Goal: Task Accomplishment & Management: Manage account settings

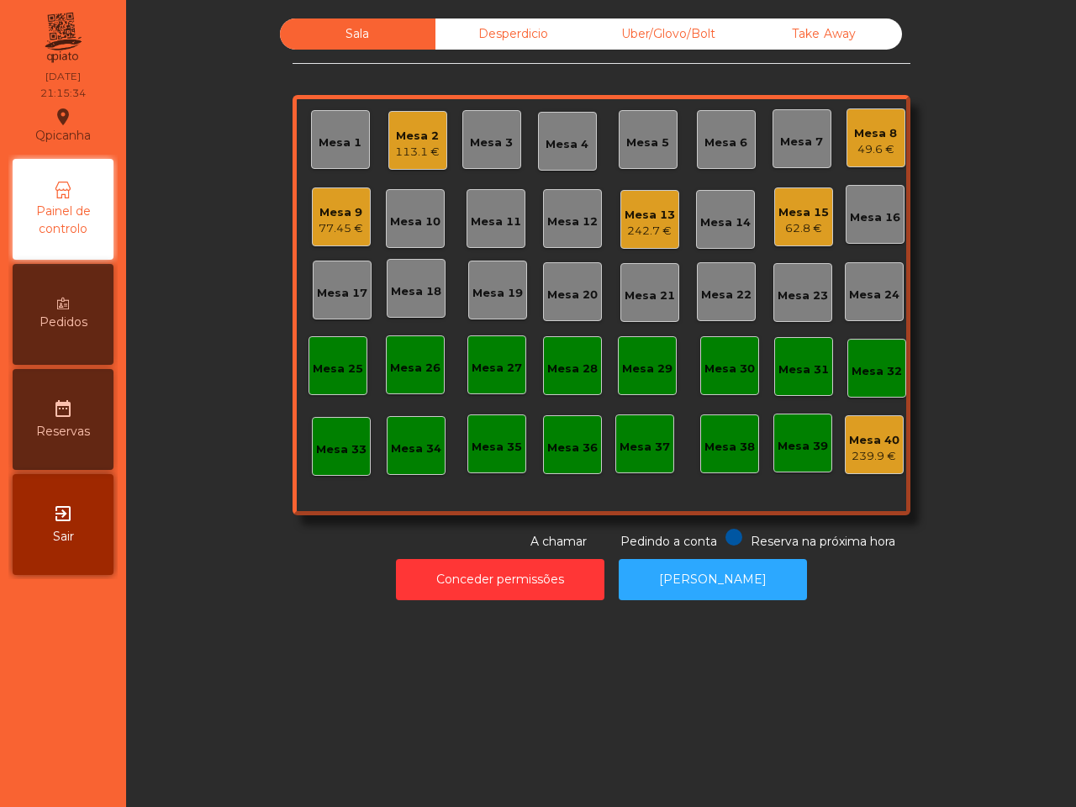
click at [820, 220] on div "Mesa 15" at bounding box center [804, 212] width 50 height 17
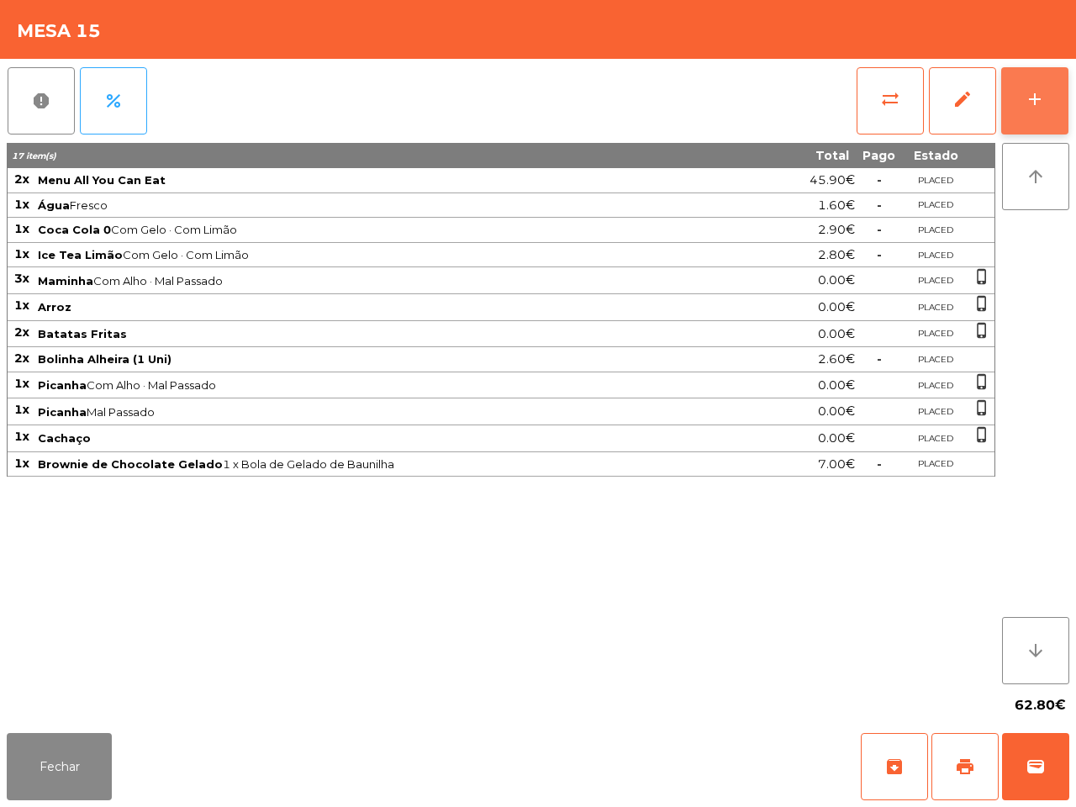
click at [1016, 116] on button "add" at bounding box center [1035, 100] width 67 height 67
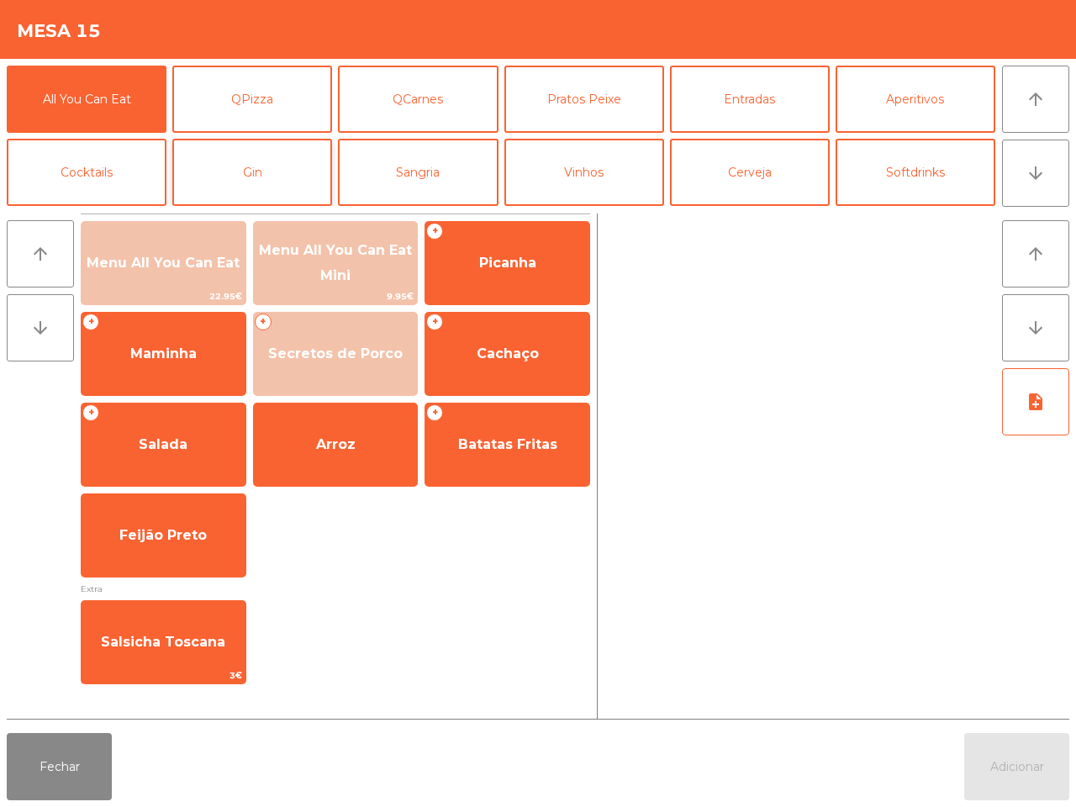
scroll to position [105, 0]
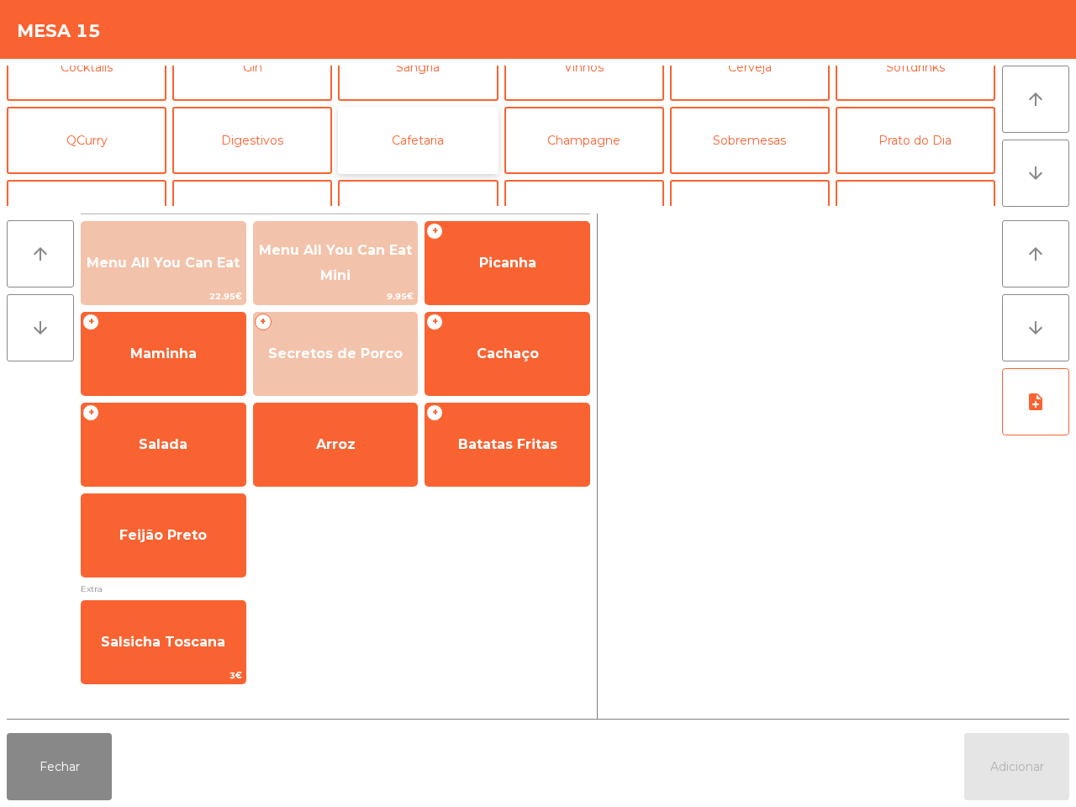
click at [422, 145] on button "Cafetaria" at bounding box center [418, 140] width 160 height 67
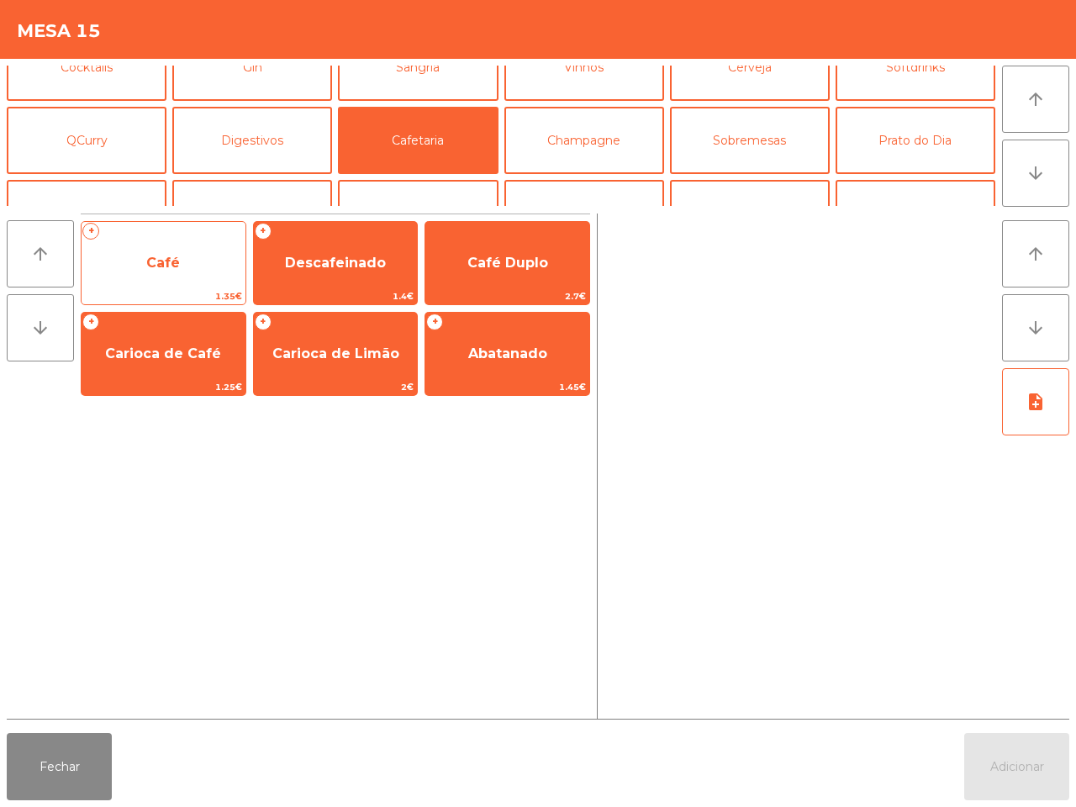
click at [152, 258] on span "Café" at bounding box center [163, 263] width 34 height 16
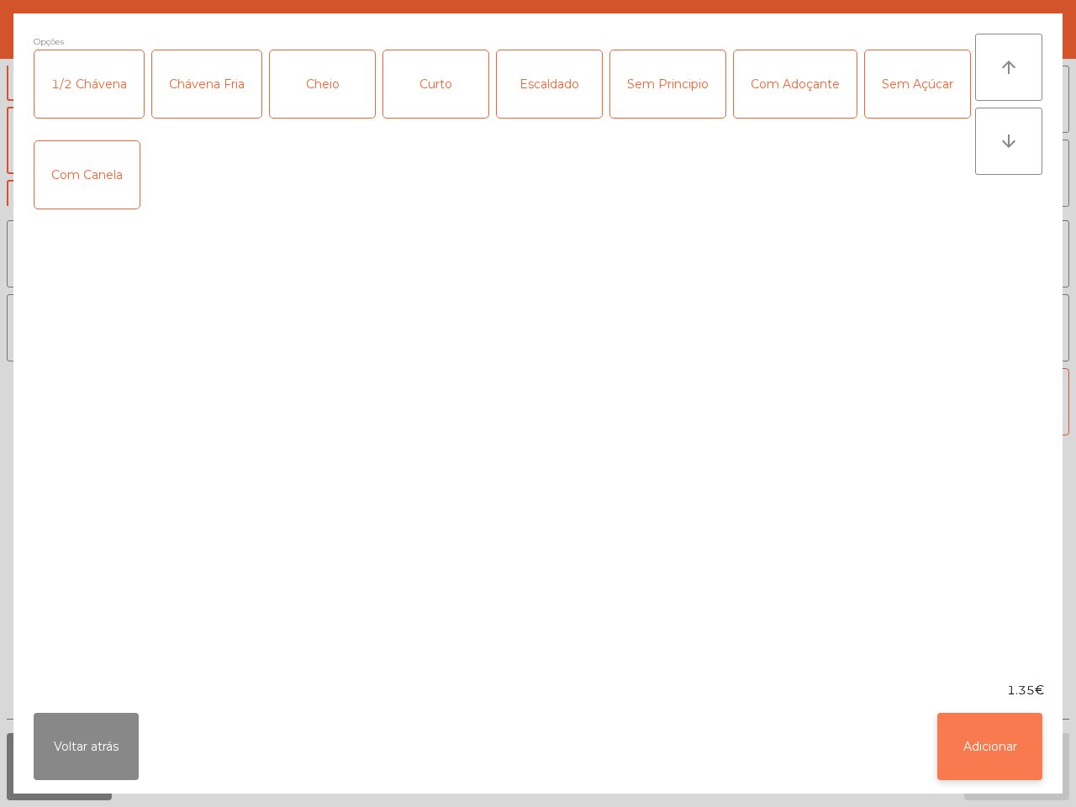
click at [982, 743] on button "Adicionar" at bounding box center [990, 746] width 105 height 67
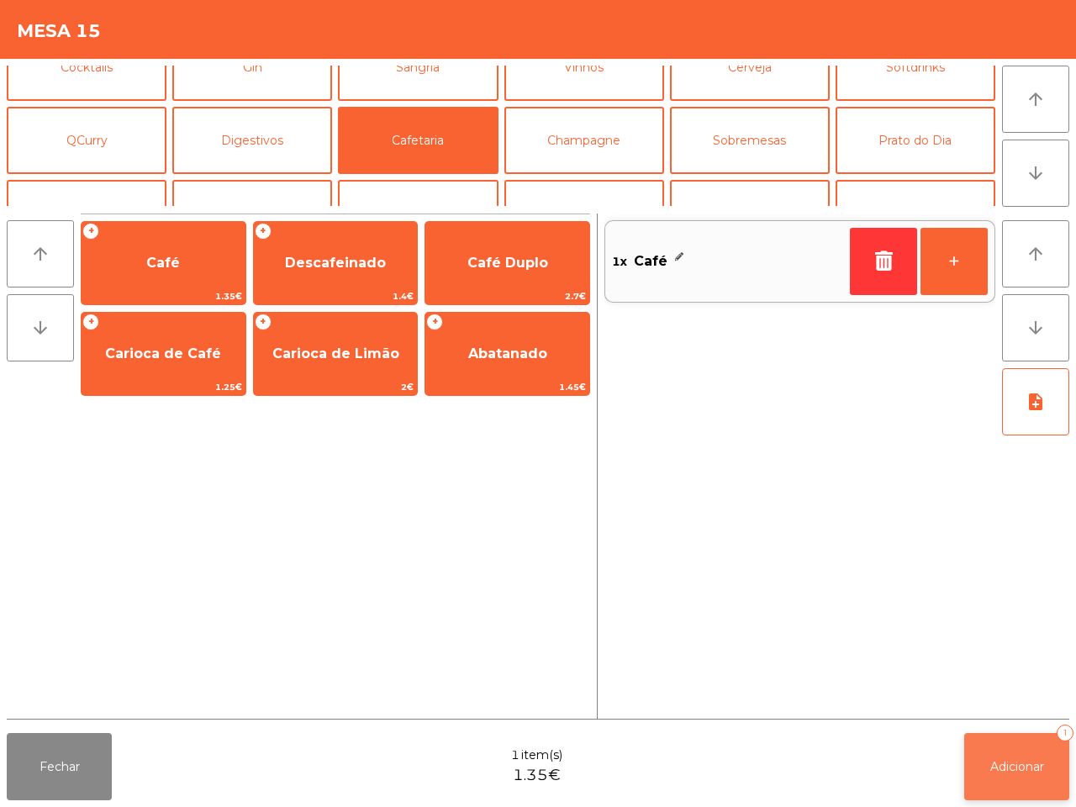
click at [1002, 778] on button "Adicionar 1" at bounding box center [1017, 766] width 105 height 67
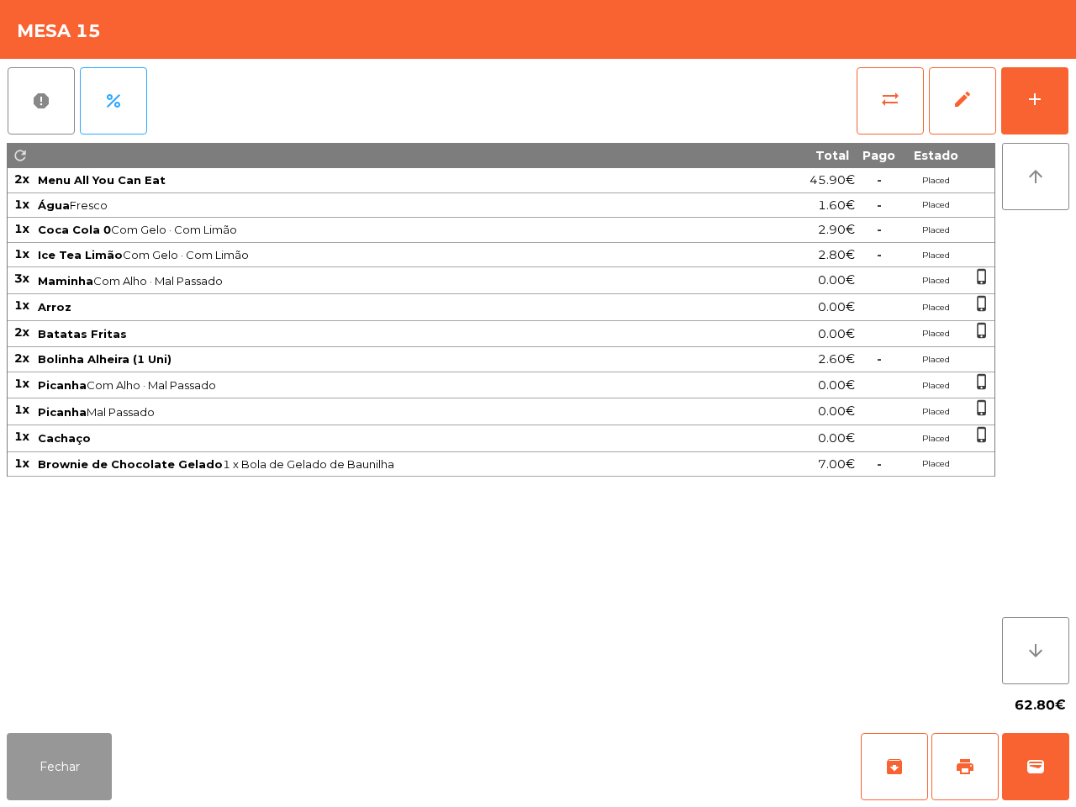
click at [67, 779] on button "Fechar" at bounding box center [59, 766] width 105 height 67
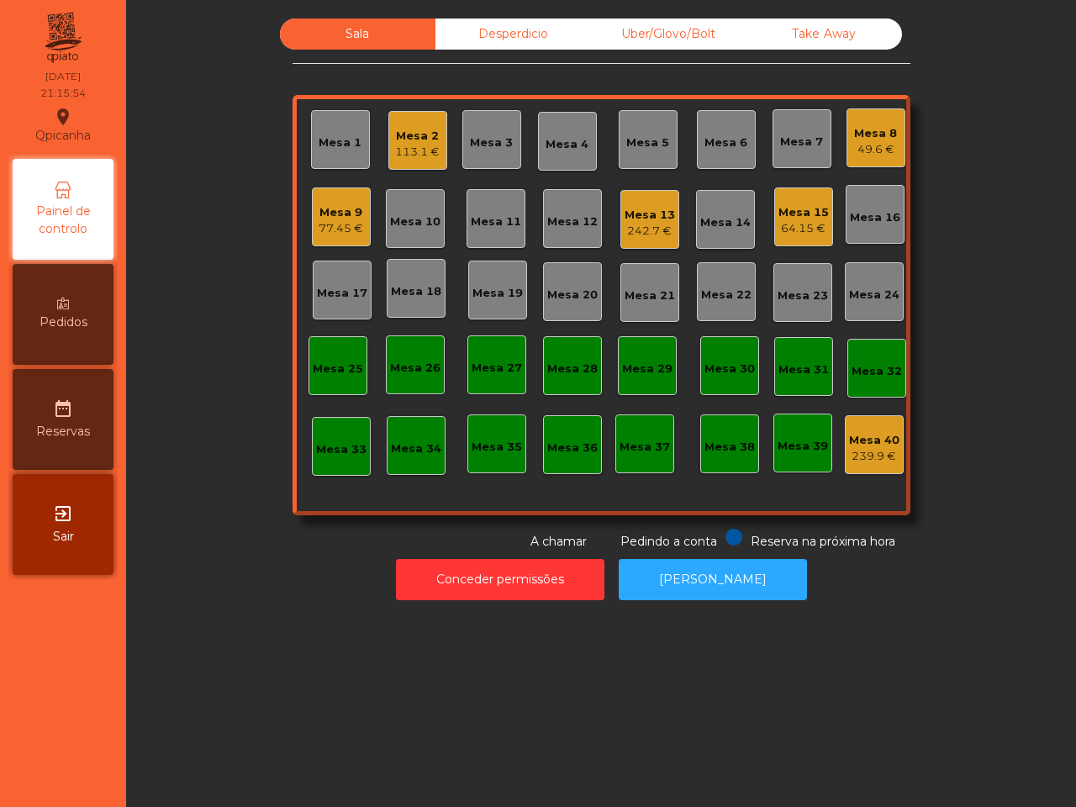
drag, startPoint x: 82, startPoint y: 770, endPoint x: 189, endPoint y: 806, distance: 113.6
click at [109, 806] on nav "Qpicanha location_on [DATE] 21:15:54 Painel de controlo Pedidos date_range Rese…" at bounding box center [63, 403] width 126 height 807
click at [884, 130] on div "Mesa 8" at bounding box center [875, 133] width 43 height 17
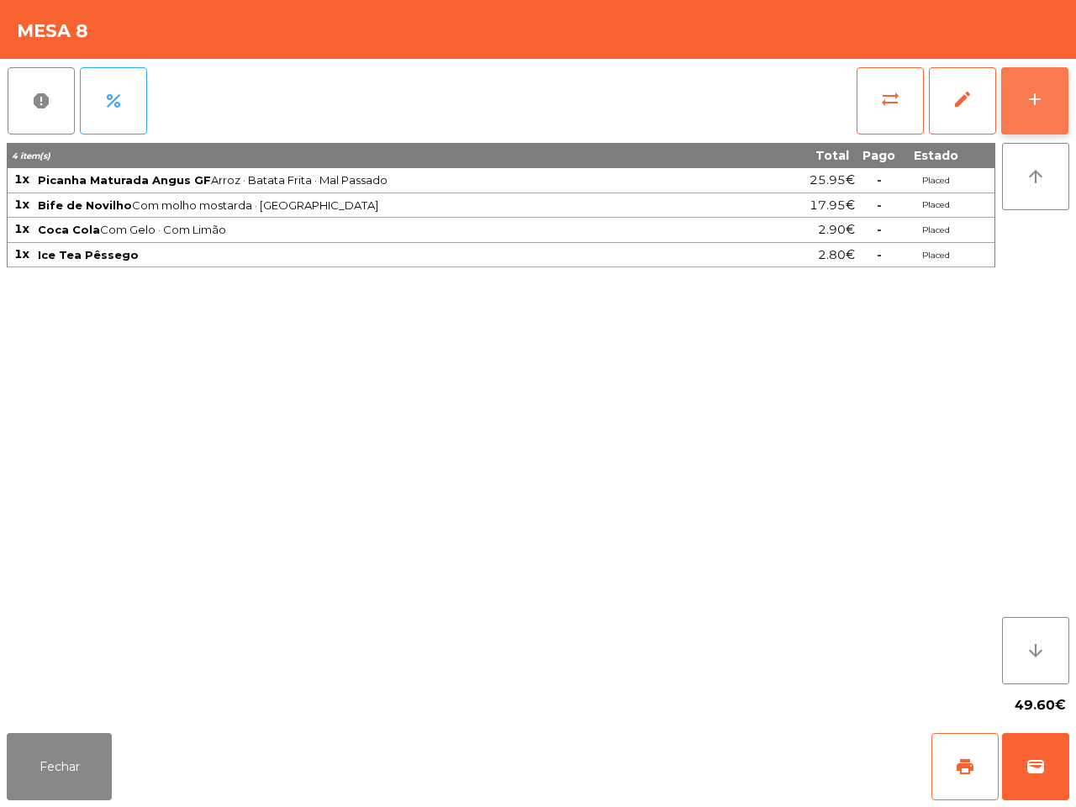
click at [1027, 129] on button "add" at bounding box center [1035, 100] width 67 height 67
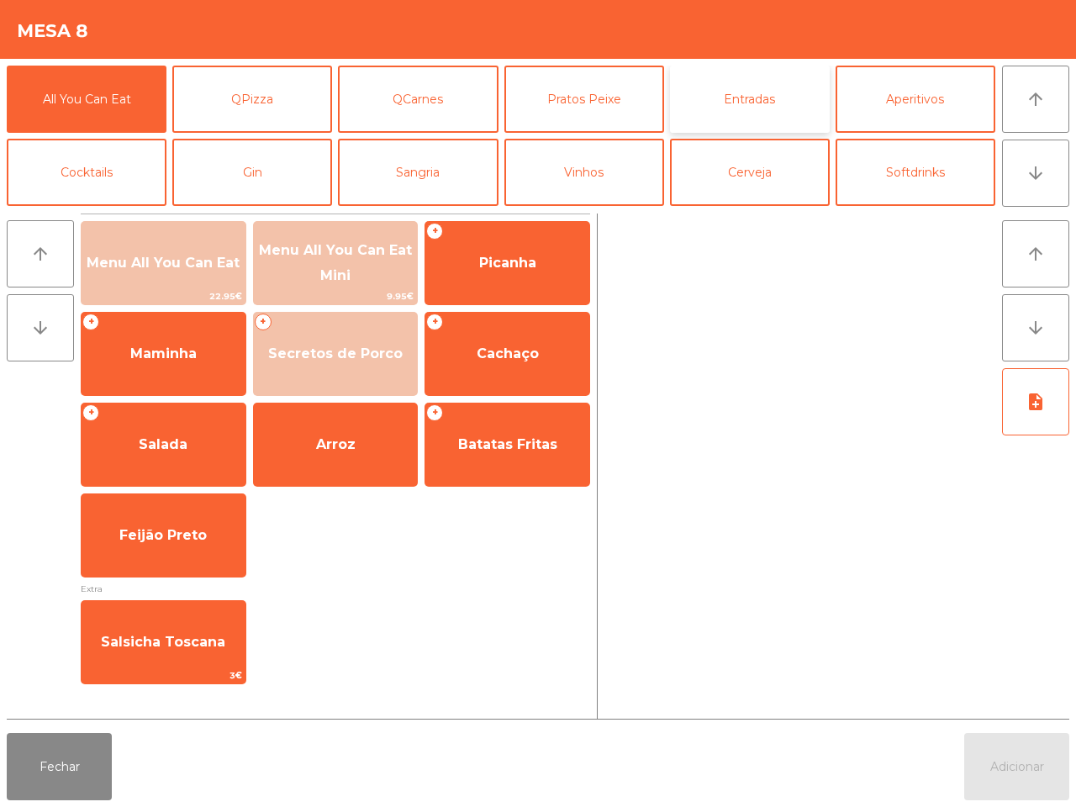
click at [775, 120] on button "Entradas" at bounding box center [750, 99] width 160 height 67
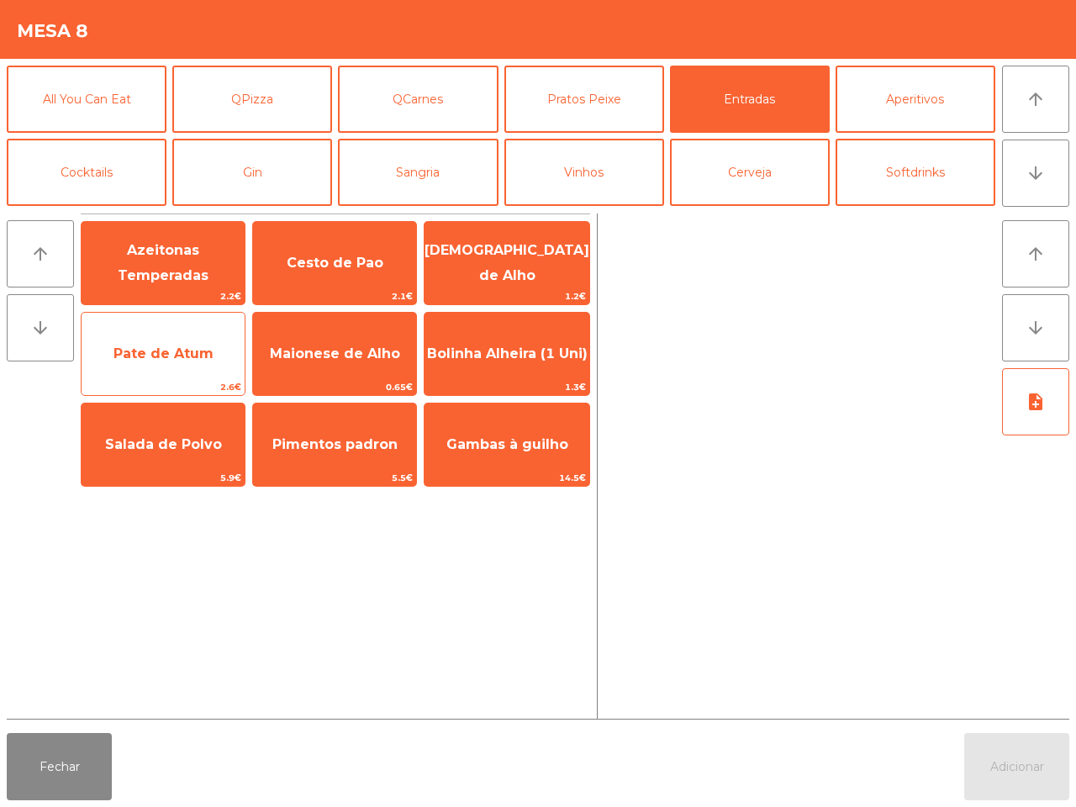
click at [192, 373] on span "Pate de Atum" at bounding box center [163, 353] width 163 height 45
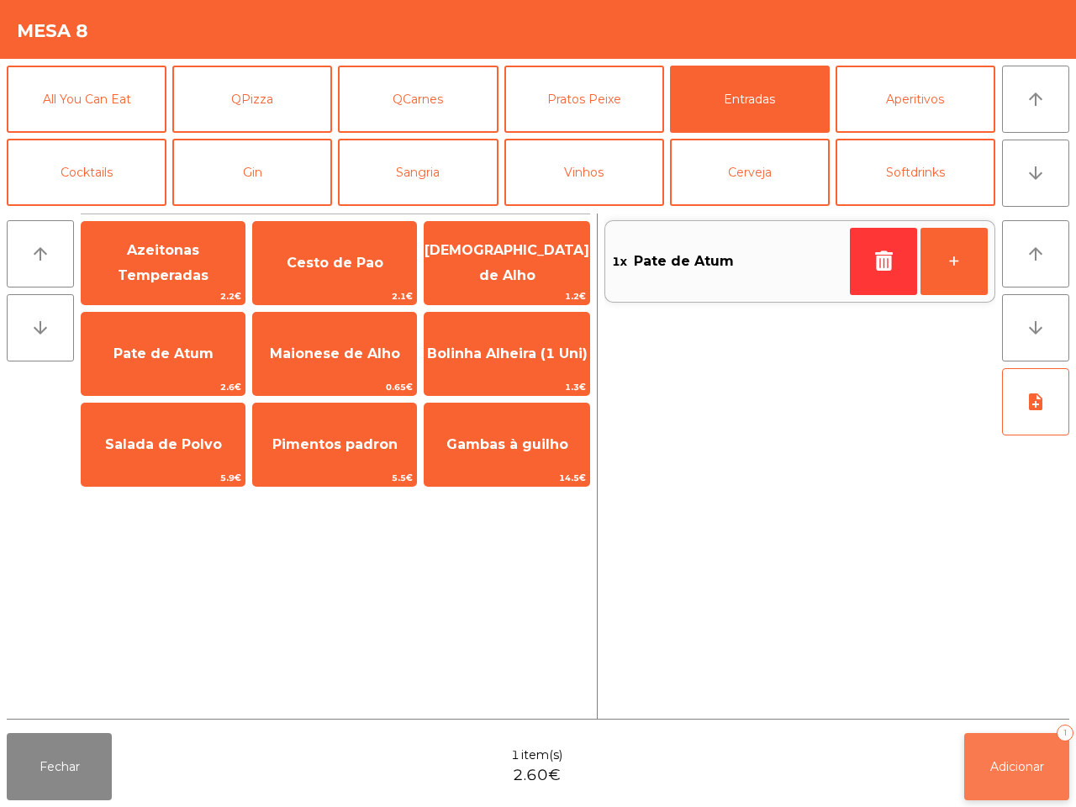
click at [1006, 751] on button "Adicionar 1" at bounding box center [1017, 766] width 105 height 67
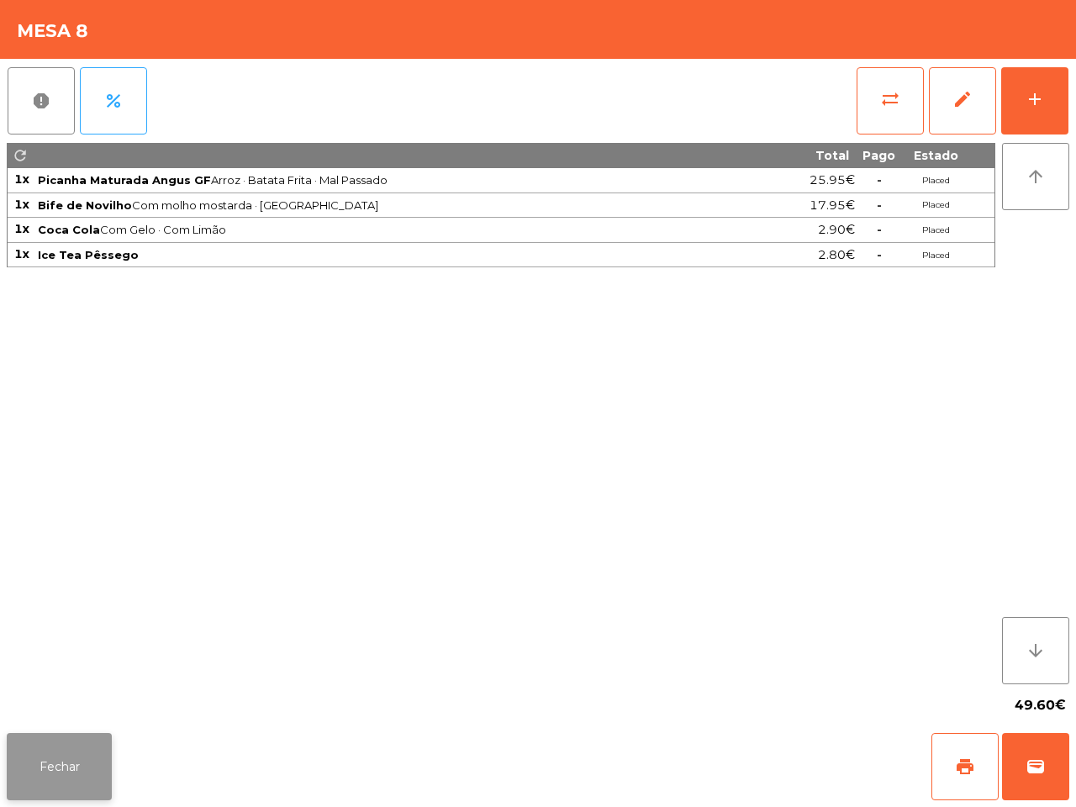
click at [57, 770] on button "Fechar" at bounding box center [59, 766] width 105 height 67
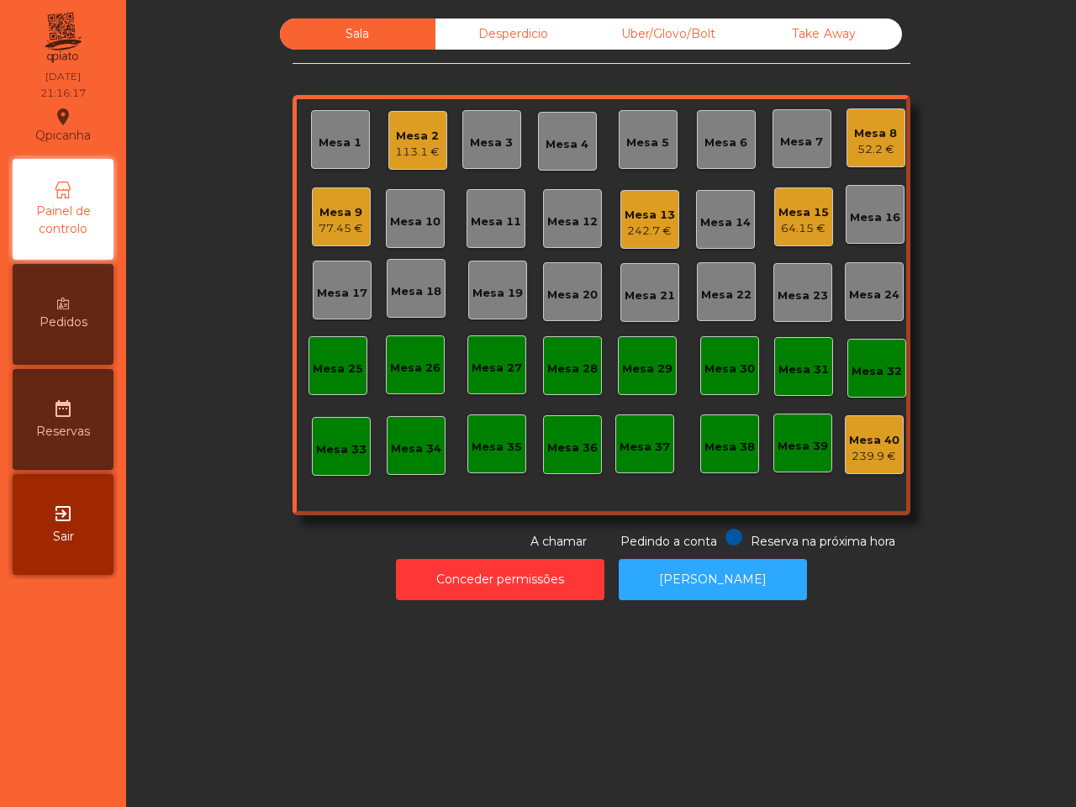
click at [57, 770] on nav "Qpicanha location_on [DATE] 21:16:17 Painel de controlo Pedidos date_range Rese…" at bounding box center [63, 403] width 126 height 807
click at [808, 238] on div "Mesa 15 64.15 €" at bounding box center [804, 217] width 59 height 59
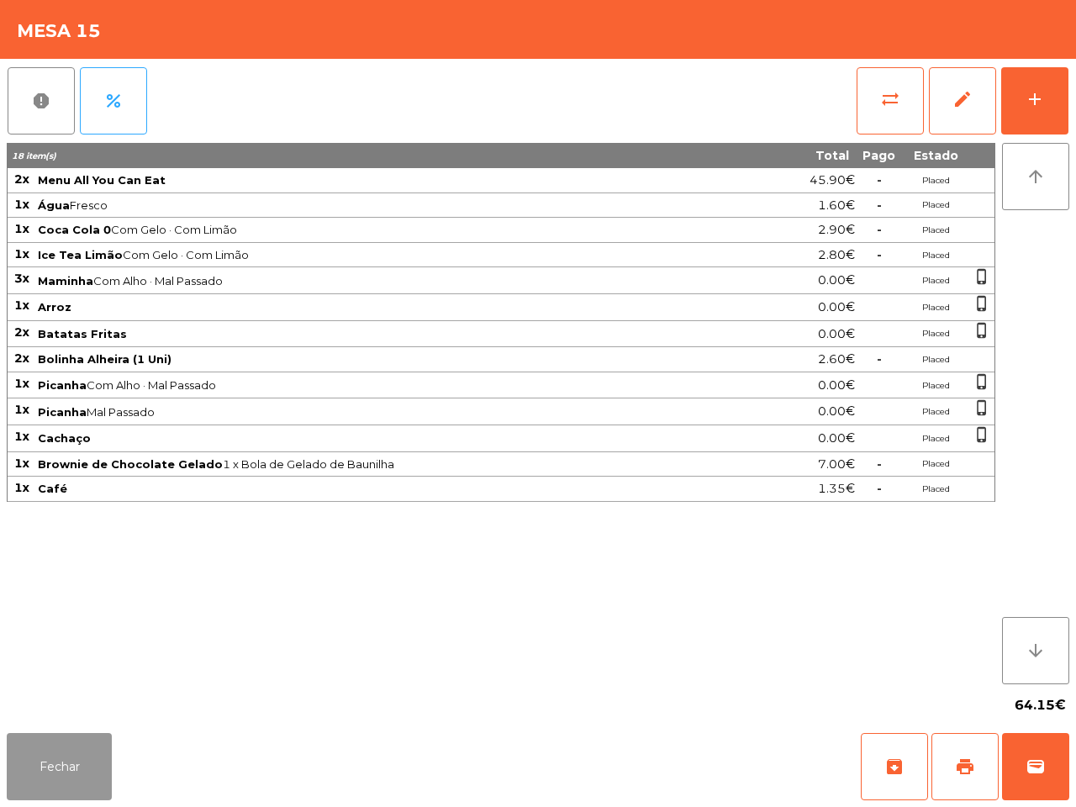
click at [45, 774] on button "Fechar" at bounding box center [59, 766] width 105 height 67
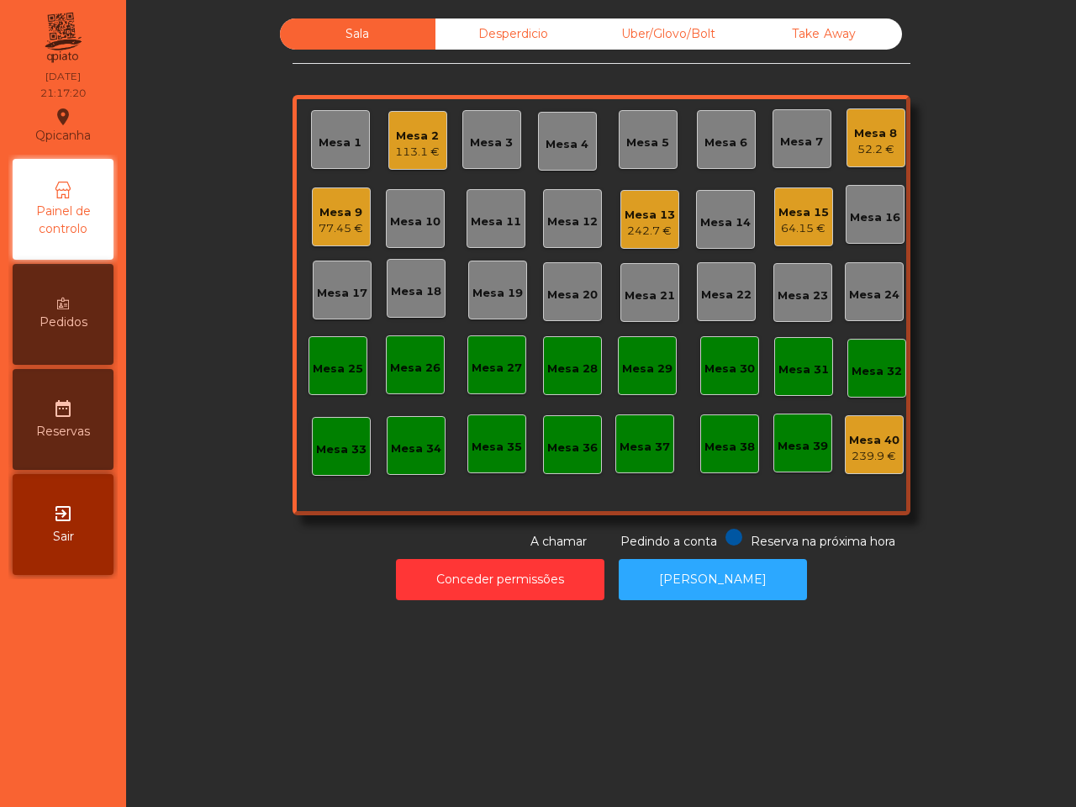
click at [412, 683] on div "Sala Desperdicio Uber/Glovo/Bolt Take Away Mesa 1 Mesa 2 113.1 € Mesa 3 Mesa 4 …" at bounding box center [601, 403] width 950 height 807
click at [341, 213] on div "Mesa 9" at bounding box center [341, 212] width 45 height 17
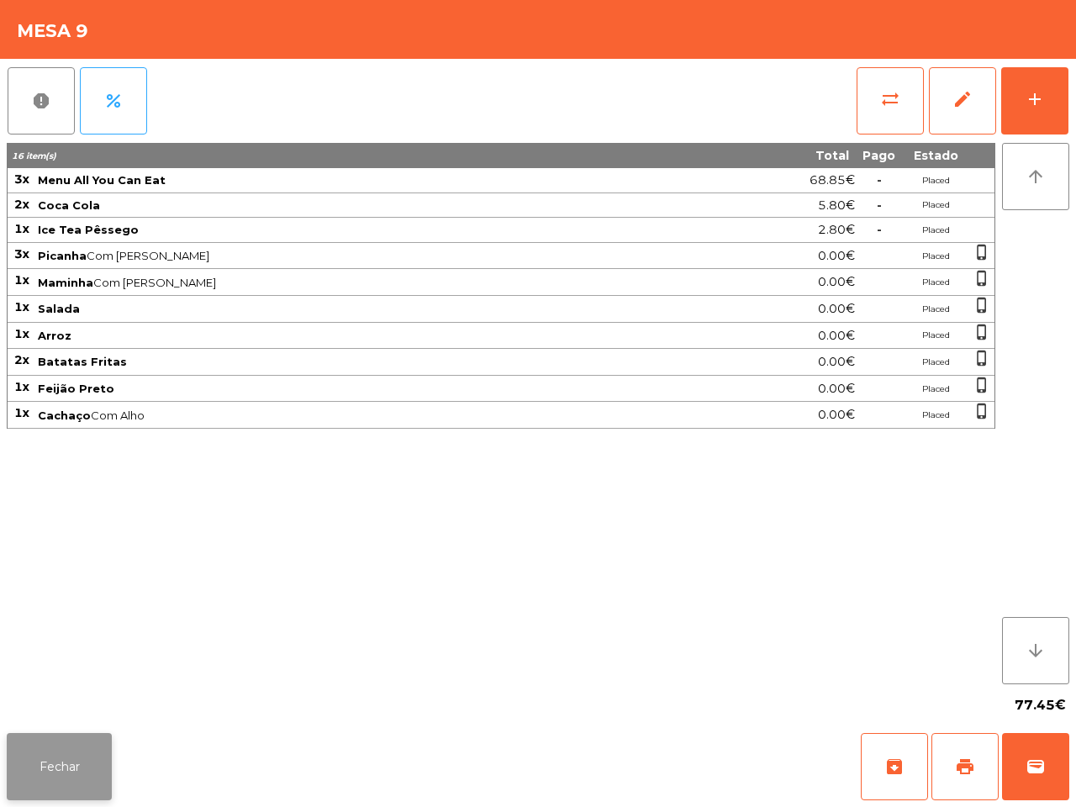
click at [103, 733] on div "Fechar archive print wallet" at bounding box center [538, 767] width 1076 height 81
click at [76, 764] on button "Fechar" at bounding box center [59, 766] width 105 height 67
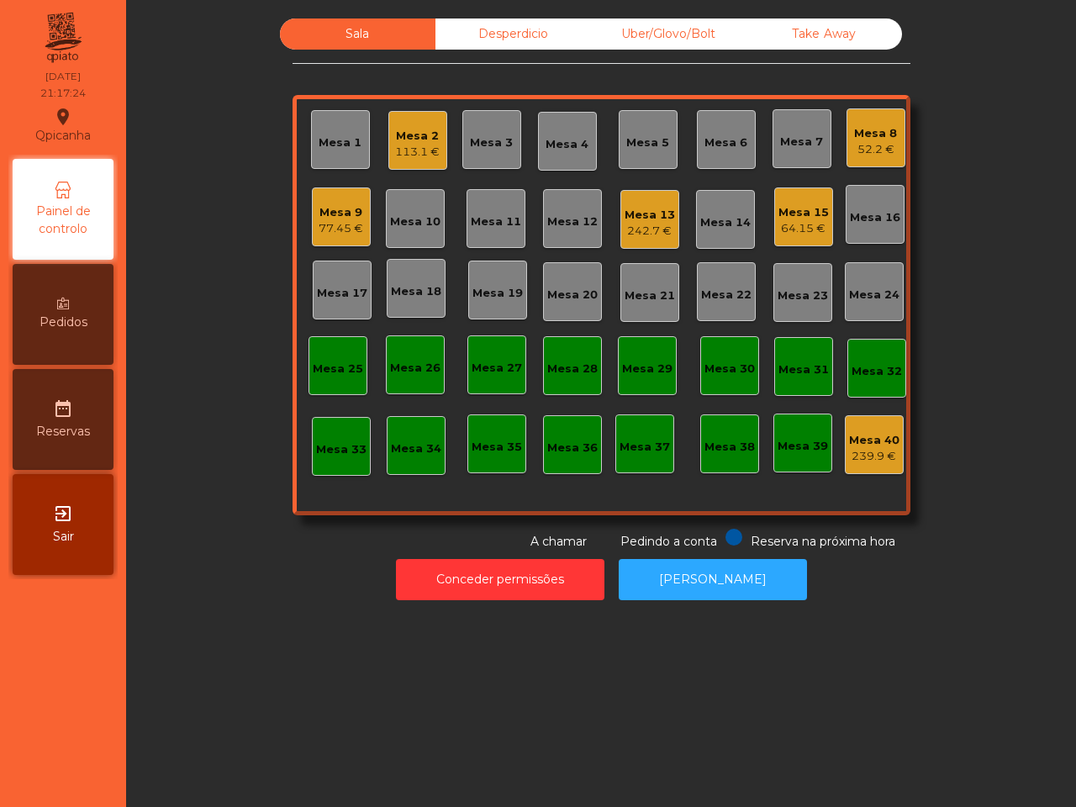
click at [657, 211] on div "Mesa 13" at bounding box center [650, 215] width 50 height 17
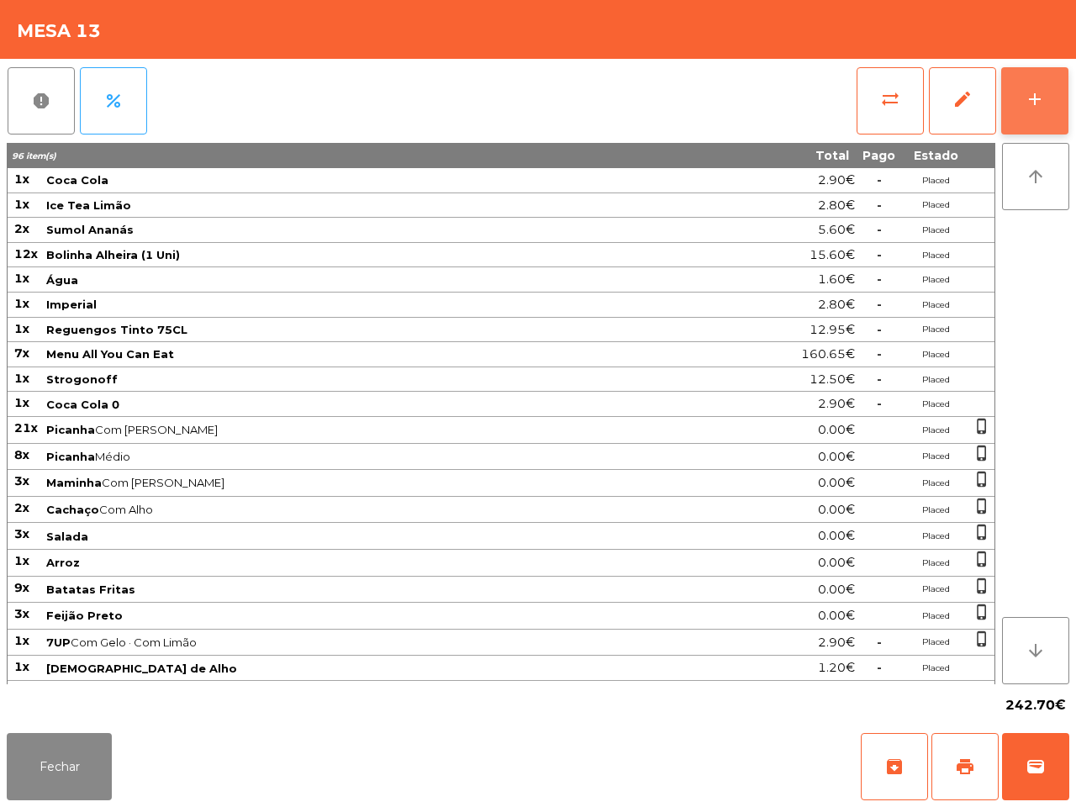
click at [1060, 82] on button "add" at bounding box center [1035, 100] width 67 height 67
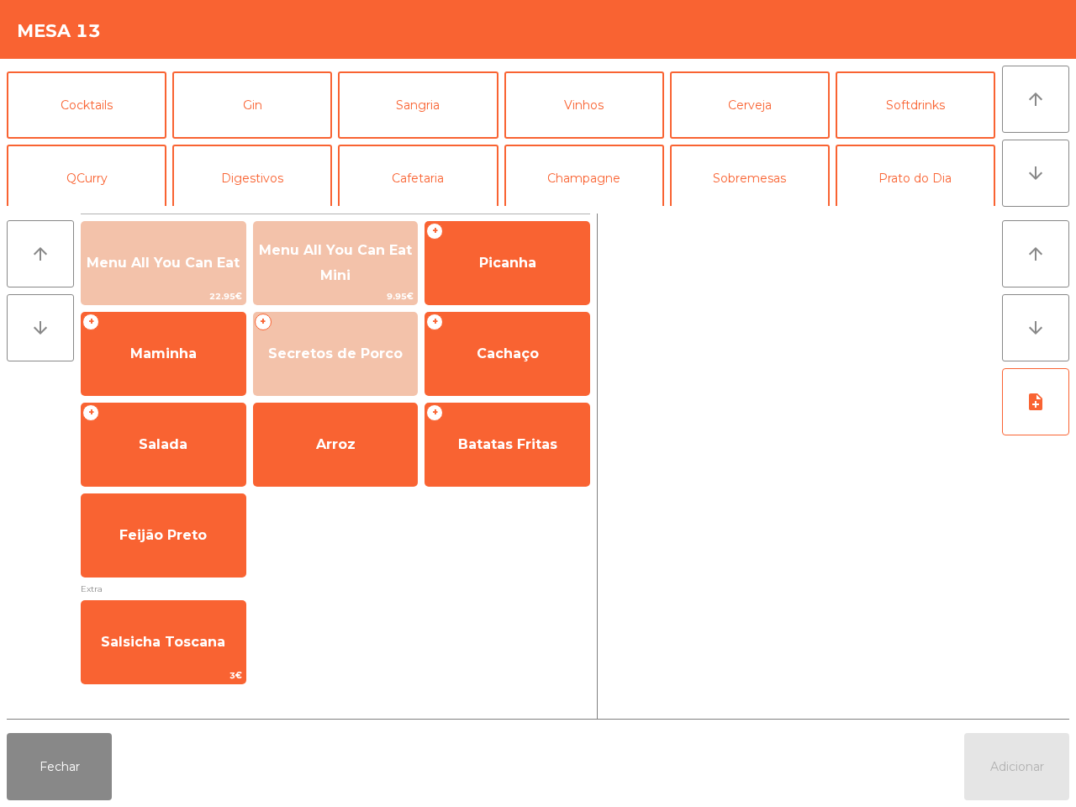
scroll to position [145, 0]
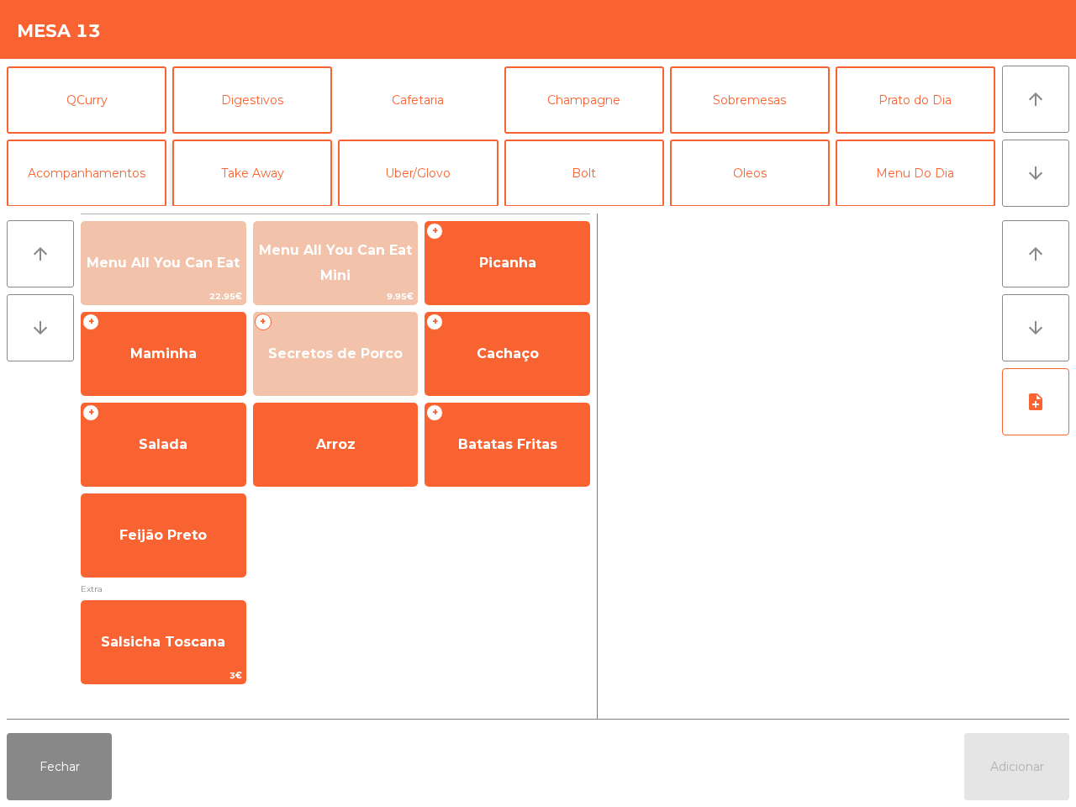
click at [431, 93] on button "Cafetaria" at bounding box center [418, 99] width 160 height 67
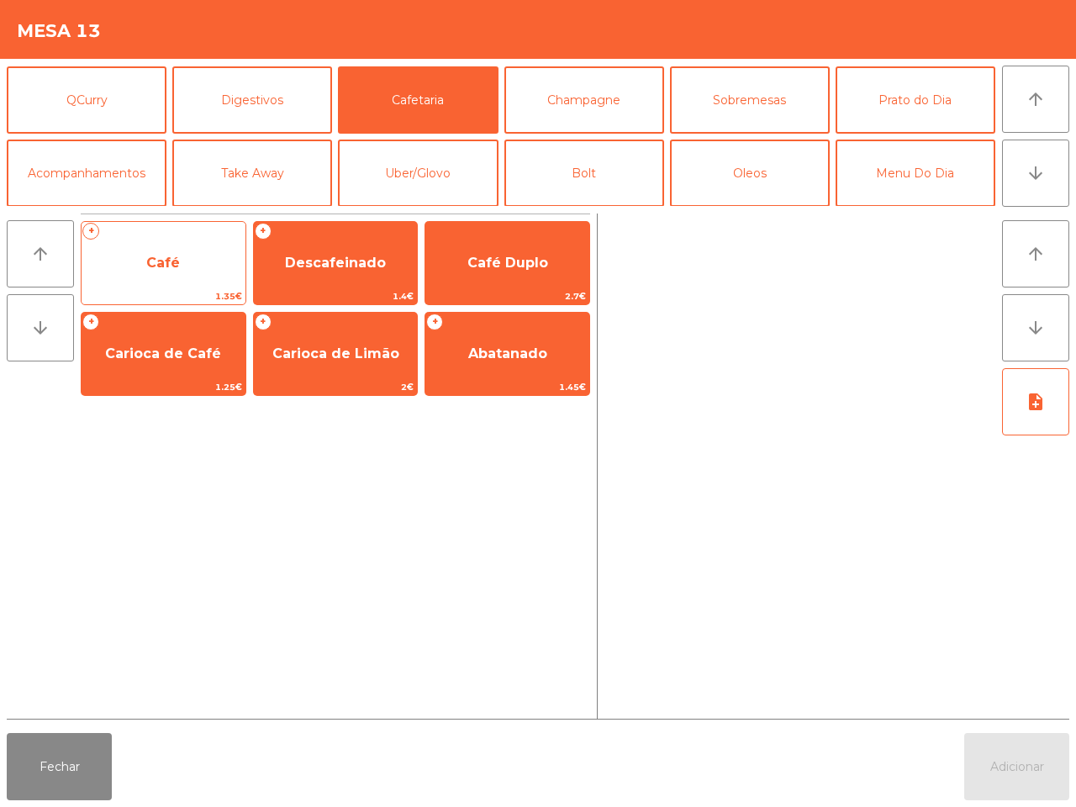
click at [213, 225] on div "+ Café 1.35€" at bounding box center [164, 263] width 166 height 84
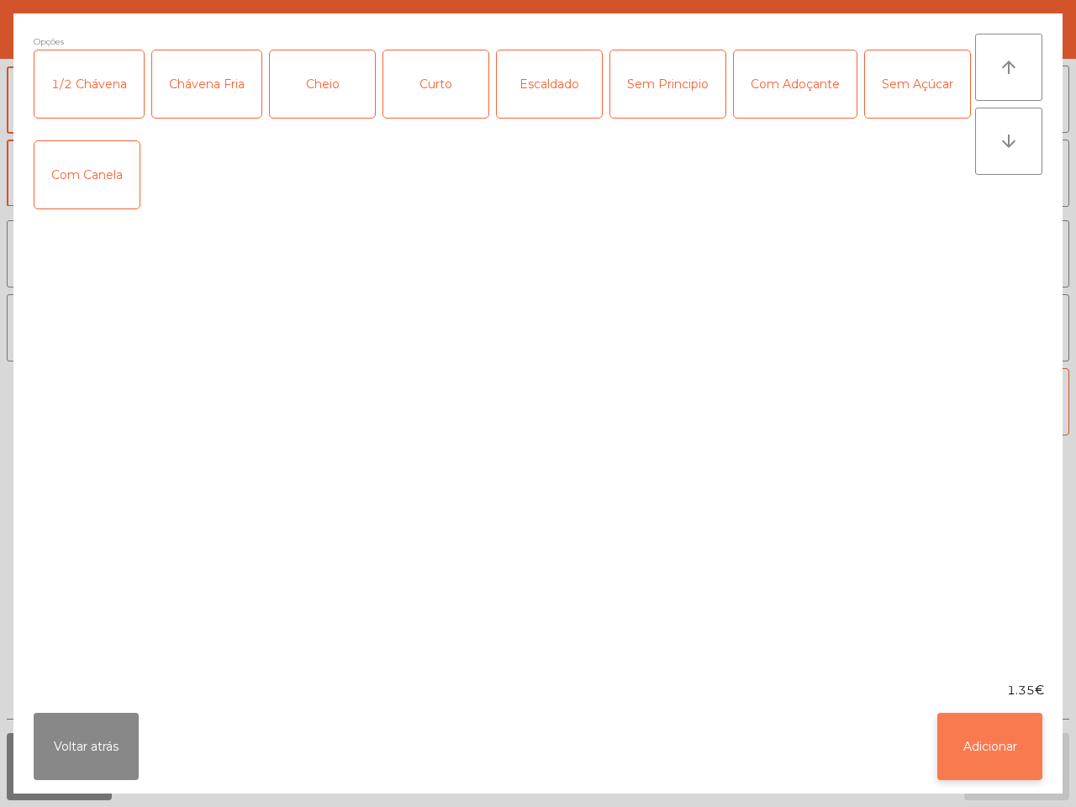
click at [1005, 732] on button "Adicionar" at bounding box center [990, 746] width 105 height 67
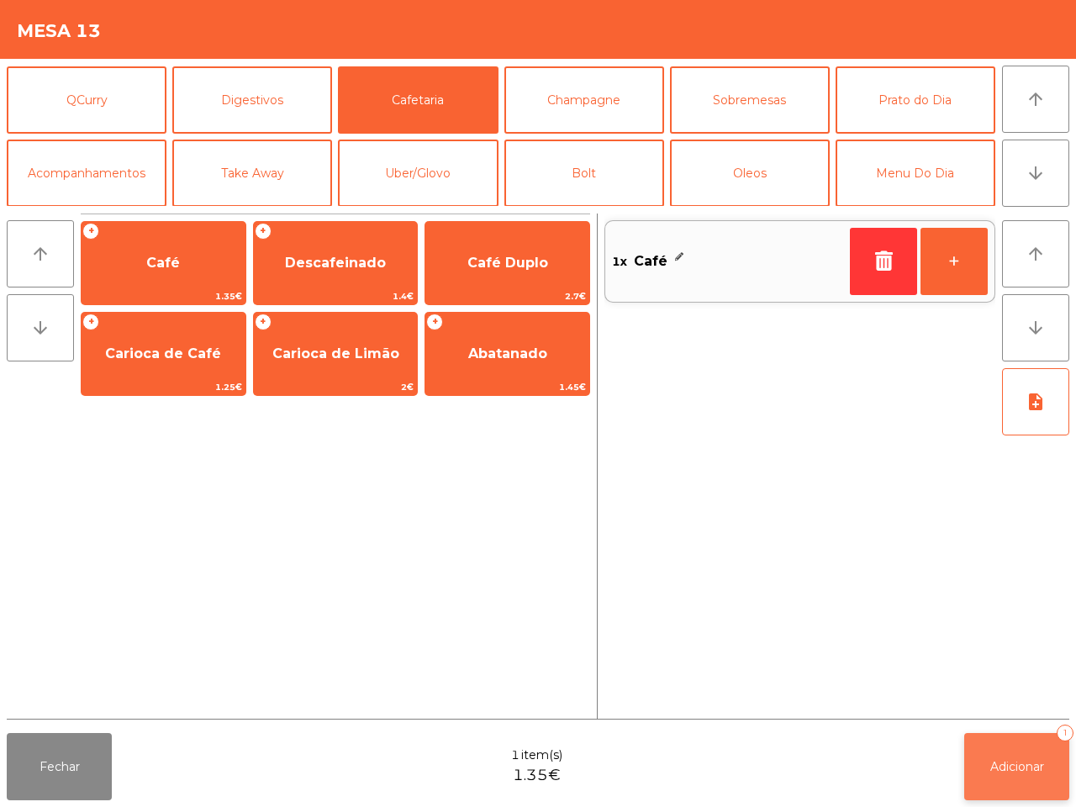
click at [1016, 765] on span "Adicionar" at bounding box center [1018, 766] width 54 height 15
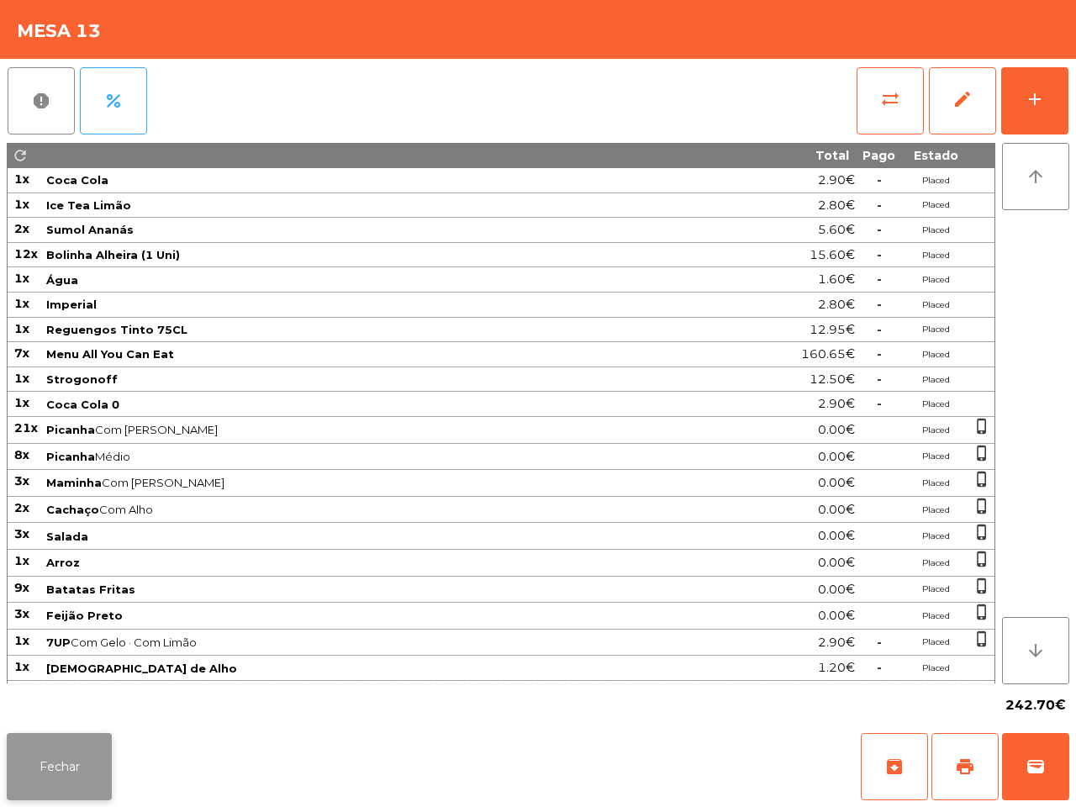
click at [98, 770] on button "Fechar" at bounding box center [59, 766] width 105 height 67
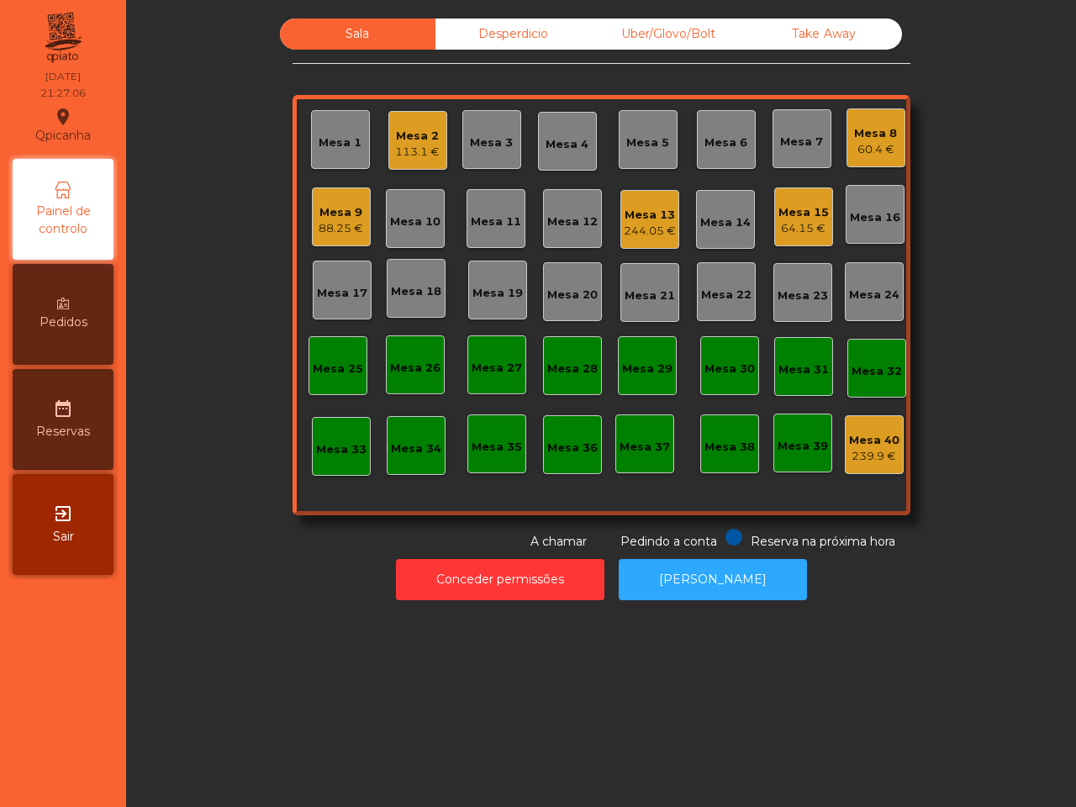
click at [779, 210] on div "Mesa 15" at bounding box center [804, 212] width 50 height 17
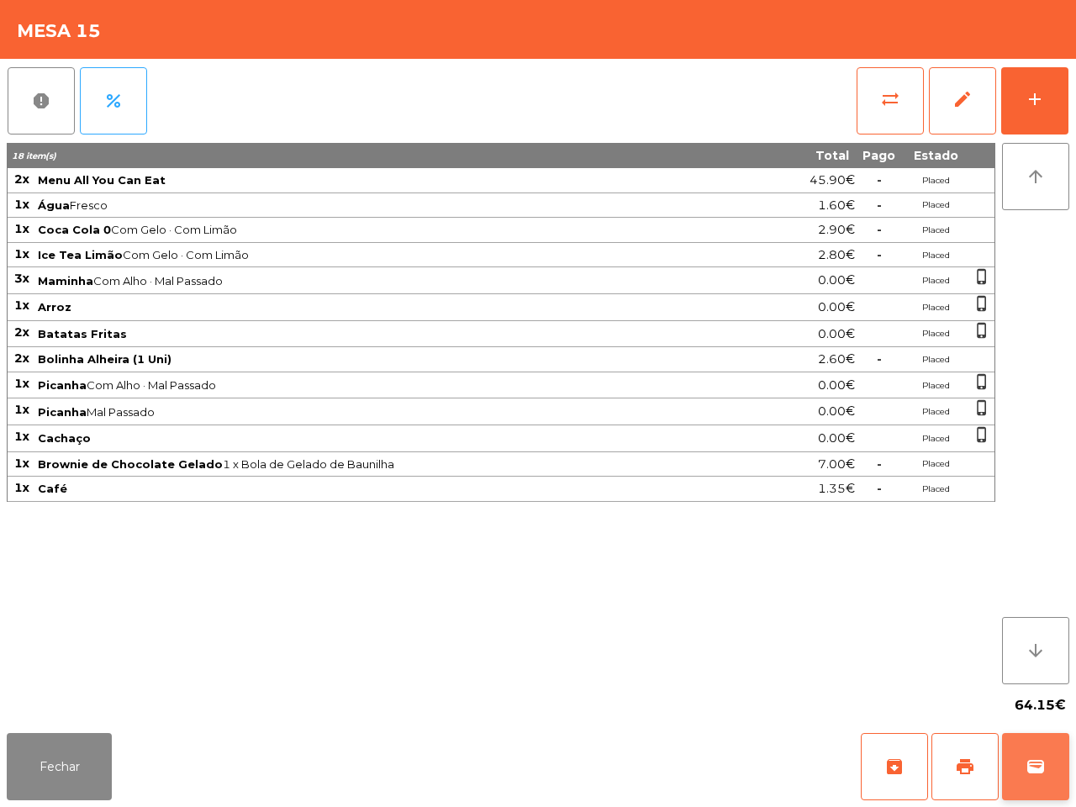
click at [1031, 770] on span "wallet" at bounding box center [1036, 767] width 20 height 20
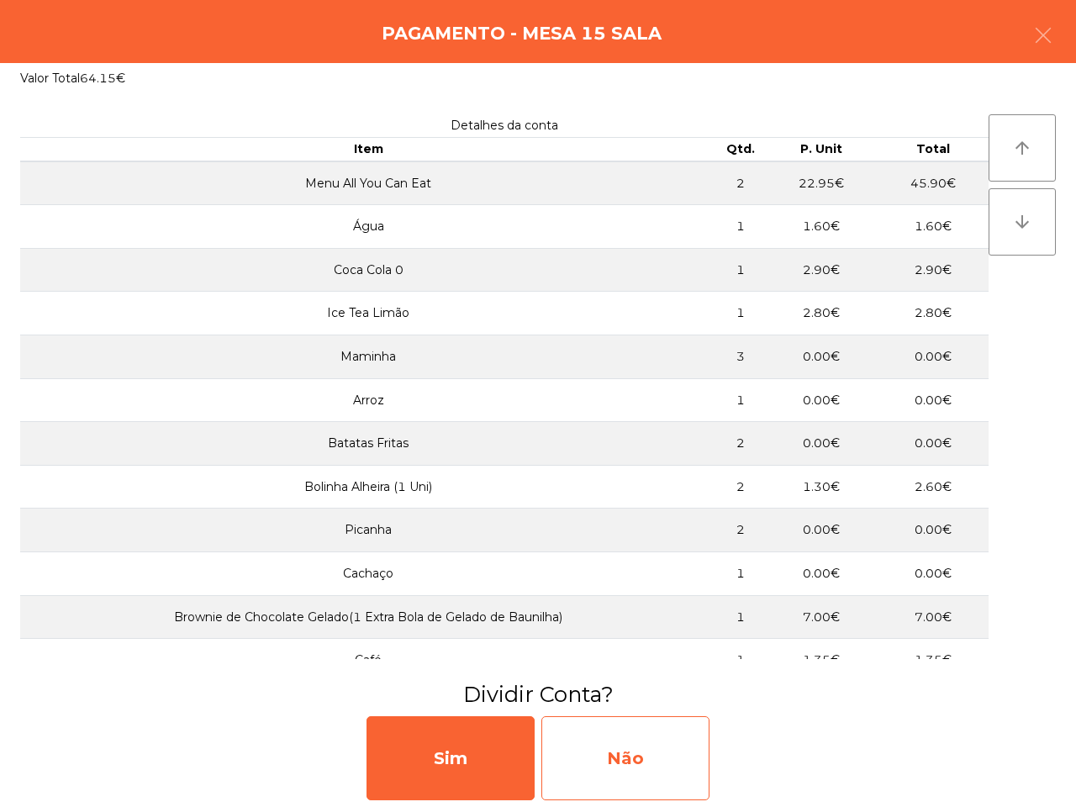
click at [637, 751] on div "Não" at bounding box center [626, 759] width 168 height 84
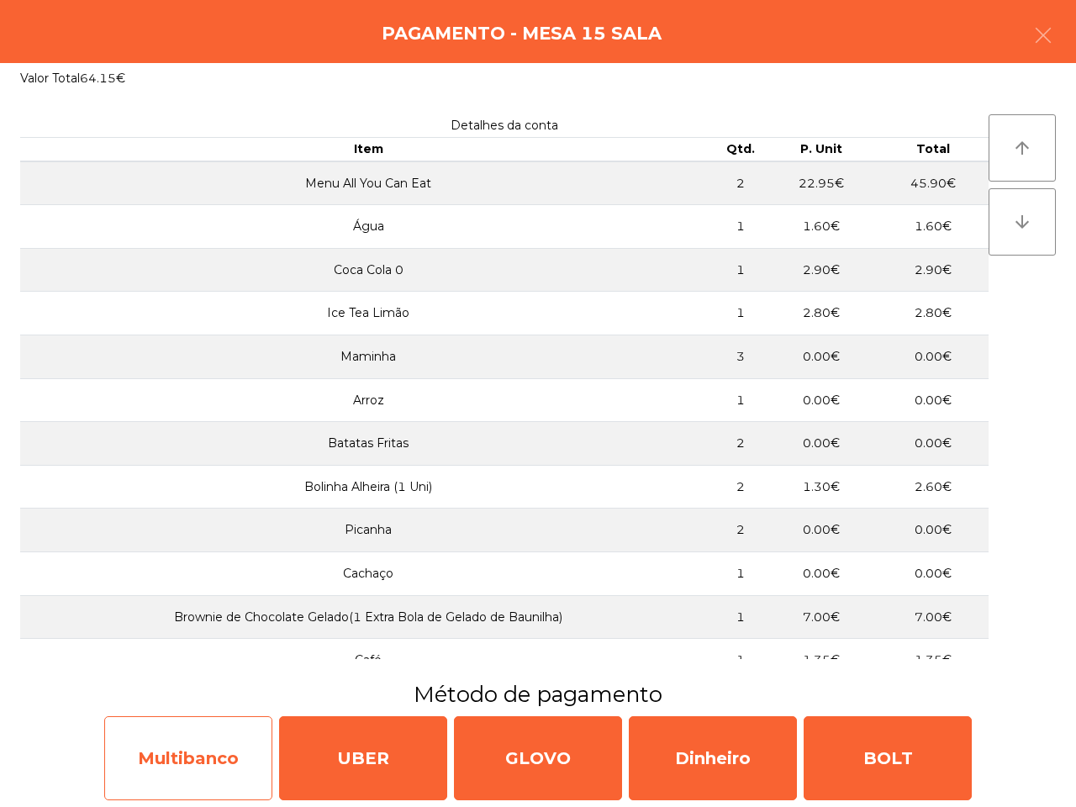
click at [211, 753] on div "Multibanco" at bounding box center [188, 759] width 168 height 84
select select "**"
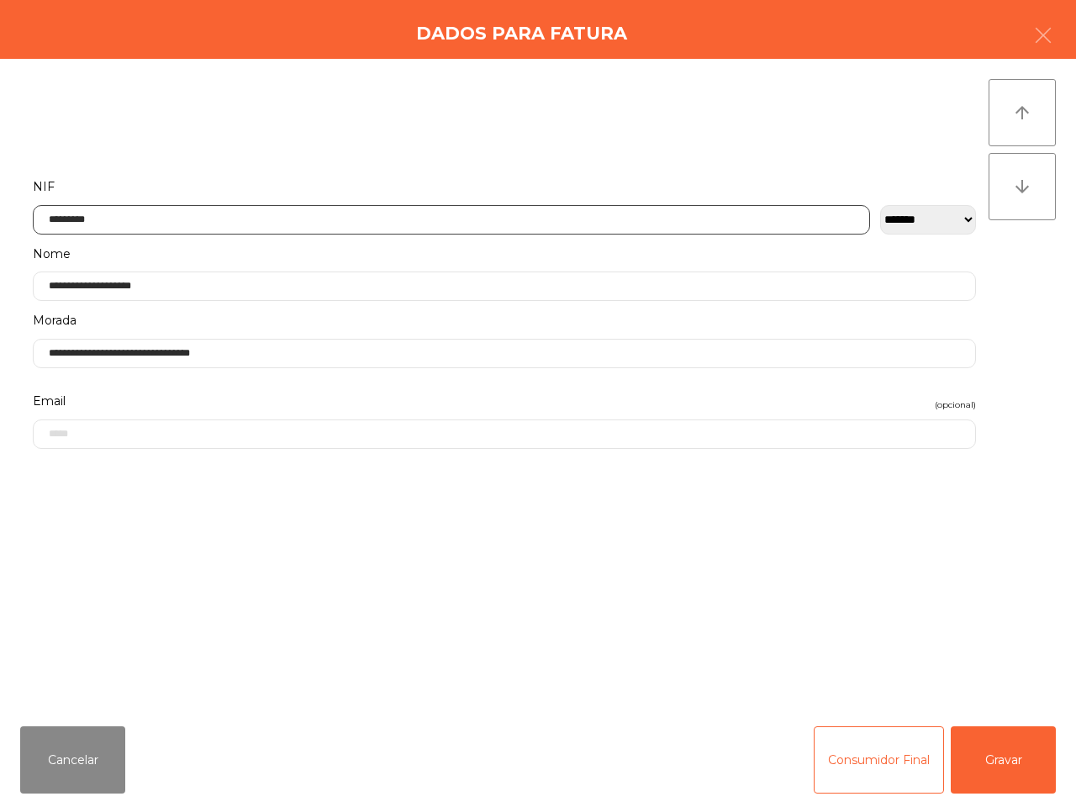
click at [229, 220] on input "*********" at bounding box center [452, 219] width 838 height 29
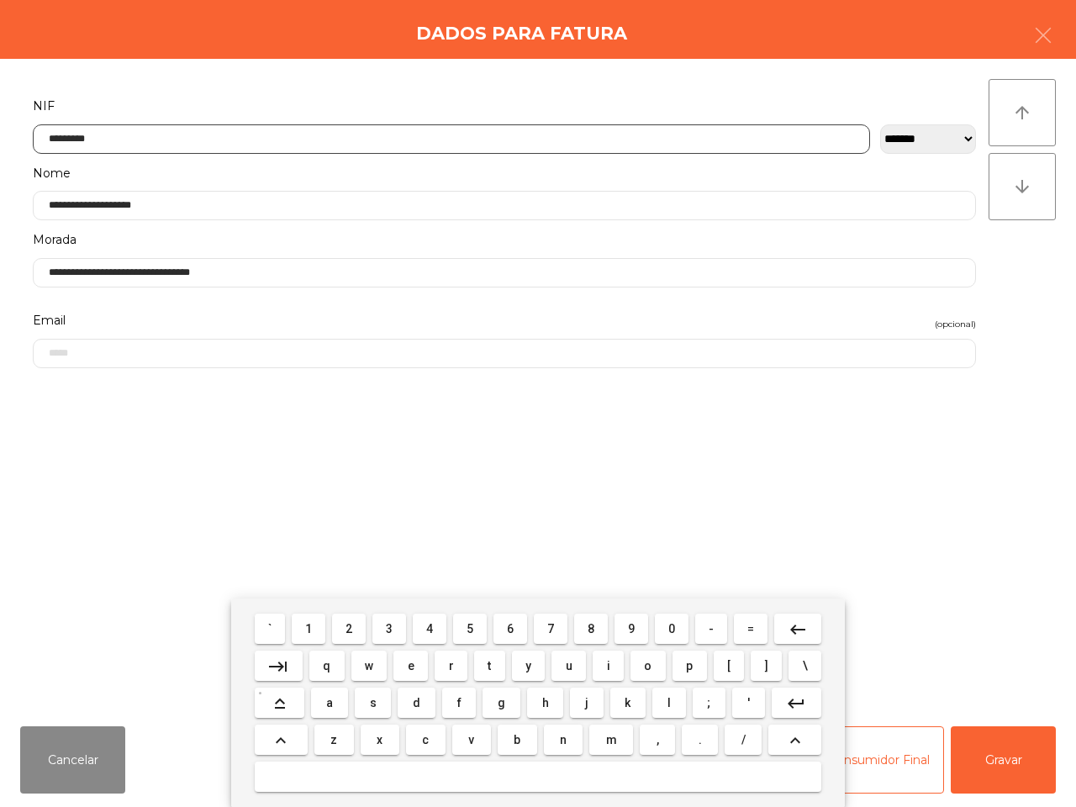
scroll to position [94, 0]
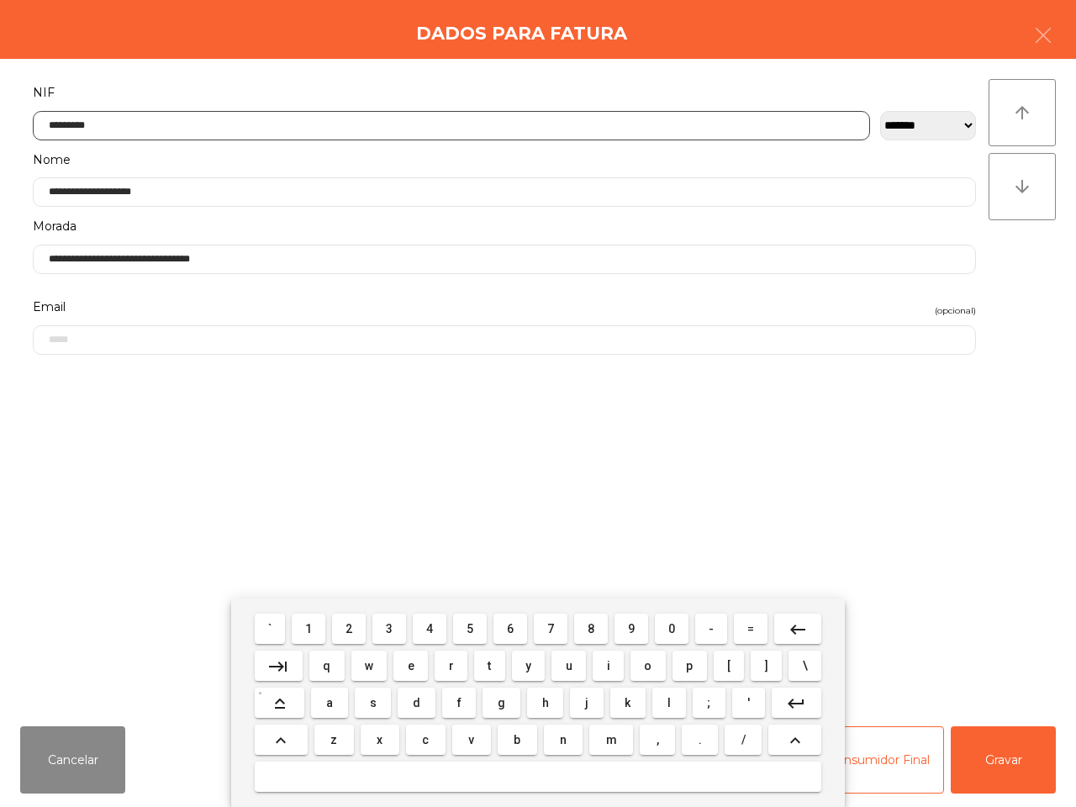
click at [796, 627] on mat-icon "keyboard_backspace" at bounding box center [798, 630] width 20 height 20
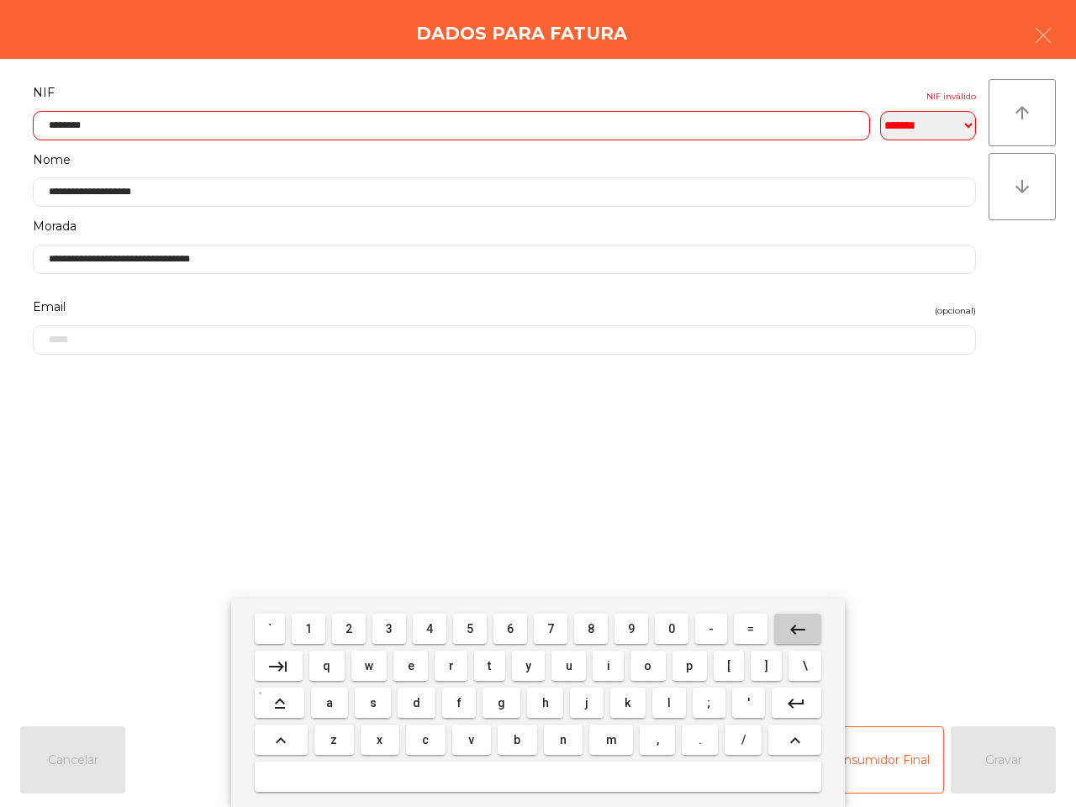
click at [796, 627] on mat-icon "keyboard_backspace" at bounding box center [798, 630] width 20 height 20
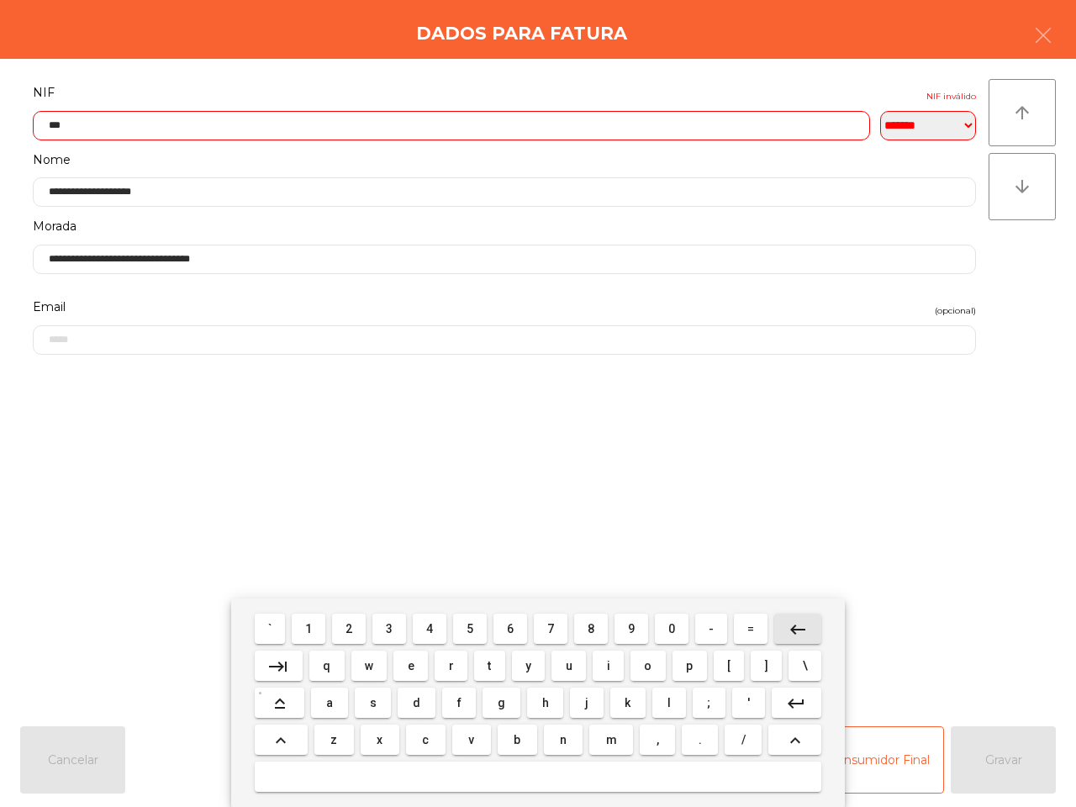
click at [796, 627] on mat-icon "keyboard_backspace" at bounding box center [798, 630] width 20 height 20
type input "*"
click at [796, 627] on mat-icon "keyboard_backspace" at bounding box center [798, 630] width 20 height 20
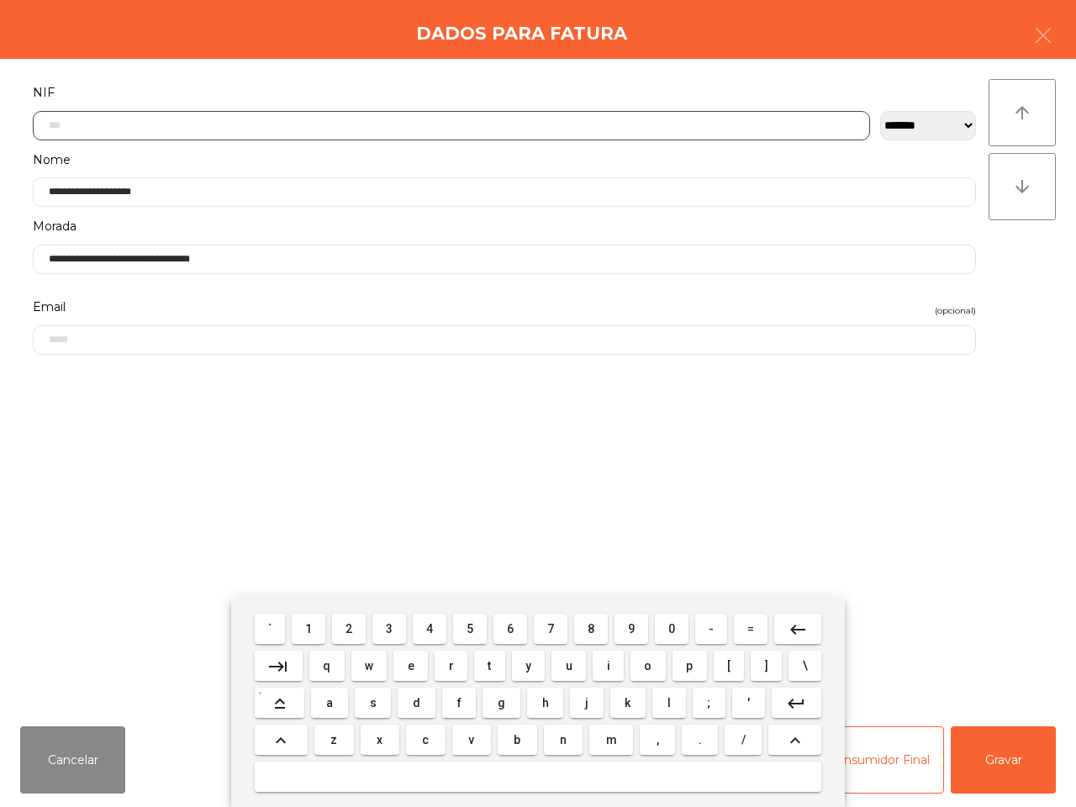
click at [351, 627] on span "2" at bounding box center [349, 628] width 7 height 13
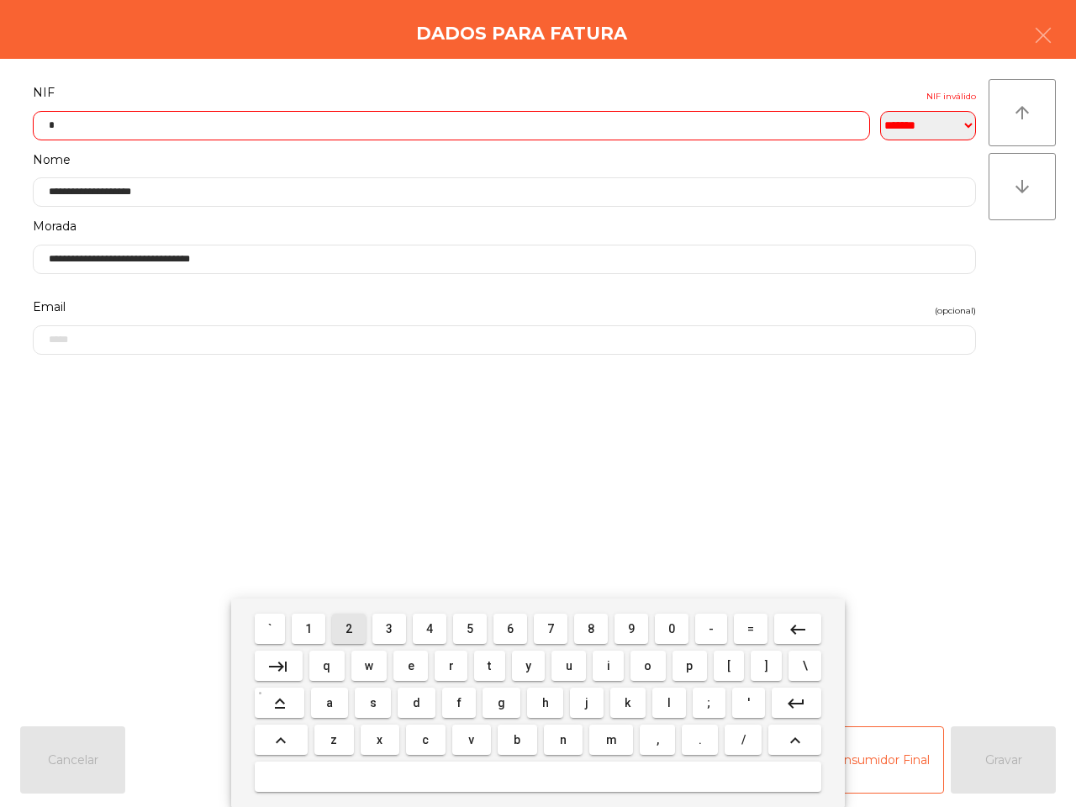
click at [393, 632] on span "3" at bounding box center [389, 628] width 7 height 13
click at [318, 628] on button "1" at bounding box center [309, 629] width 34 height 30
click at [468, 633] on span "5" at bounding box center [470, 628] width 7 height 13
click at [664, 631] on button "0" at bounding box center [672, 629] width 34 height 30
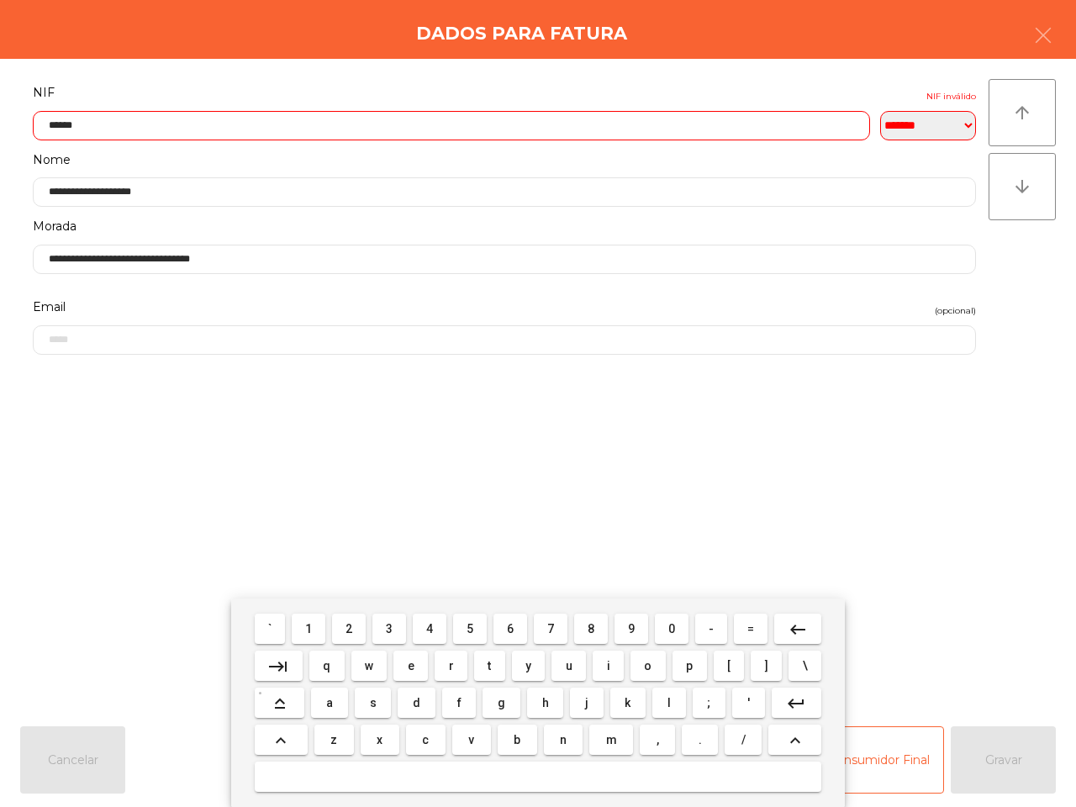
click at [468, 623] on span "5" at bounding box center [470, 628] width 7 height 13
click at [304, 622] on button "1" at bounding box center [309, 629] width 34 height 30
click at [681, 627] on button "0" at bounding box center [672, 629] width 34 height 30
type input "*********"
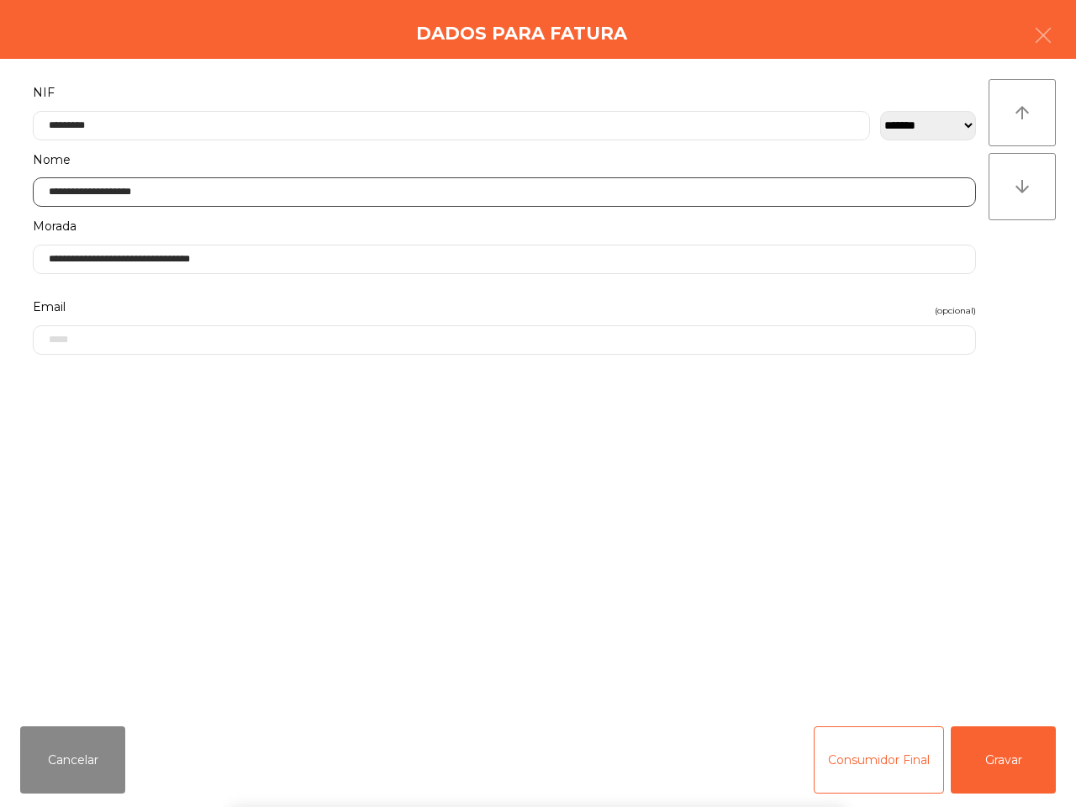
drag, startPoint x: 178, startPoint y: 202, endPoint x: 145, endPoint y: 198, distance: 33.0
click at [95, 209] on div "**********" at bounding box center [504, 182] width 969 height 67
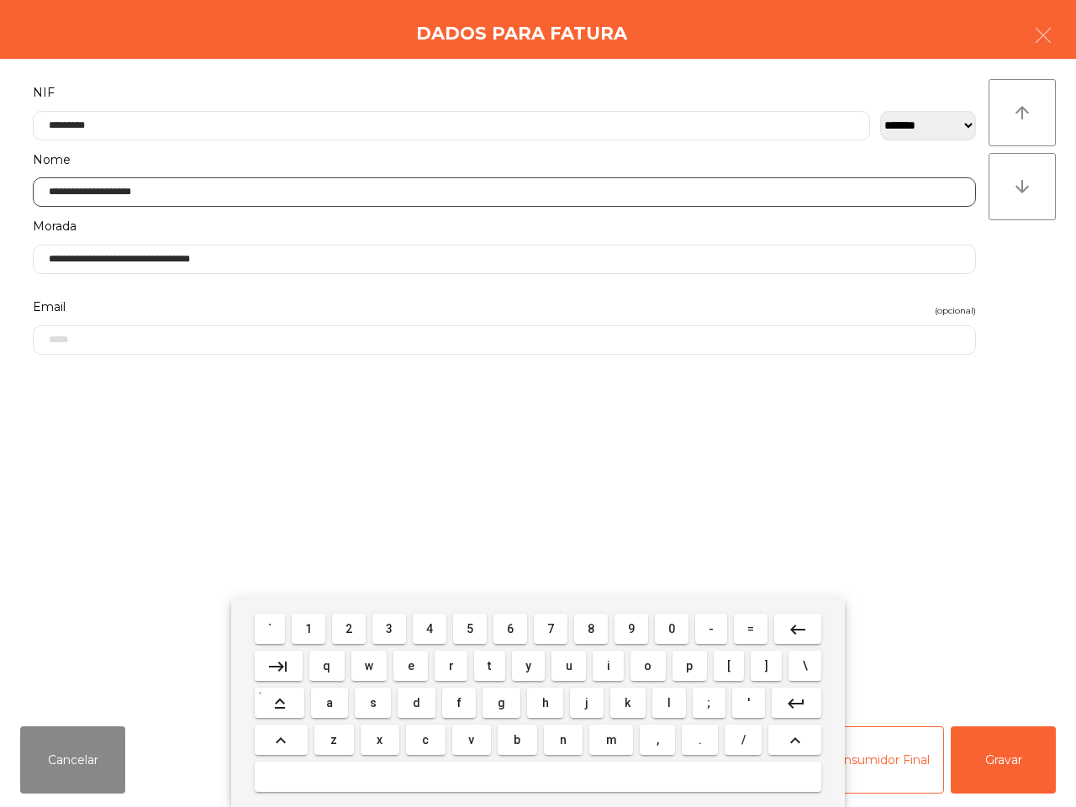
scroll to position [162, 0]
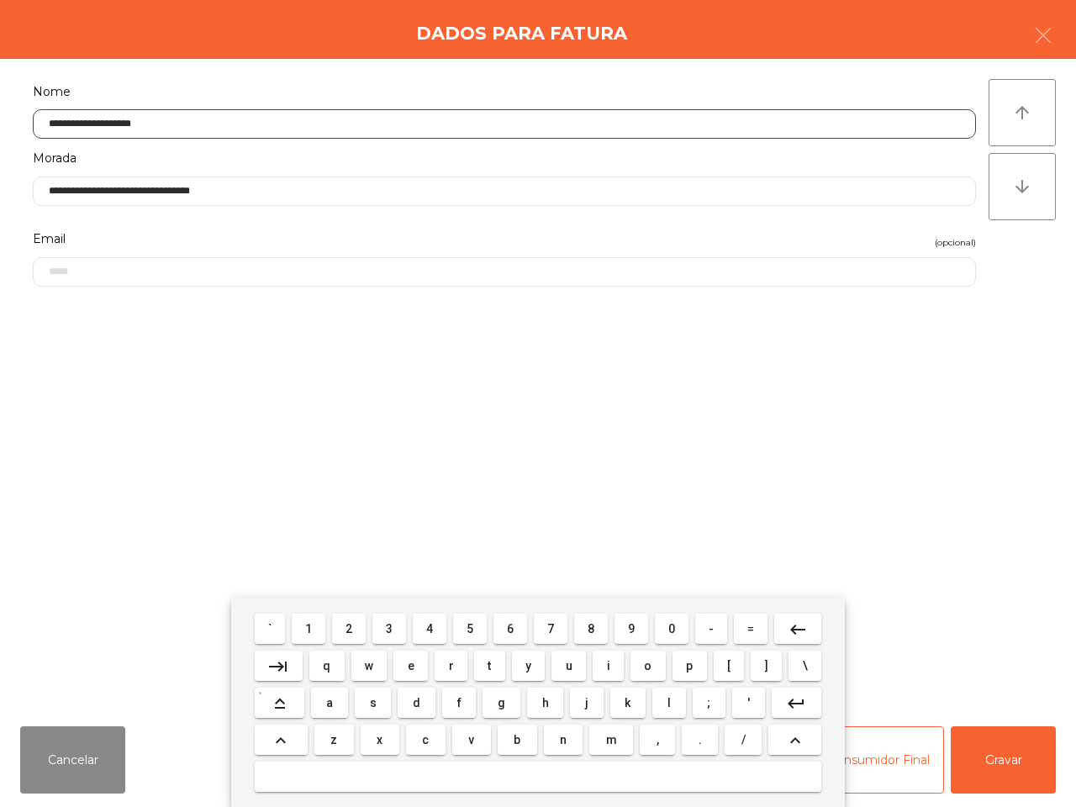
click at [799, 629] on mat-icon "keyboard_backspace" at bounding box center [798, 630] width 20 height 20
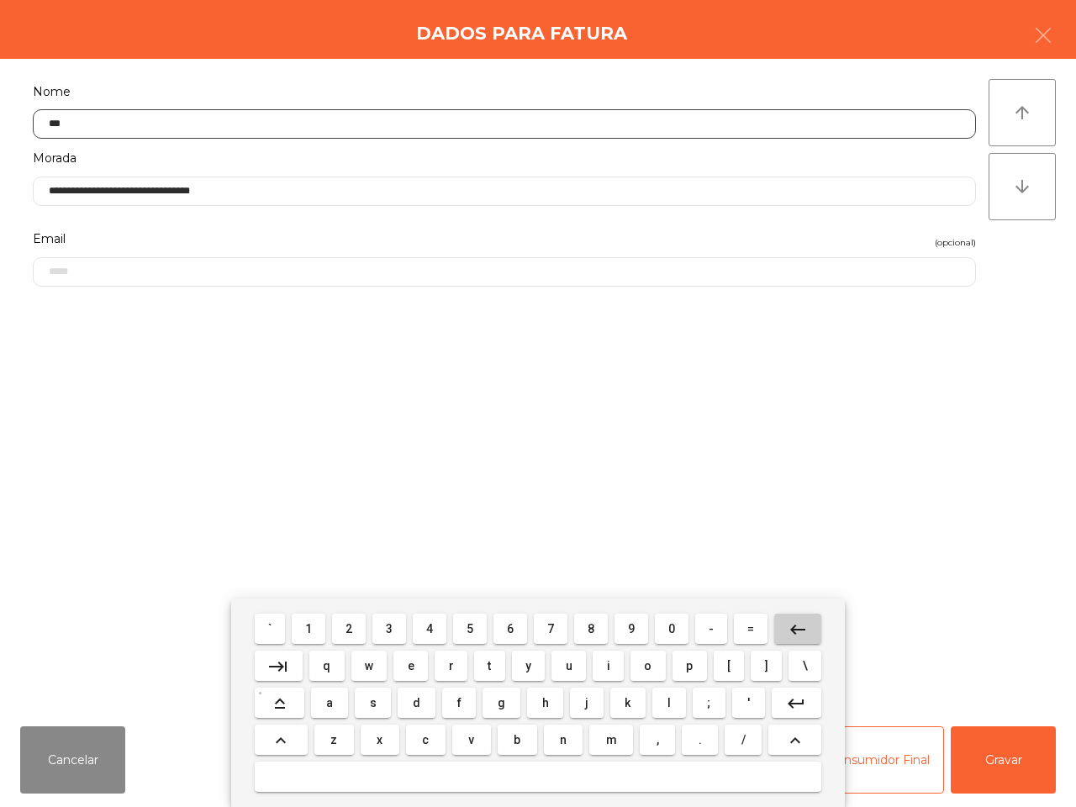
click at [799, 629] on mat-icon "keyboard_backspace" at bounding box center [798, 630] width 20 height 20
type input "*"
click at [799, 629] on mat-icon "keyboard_backspace" at bounding box center [798, 630] width 20 height 20
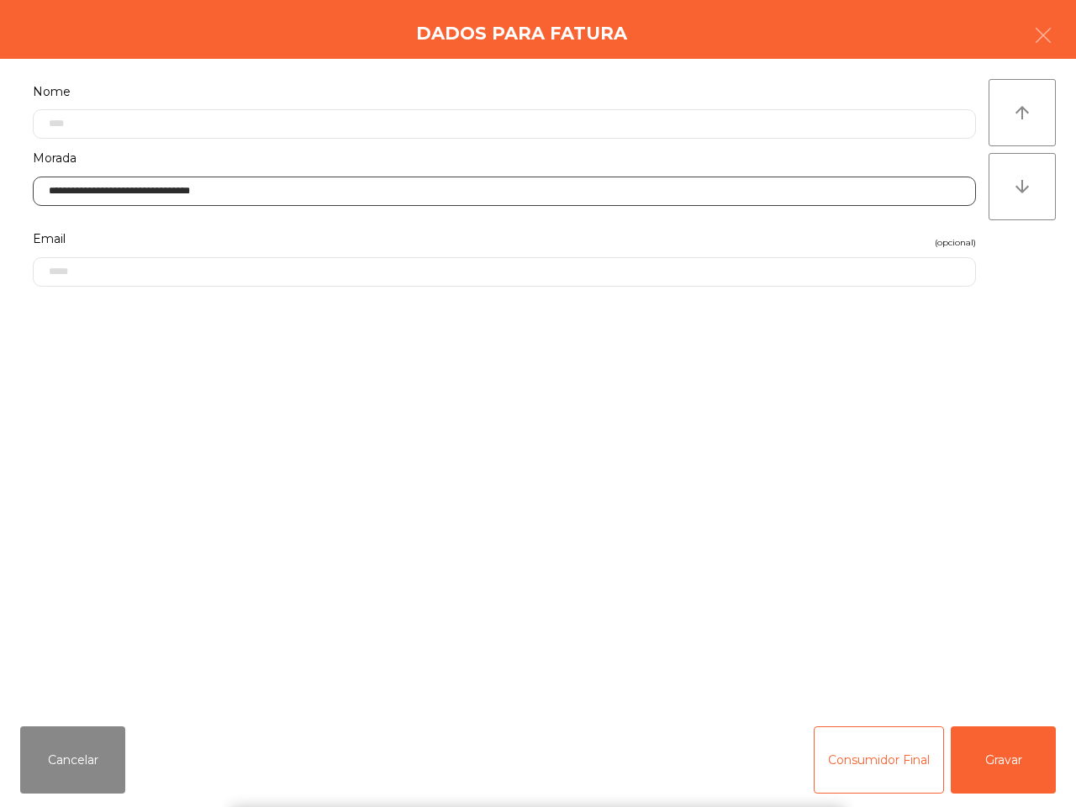
drag, startPoint x: 235, startPoint y: 194, endPoint x: 70, endPoint y: 193, distance: 165.7
click at [71, 193] on input "**********" at bounding box center [505, 191] width 944 height 29
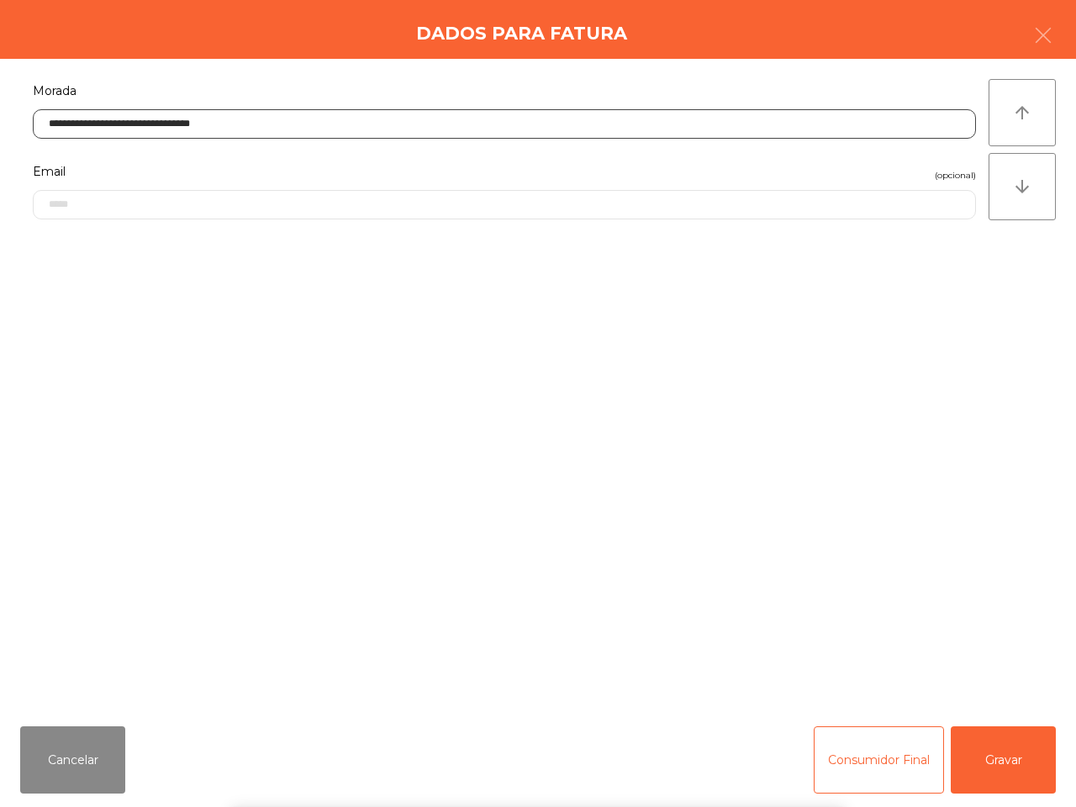
scroll to position [231, 0]
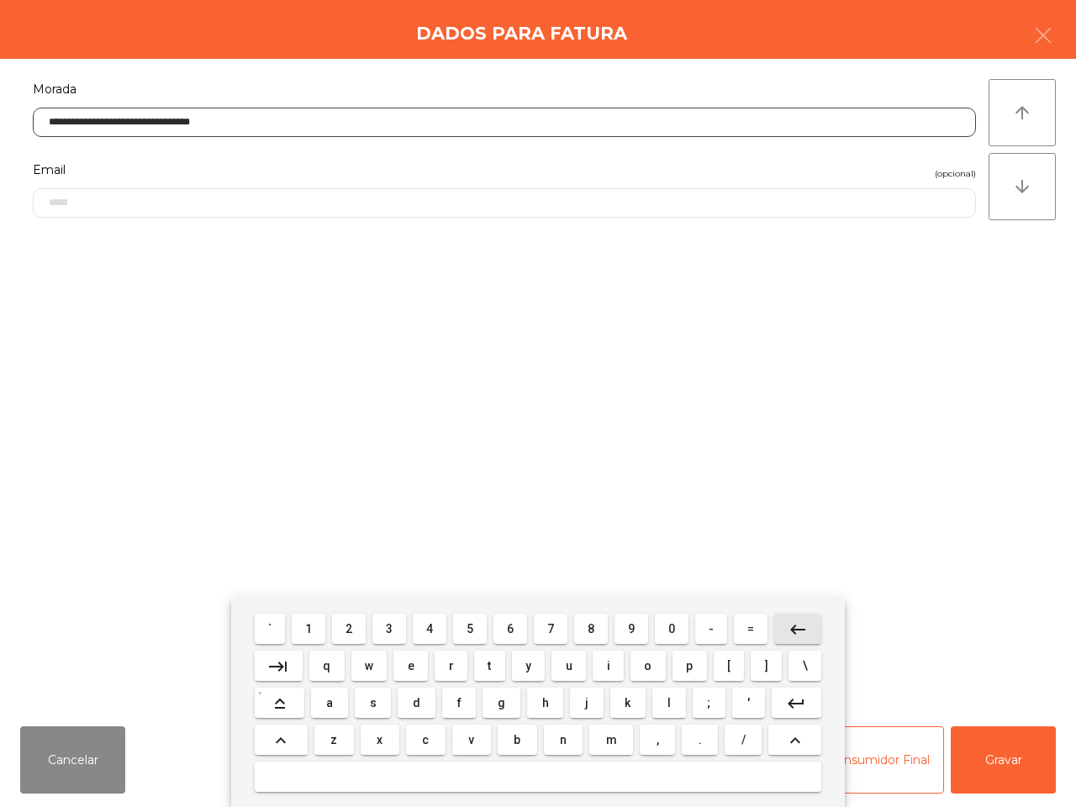
click at [792, 629] on mat-icon "keyboard_backspace" at bounding box center [798, 630] width 20 height 20
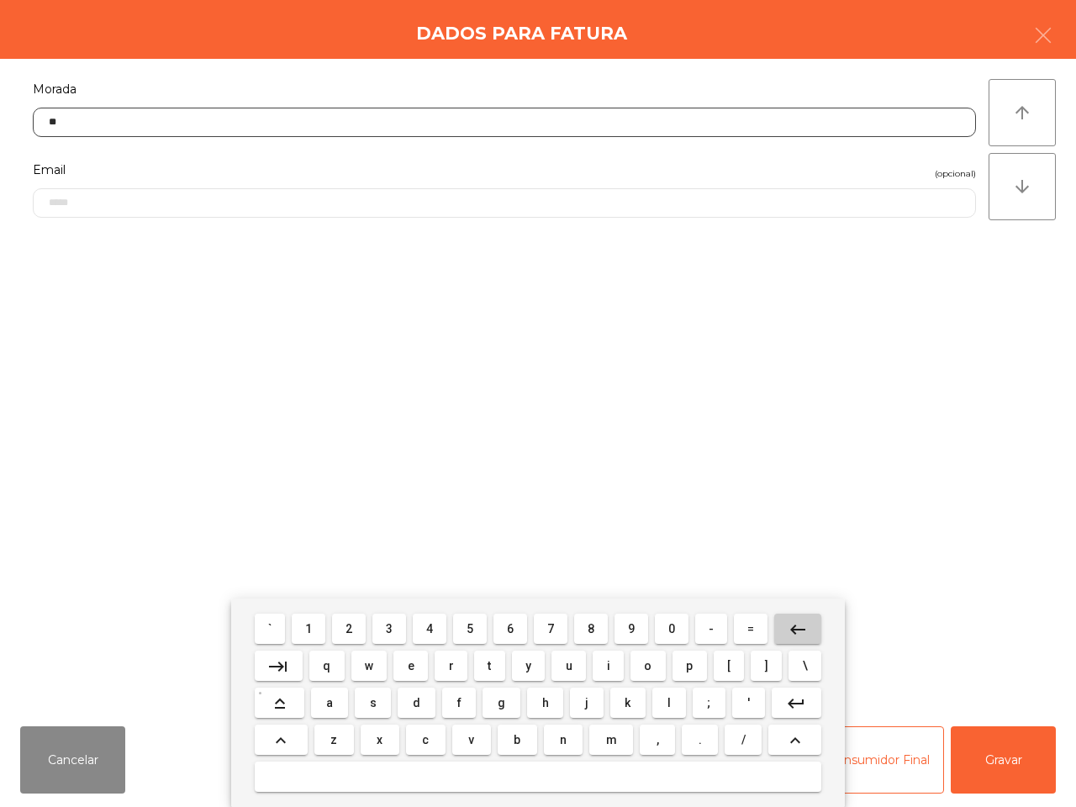
type input "*"
click at [792, 629] on mat-icon "keyboard_backspace" at bounding box center [798, 630] width 20 height 20
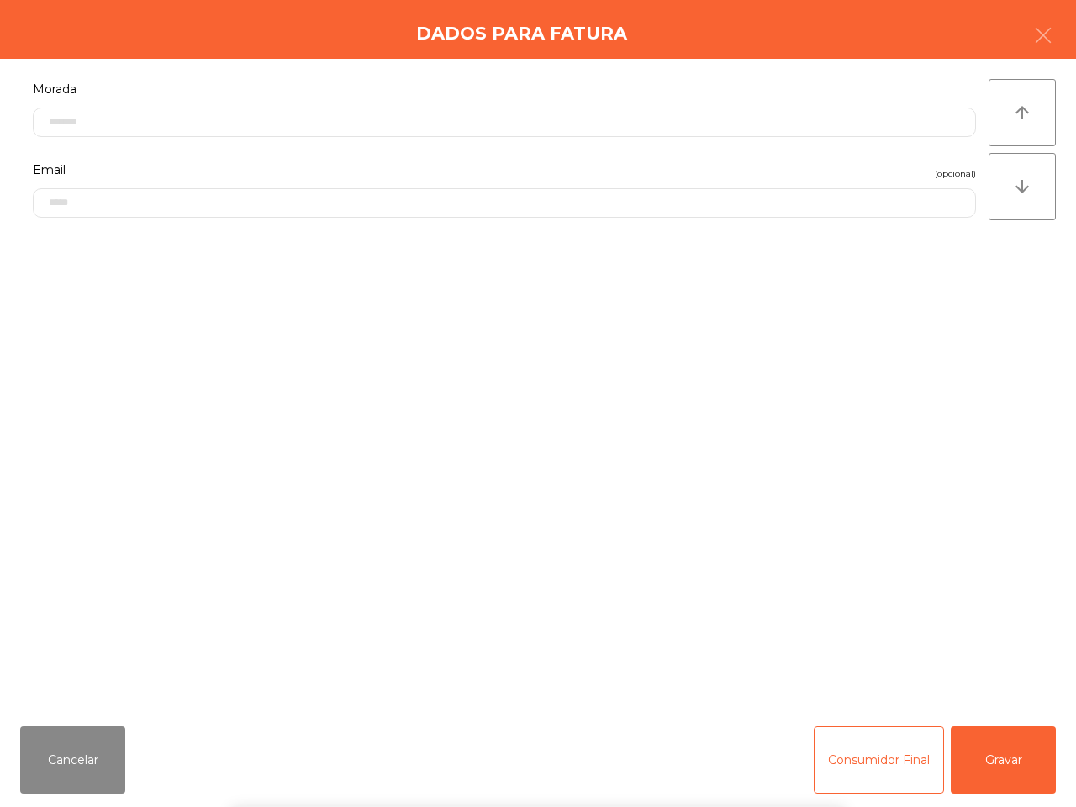
click at [1016, 770] on div "` 1 2 3 4 5 6 7 8 9 0 - = keyboard_backspace keyboard_tab q w e r t y u i o p […" at bounding box center [538, 703] width 1076 height 209
click at [1003, 765] on button "Gravar" at bounding box center [1003, 760] width 105 height 67
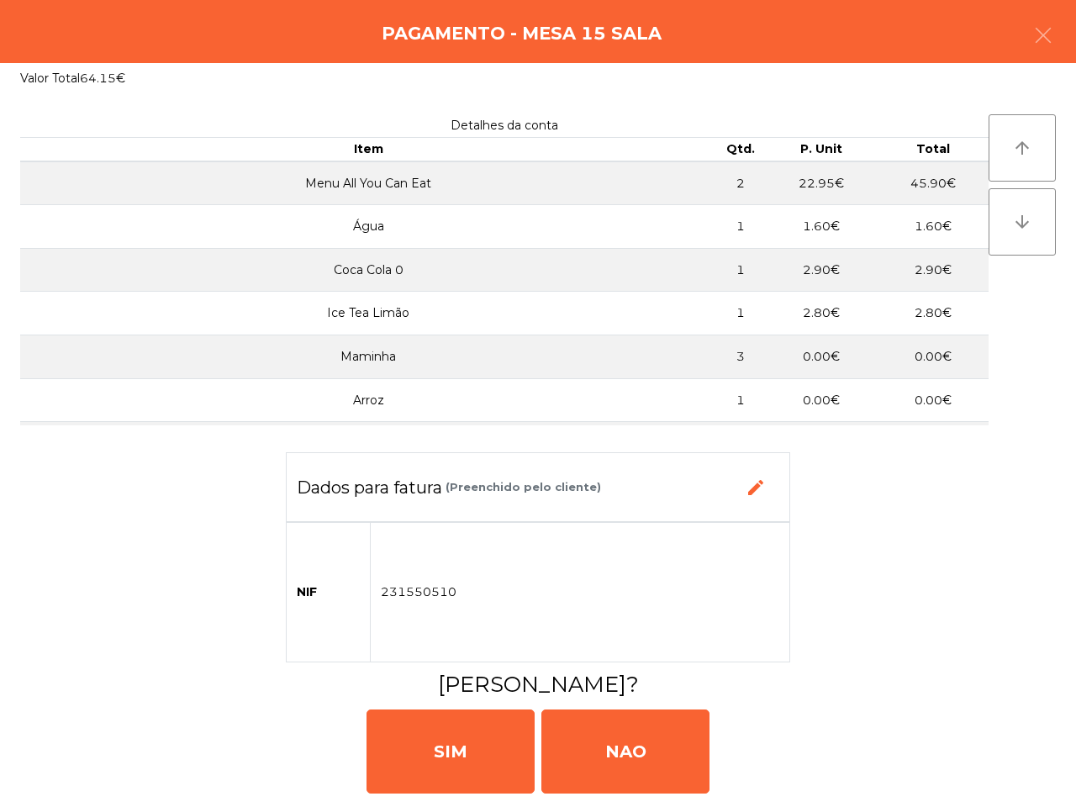
click at [1002, 779] on div "[PERSON_NAME]" at bounding box center [538, 750] width 1063 height 101
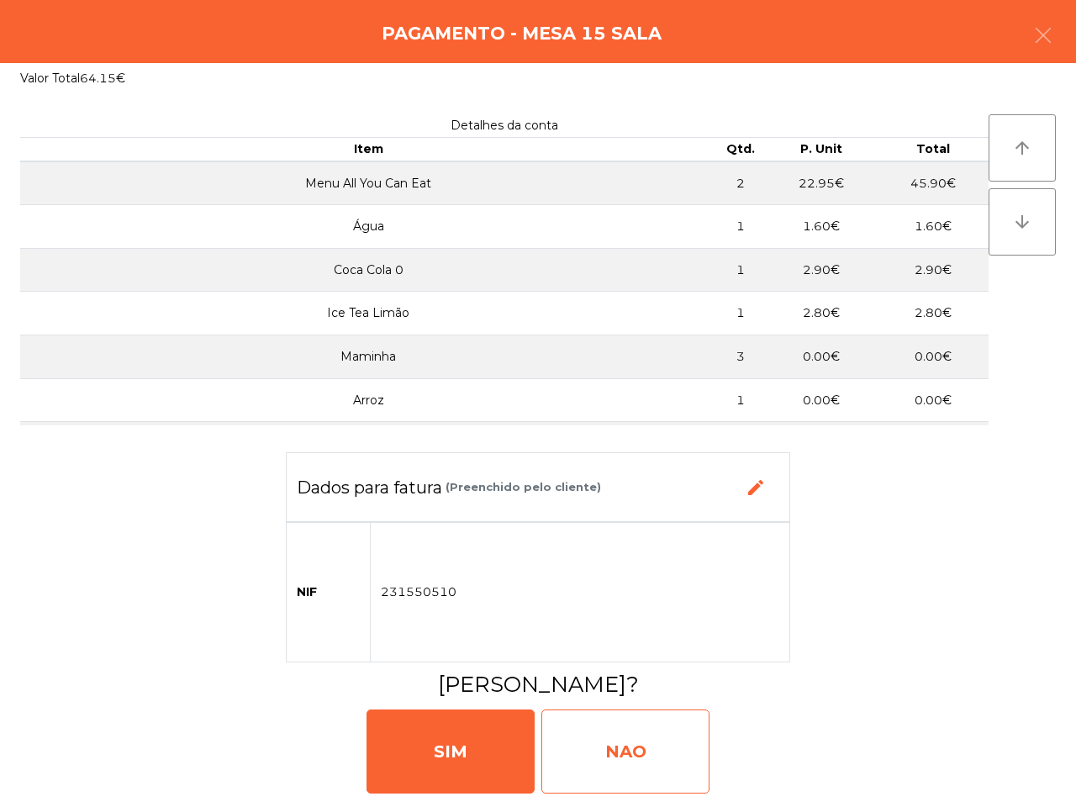
click at [681, 762] on div "NAO" at bounding box center [626, 752] width 168 height 84
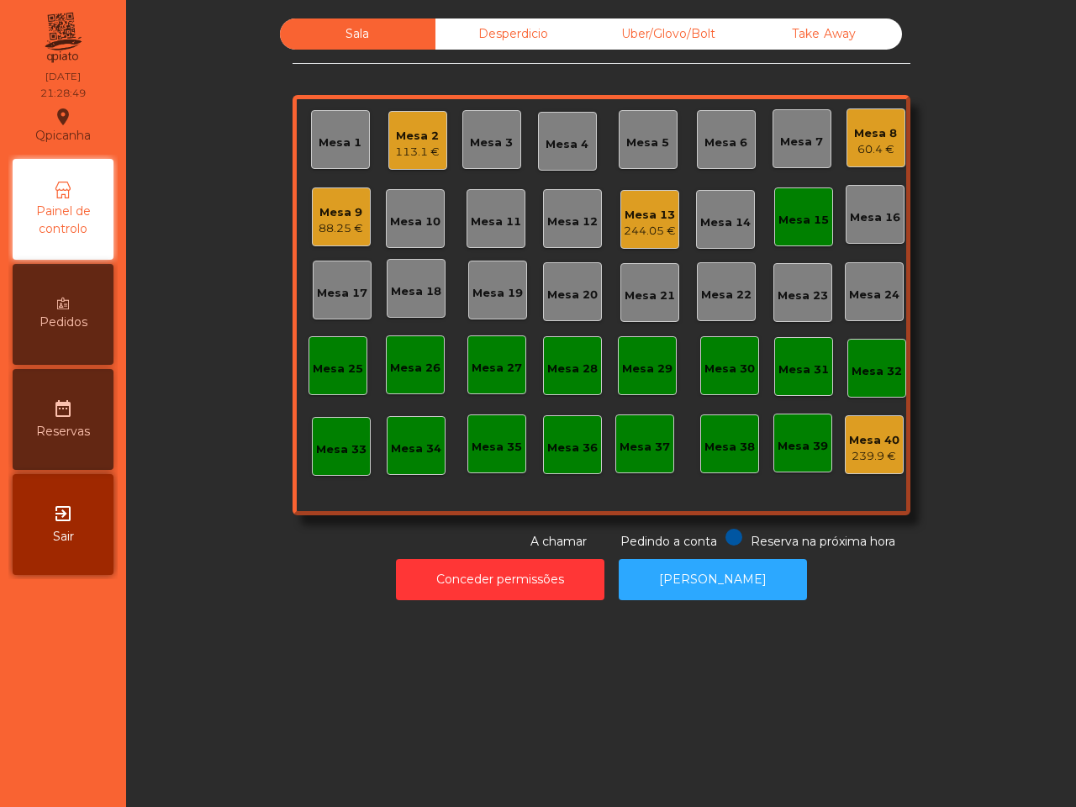
click at [863, 139] on div "Mesa 8" at bounding box center [875, 133] width 43 height 17
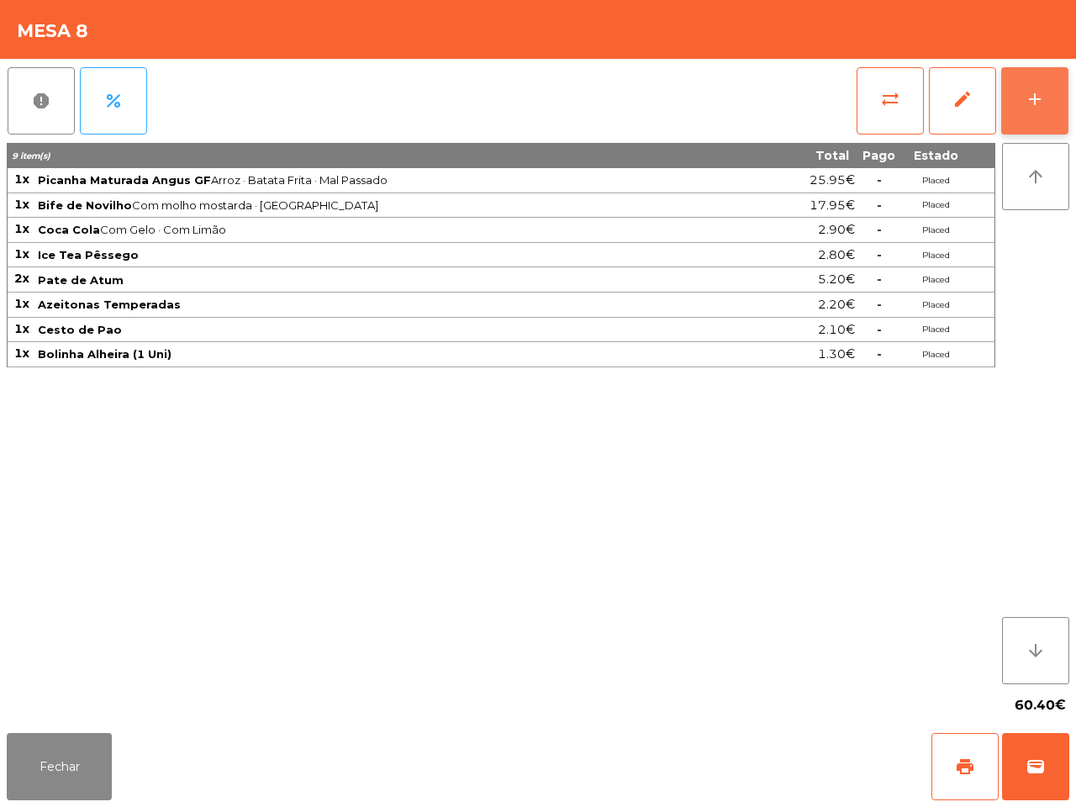
click at [1053, 103] on button "add" at bounding box center [1035, 100] width 67 height 67
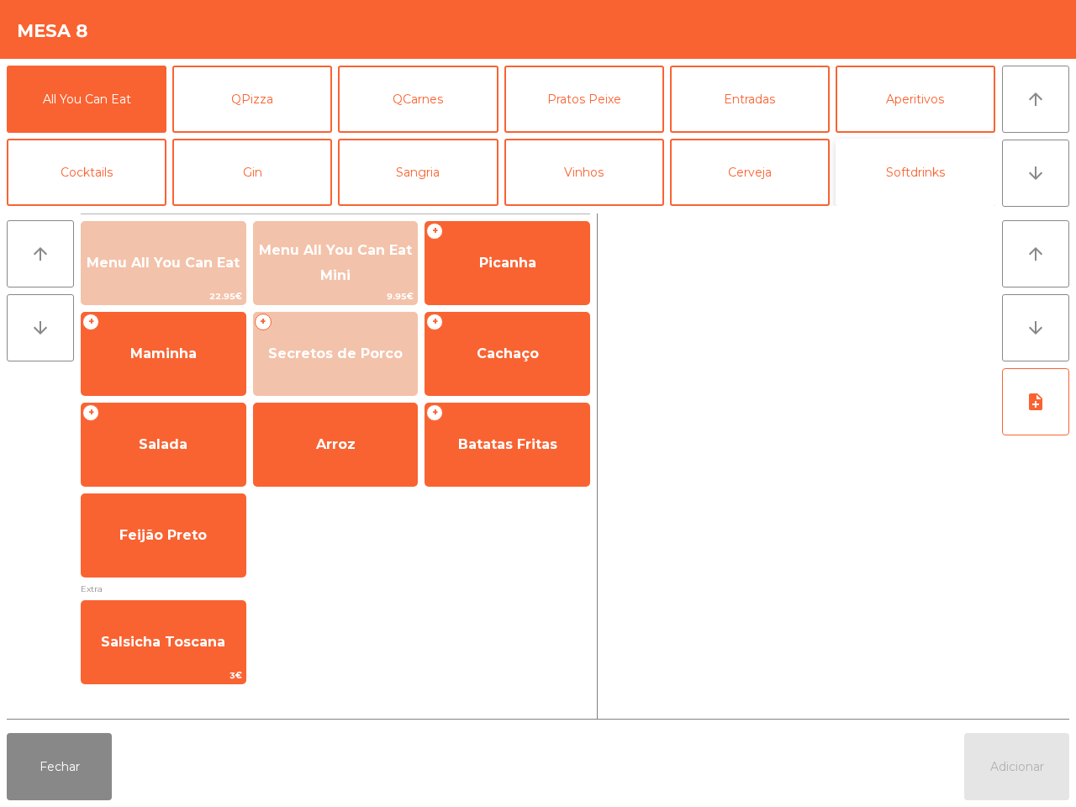
click at [873, 170] on button "Softdrinks" at bounding box center [916, 172] width 160 height 67
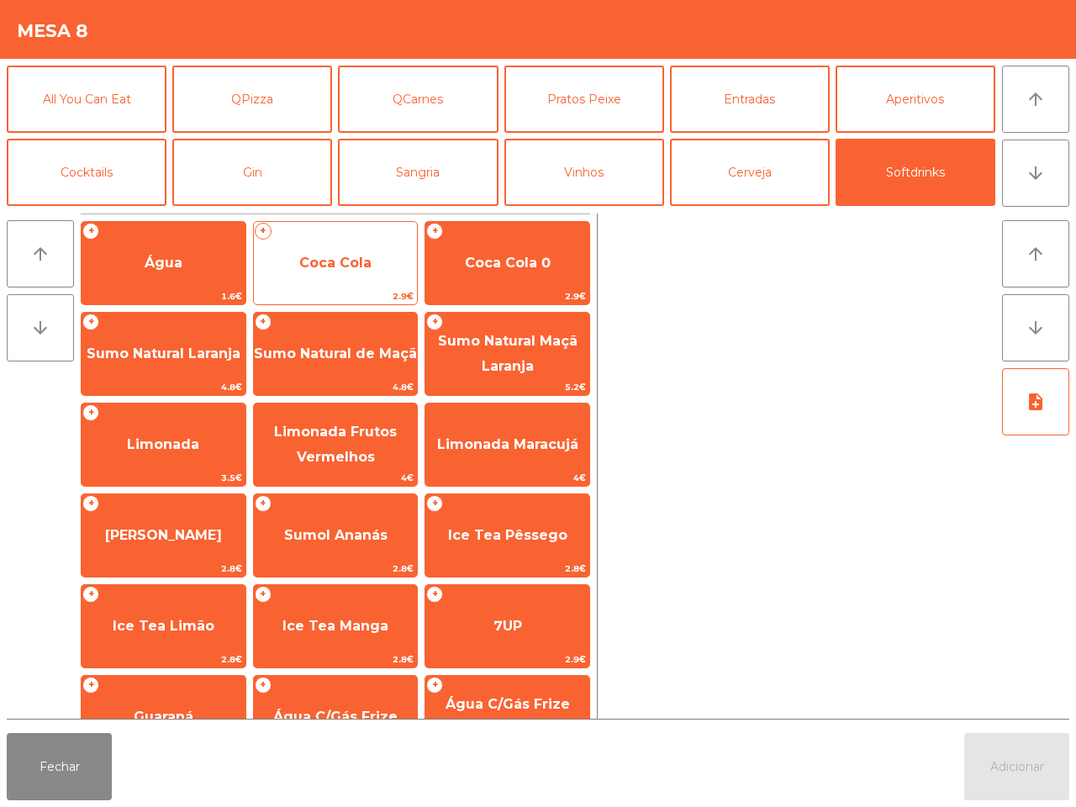
click at [413, 265] on span "Coca Cola" at bounding box center [336, 263] width 164 height 45
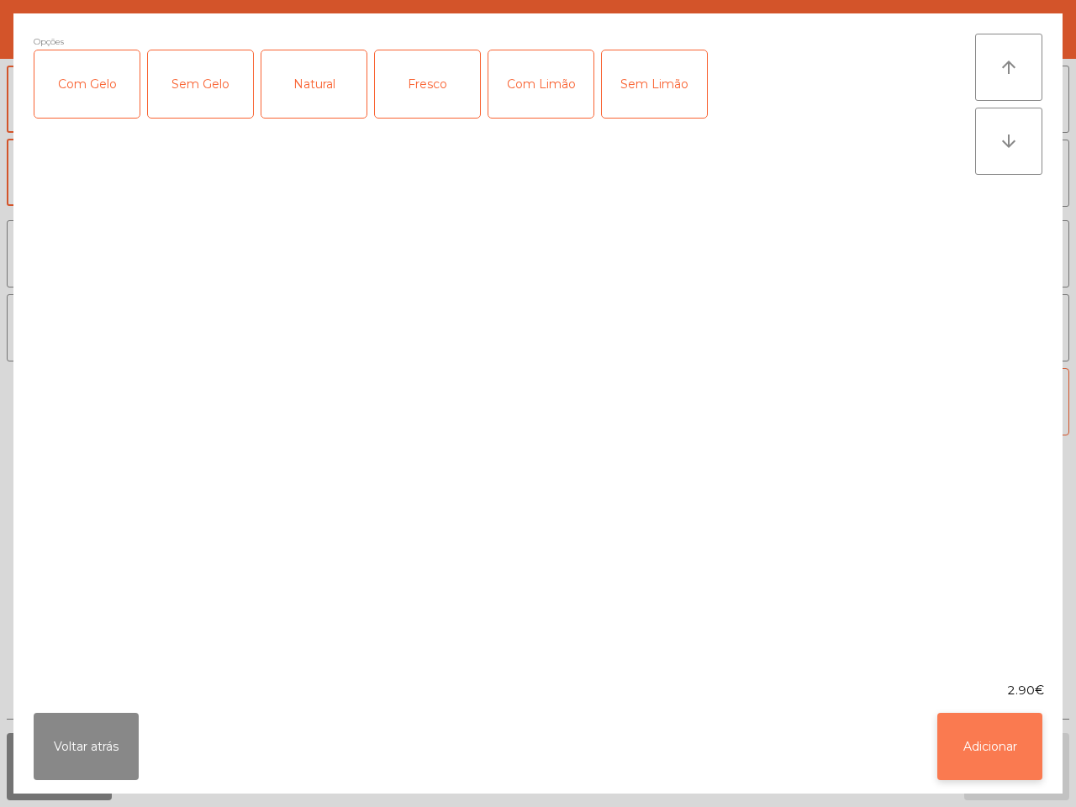
click at [980, 728] on button "Adicionar" at bounding box center [990, 746] width 105 height 67
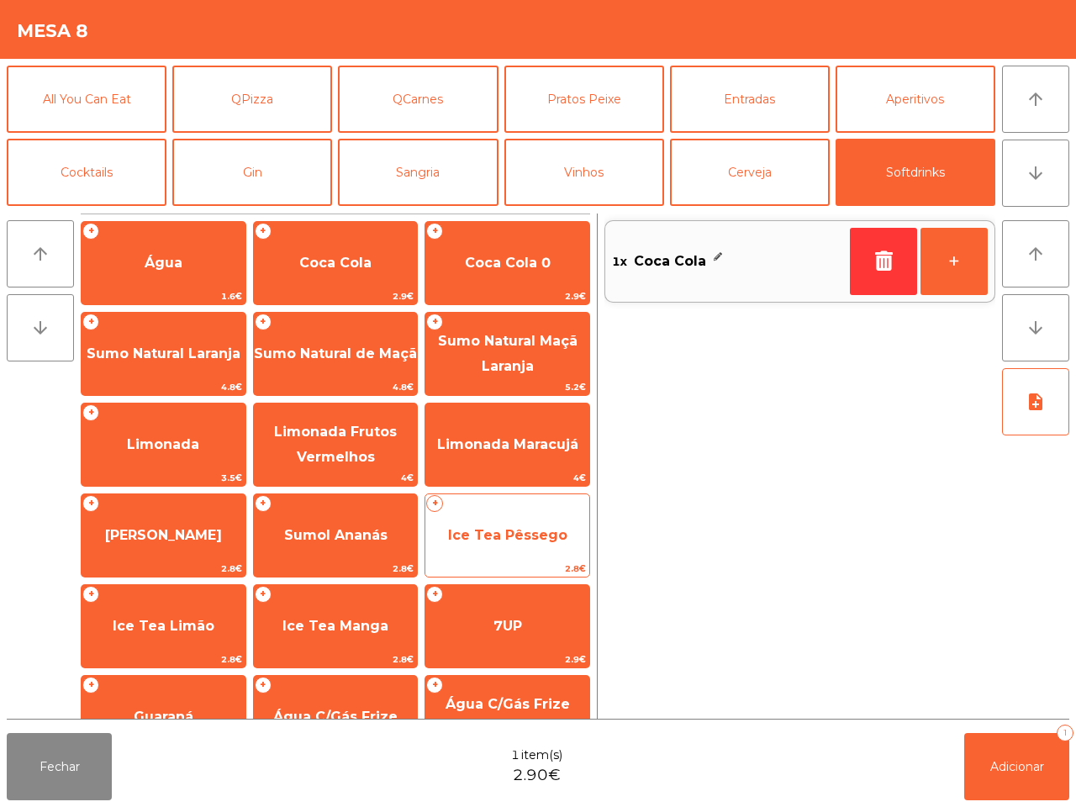
click at [490, 528] on span "Ice Tea Pêssego" at bounding box center [507, 535] width 119 height 16
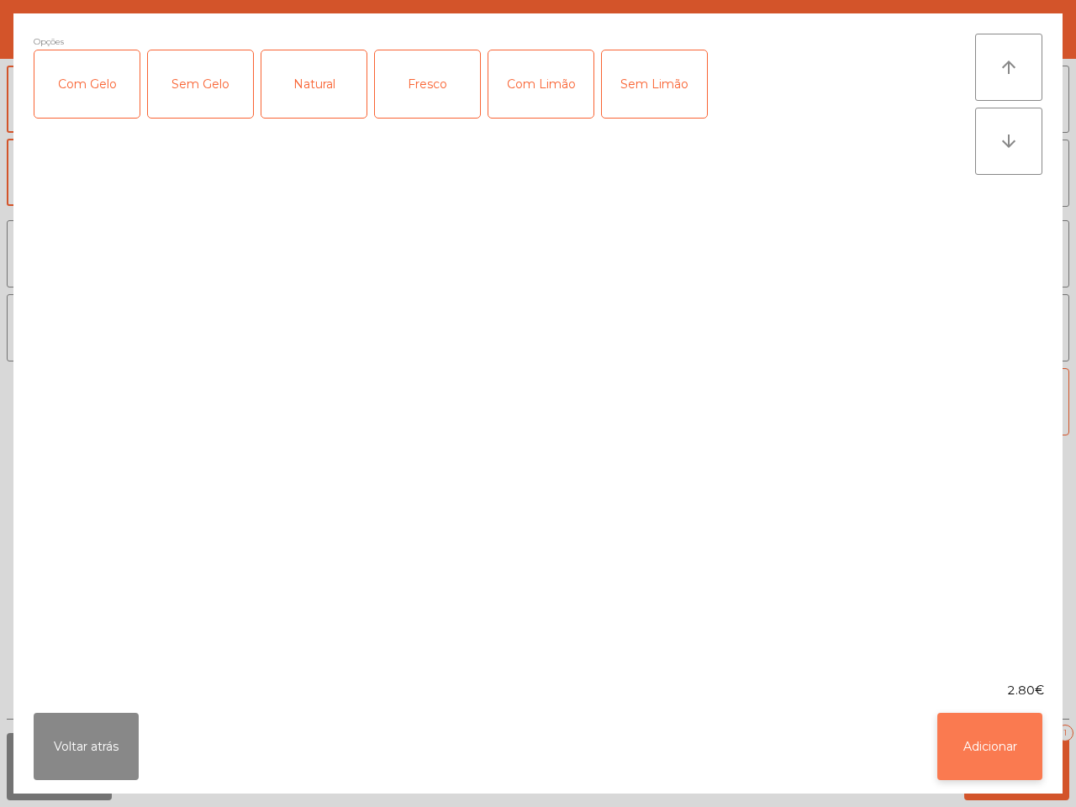
click at [976, 726] on button "Adicionar" at bounding box center [990, 746] width 105 height 67
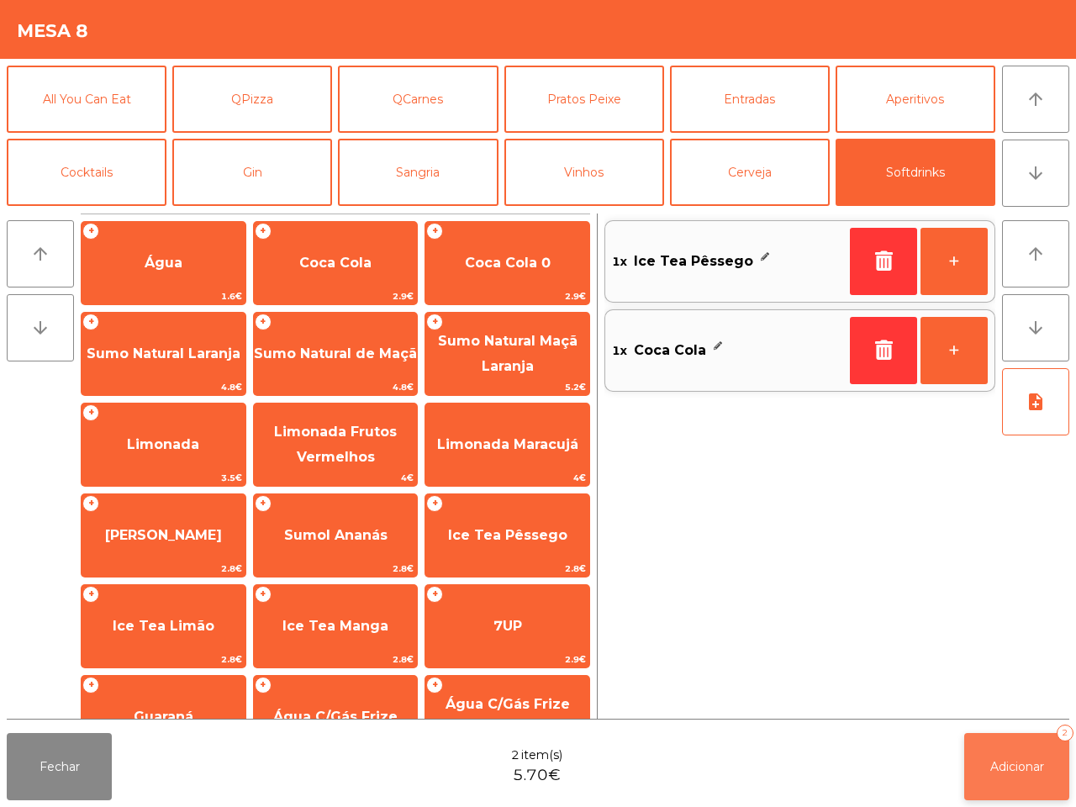
click at [997, 748] on button "Adicionar 2" at bounding box center [1017, 766] width 105 height 67
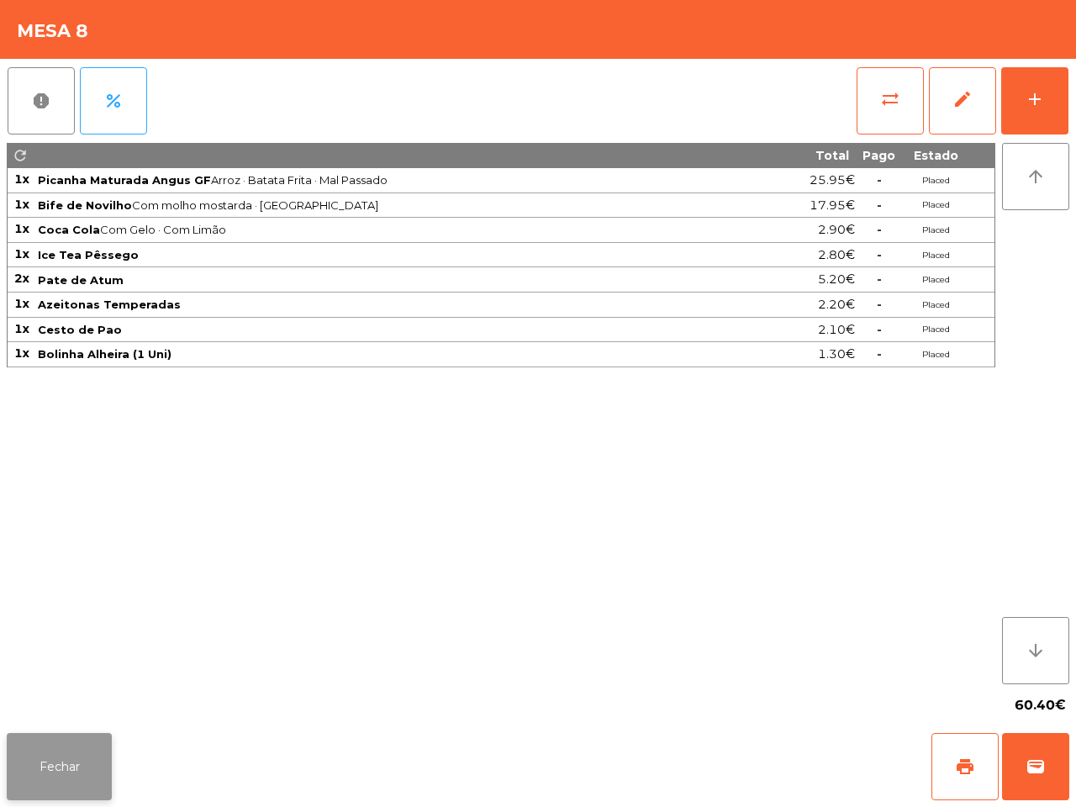
click at [97, 761] on button "Fechar" at bounding box center [59, 766] width 105 height 67
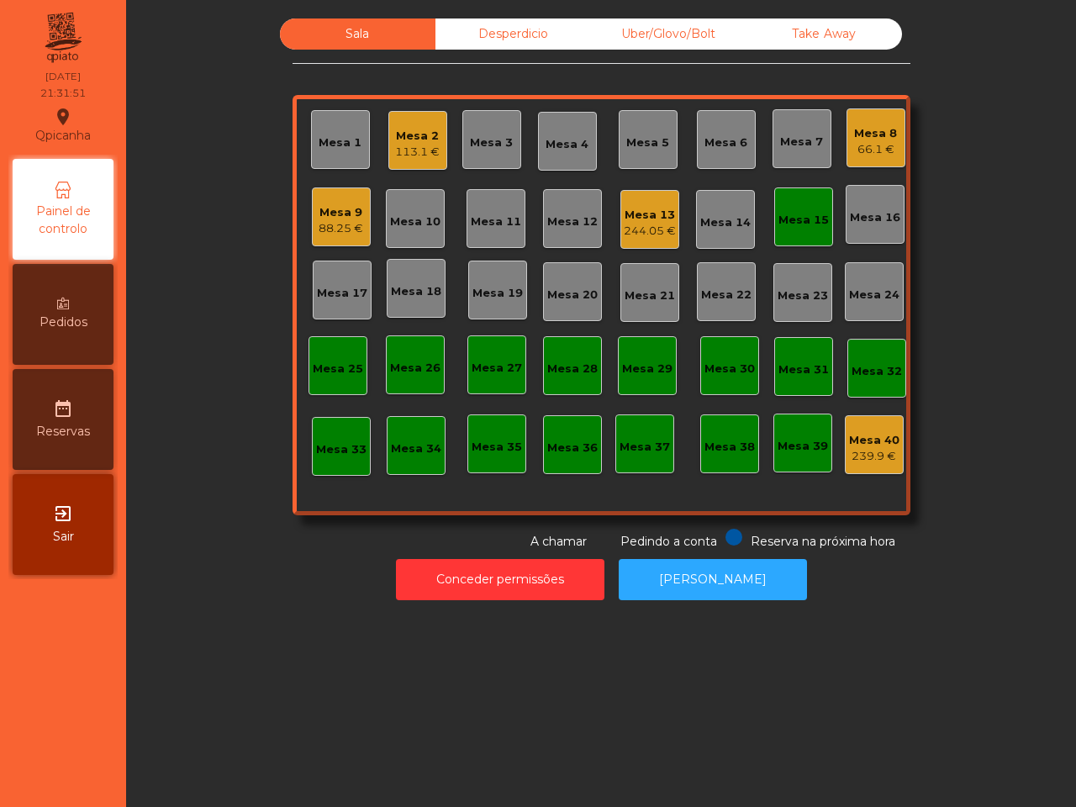
click at [97, 744] on nav "Qpicanha location_on [DATE] 21:31:51 Painel de controlo Pedidos date_range Rese…" at bounding box center [63, 403] width 126 height 807
click at [640, 233] on div "244.05 €" at bounding box center [650, 231] width 52 height 17
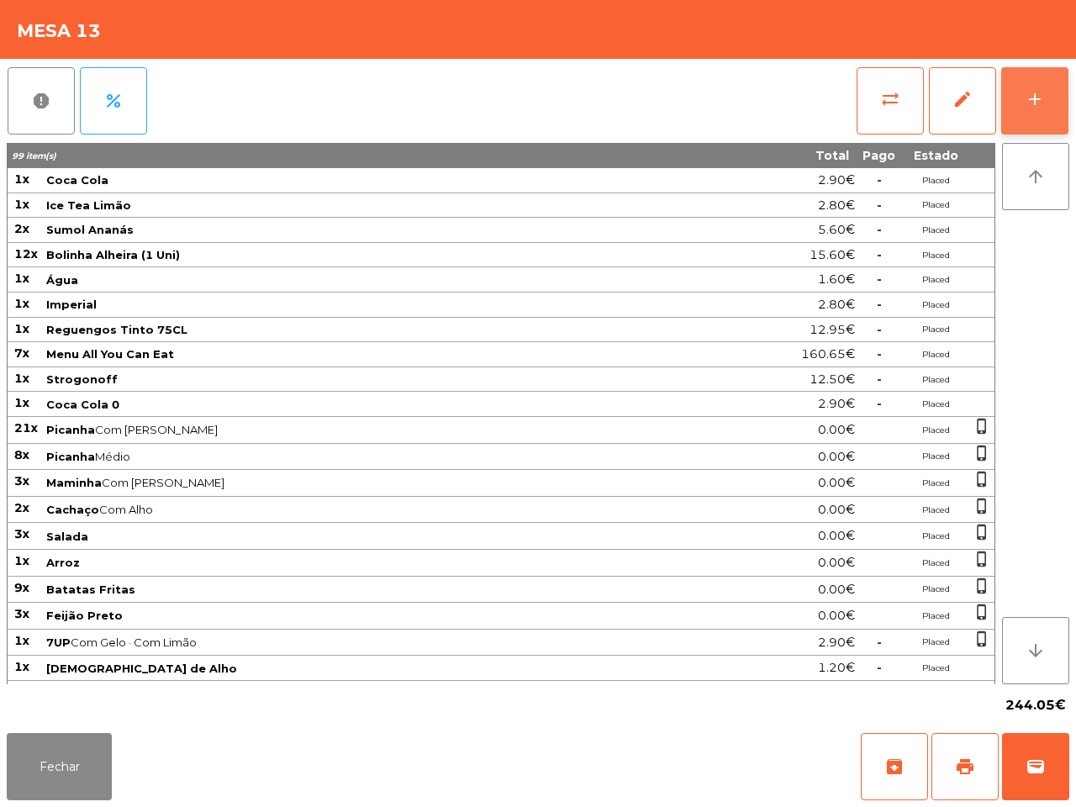
click at [1028, 77] on button "add" at bounding box center [1035, 100] width 67 height 67
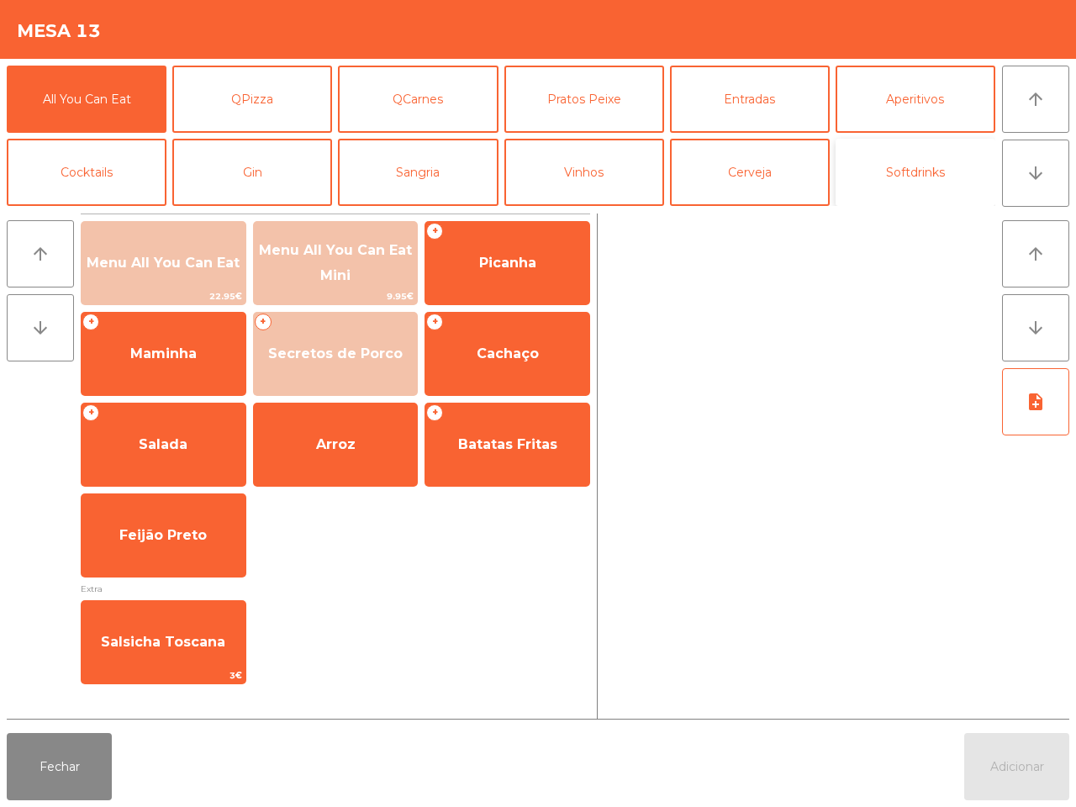
click at [891, 166] on button "Softdrinks" at bounding box center [916, 172] width 160 height 67
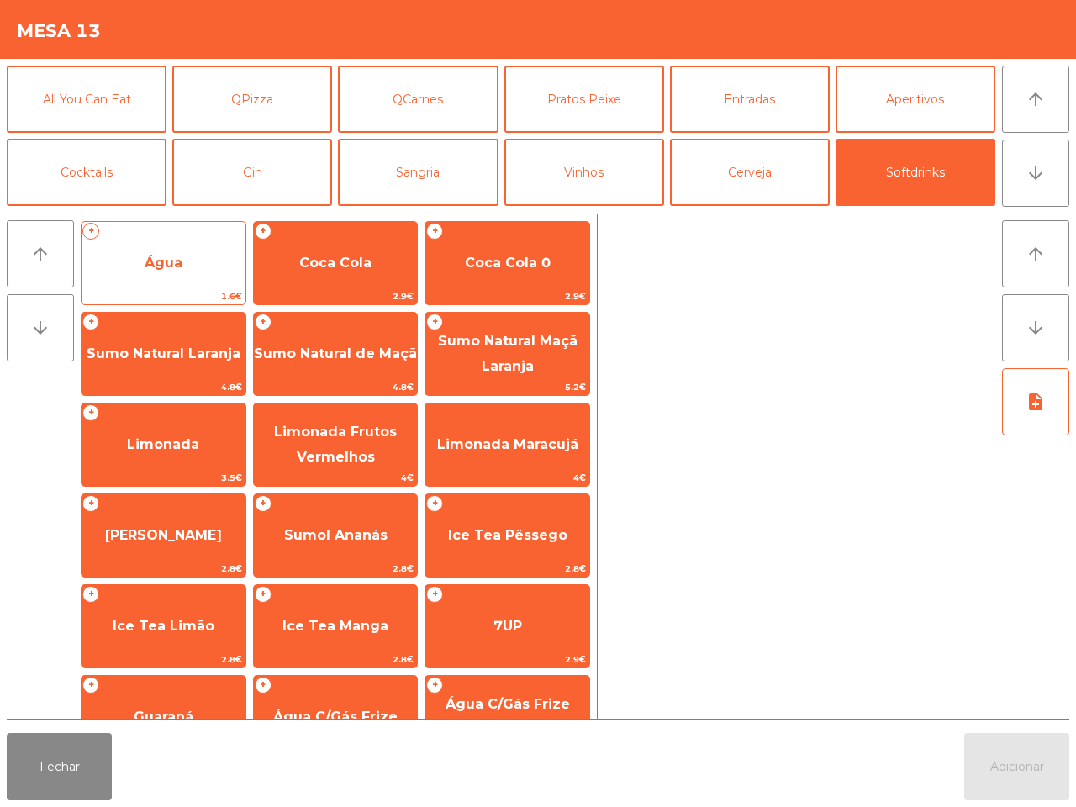
click at [168, 262] on span "Água" at bounding box center [164, 263] width 38 height 16
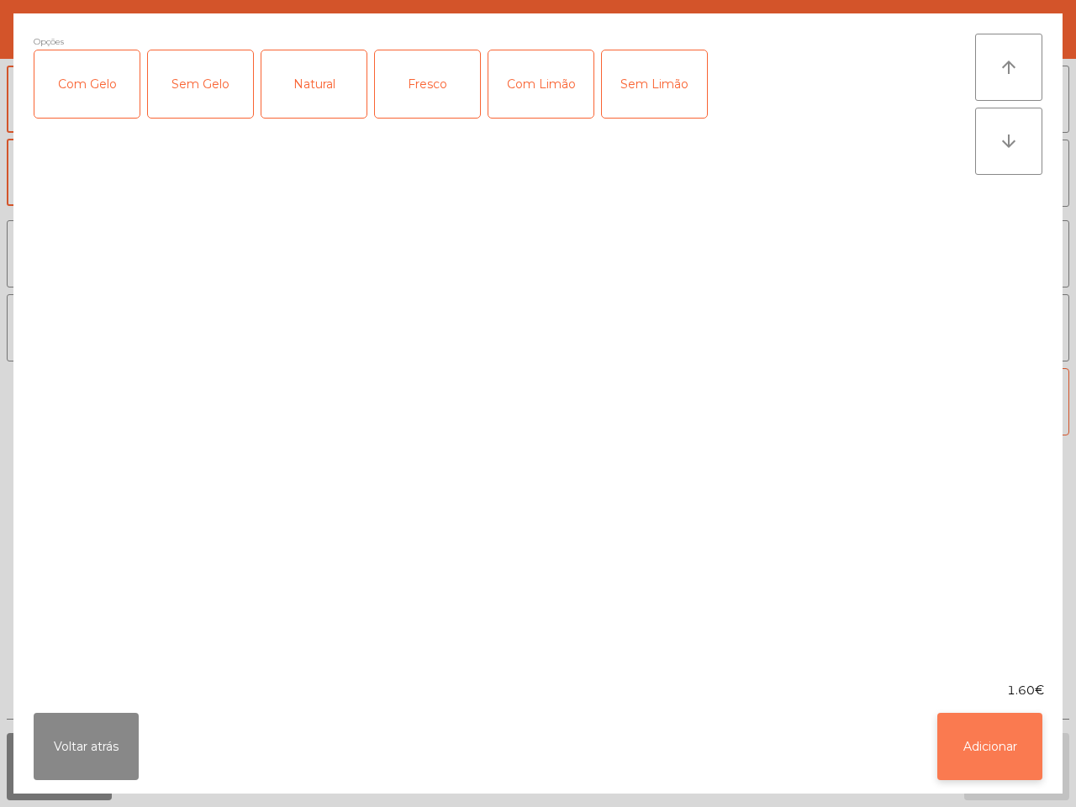
click at [1013, 742] on button "Adicionar" at bounding box center [990, 746] width 105 height 67
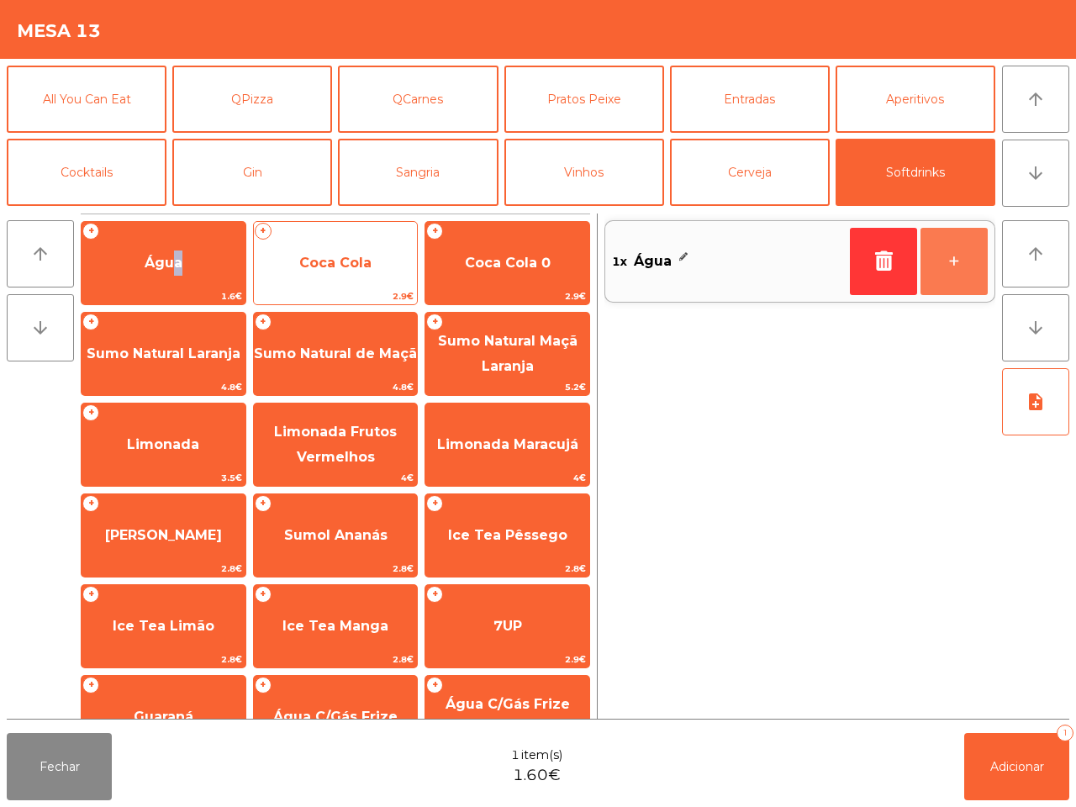
click at [955, 262] on button "+" at bounding box center [954, 261] width 67 height 67
click at [334, 246] on span "Coca Cola" at bounding box center [336, 263] width 164 height 45
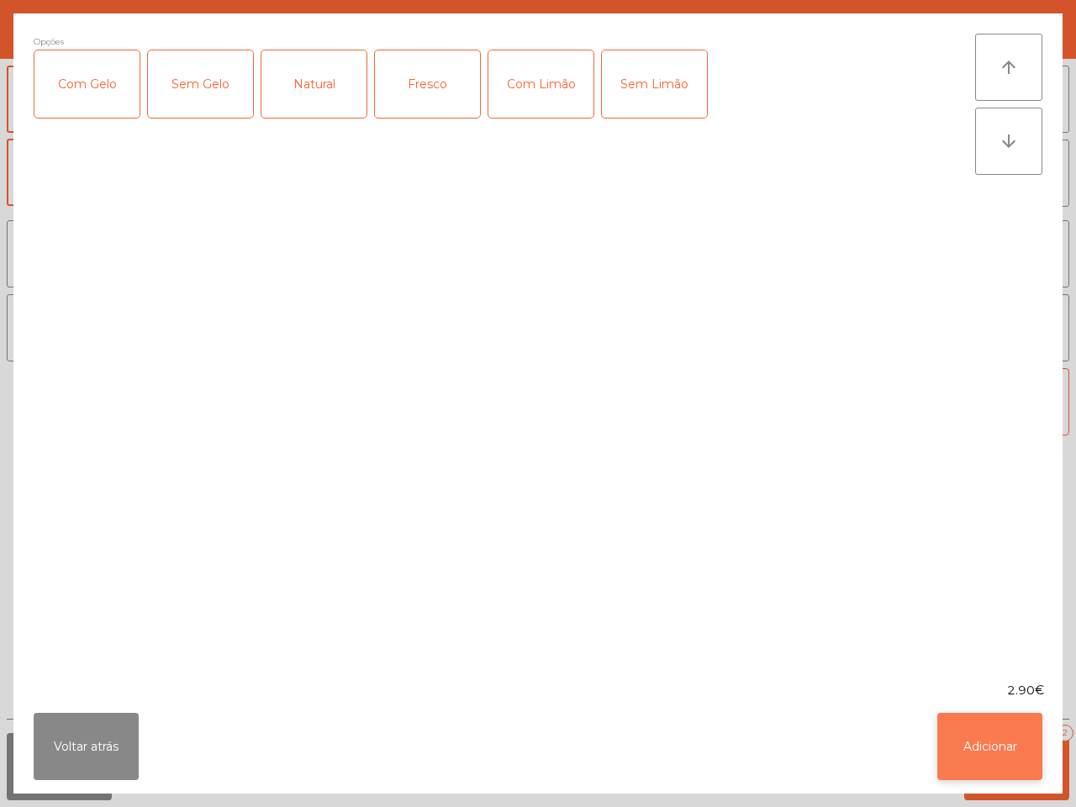
click at [1010, 750] on button "Adicionar" at bounding box center [990, 746] width 105 height 67
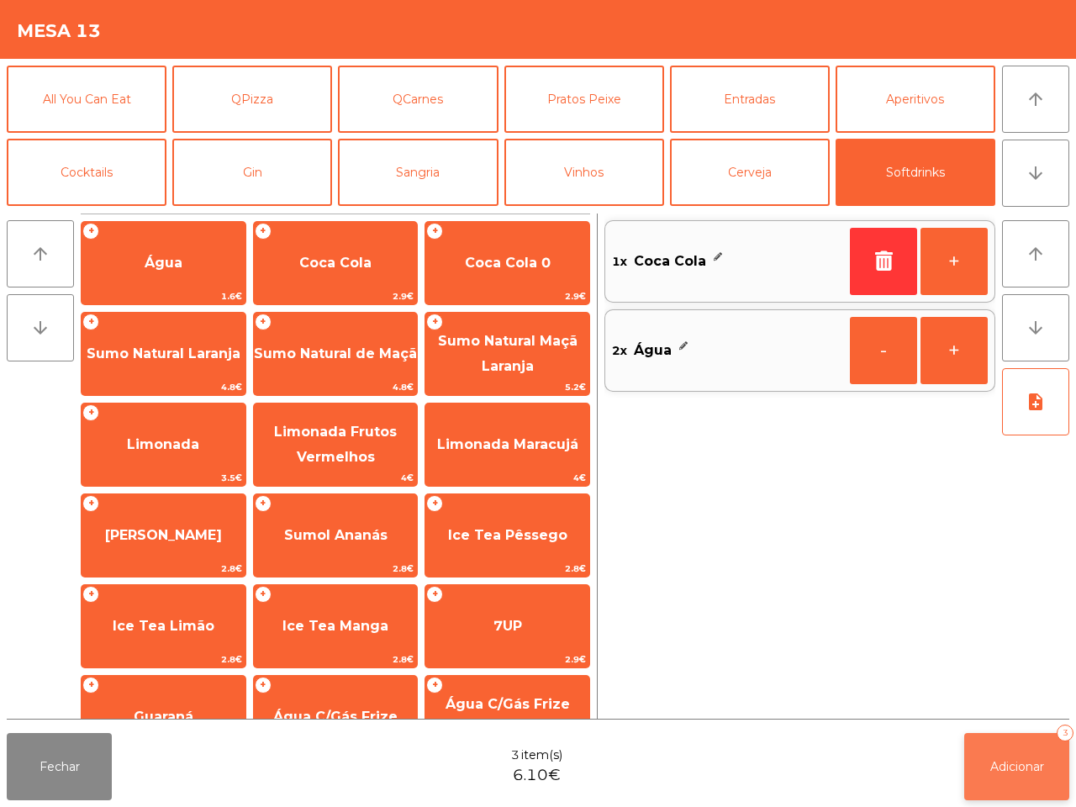
click at [1024, 767] on span "Adicionar" at bounding box center [1018, 766] width 54 height 15
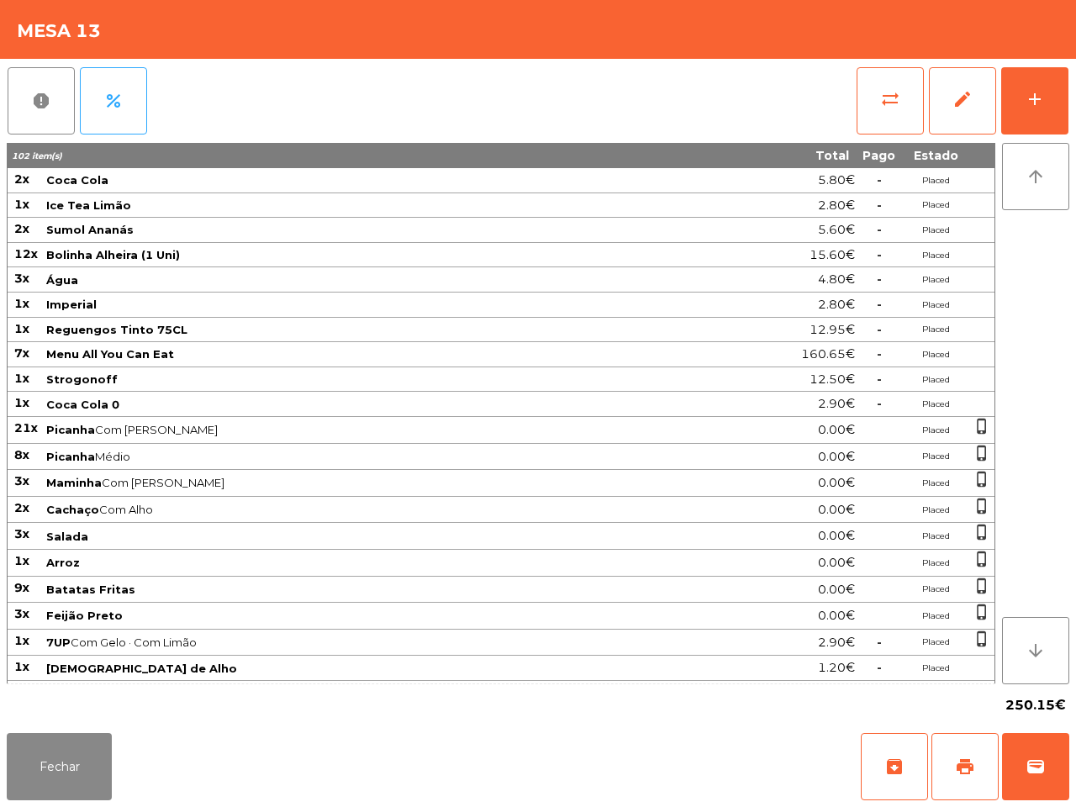
click at [538, 495] on td "Maminha Com [PERSON_NAME]" at bounding box center [361, 483] width 632 height 27
click at [1036, 82] on button "add" at bounding box center [1035, 100] width 67 height 67
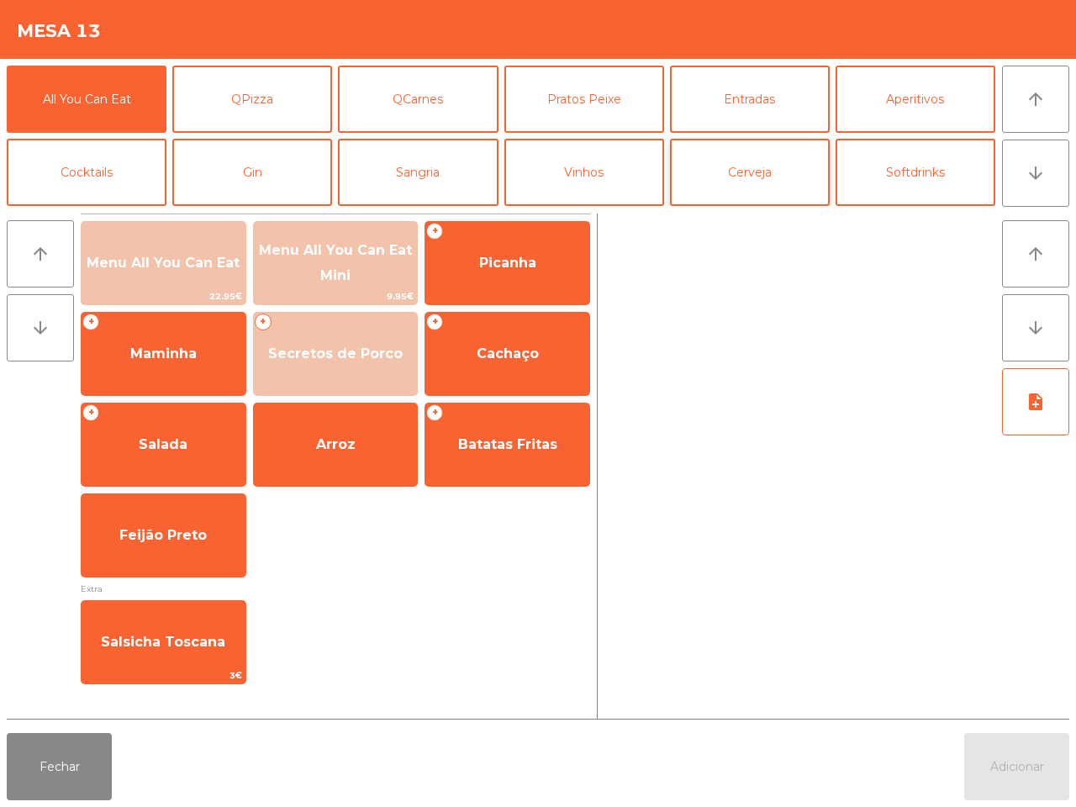
scroll to position [105, 0]
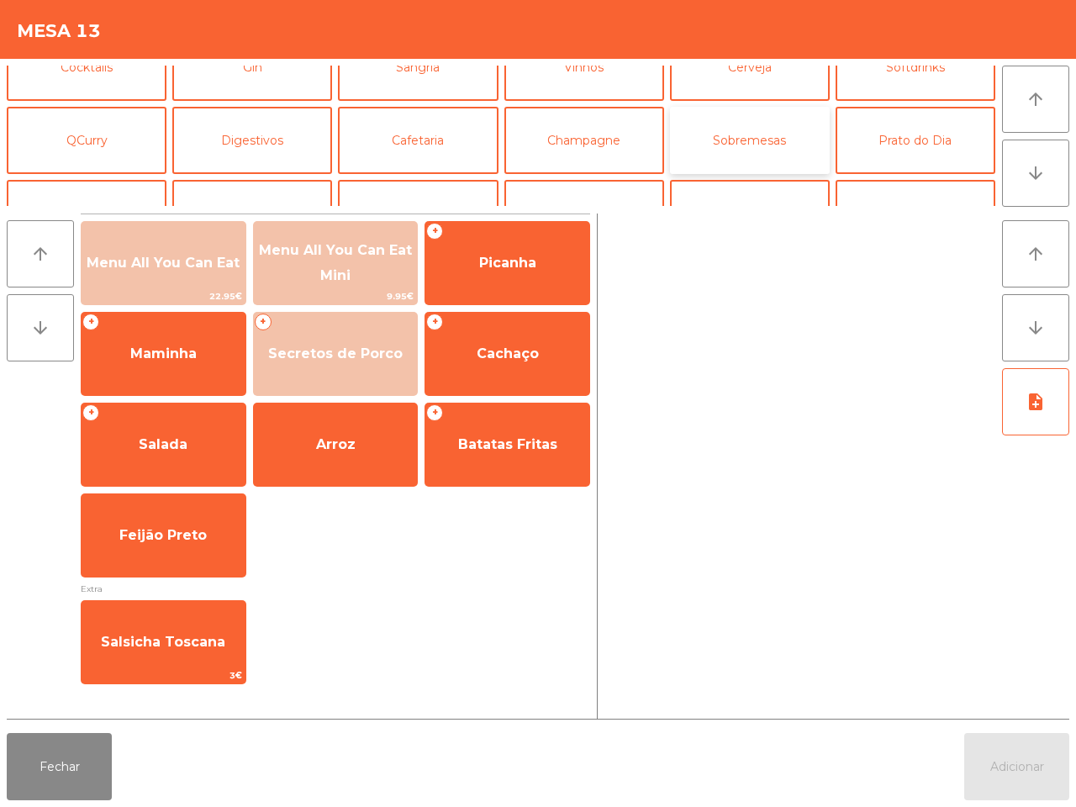
click at [783, 145] on button "Sobremesas" at bounding box center [750, 140] width 160 height 67
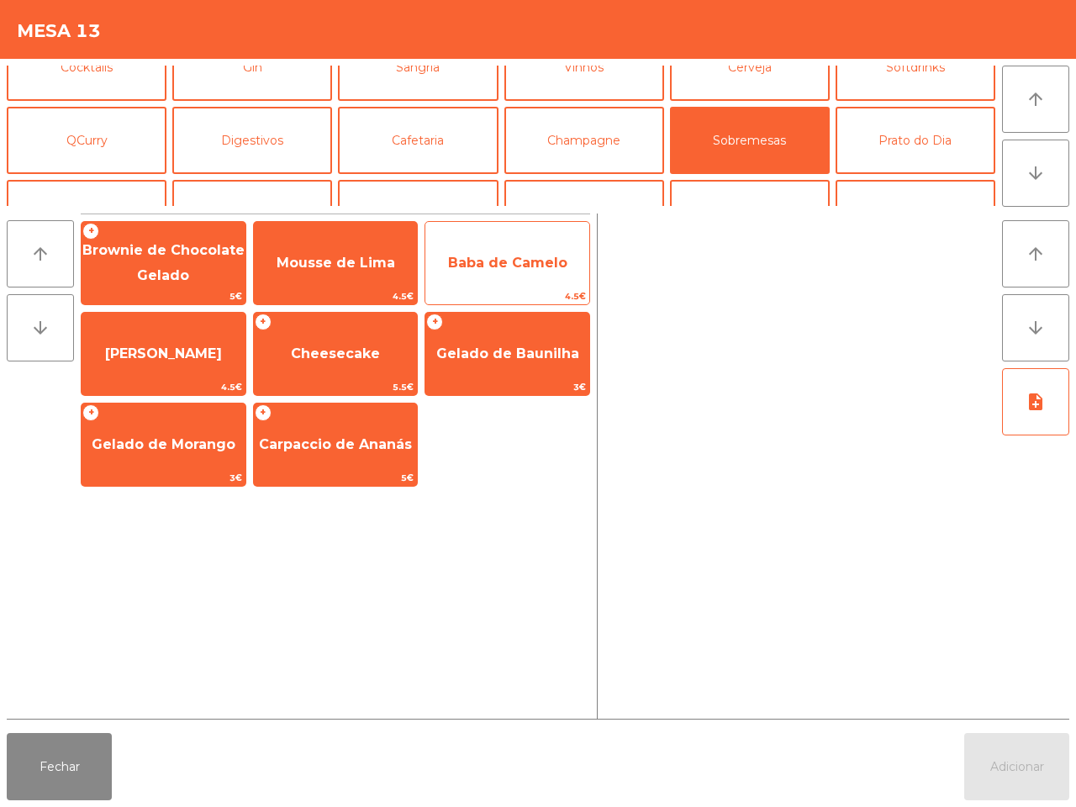
click at [481, 278] on span "Baba de Camelo" at bounding box center [508, 263] width 164 height 45
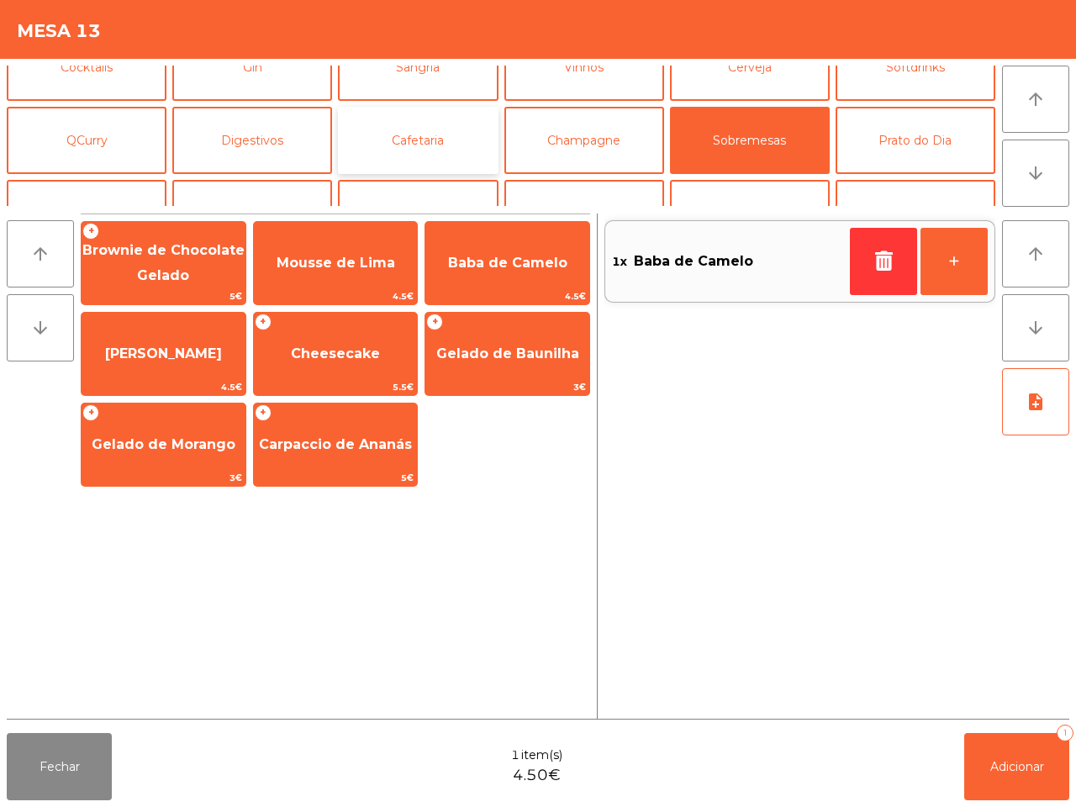
click at [400, 141] on button "Cafetaria" at bounding box center [418, 140] width 160 height 67
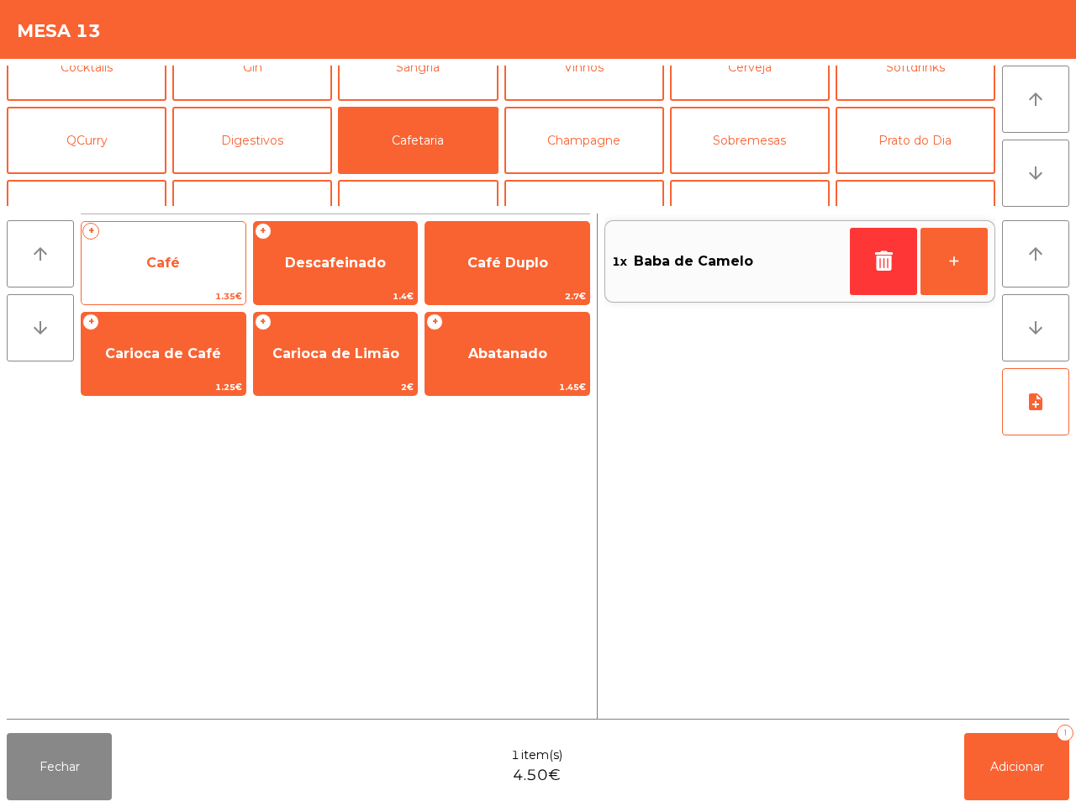
click at [198, 273] on span "Café" at bounding box center [164, 263] width 164 height 45
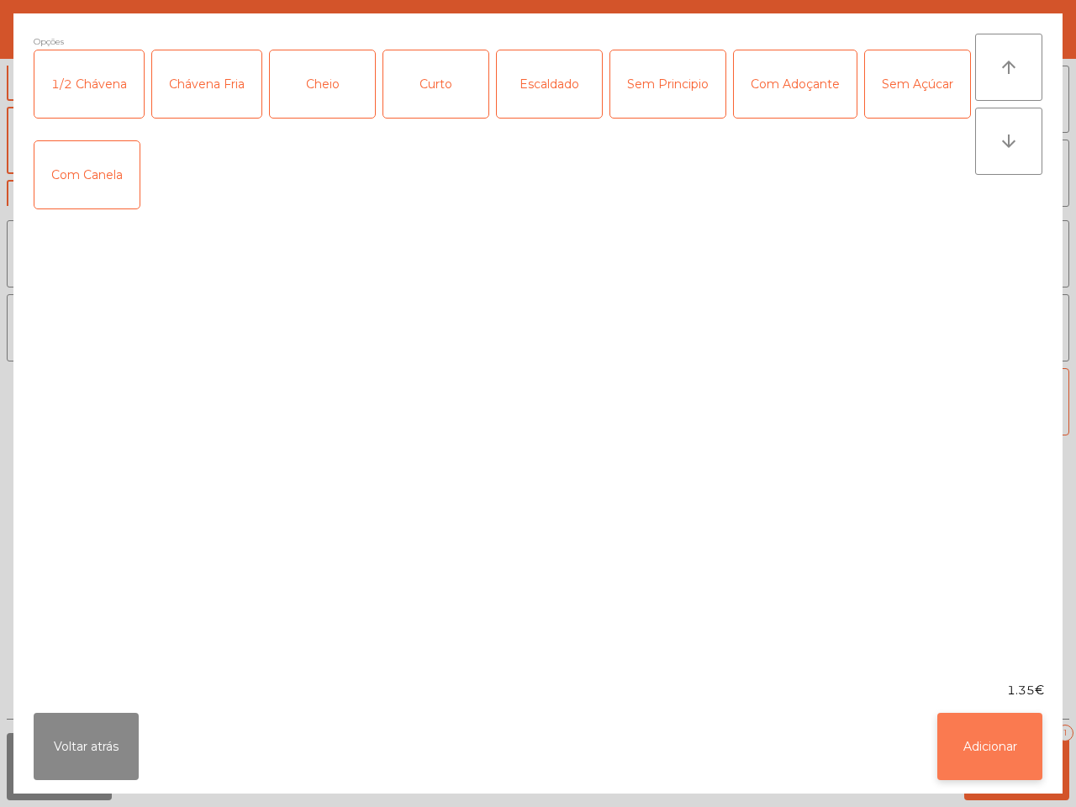
click at [981, 728] on button "Adicionar" at bounding box center [990, 746] width 105 height 67
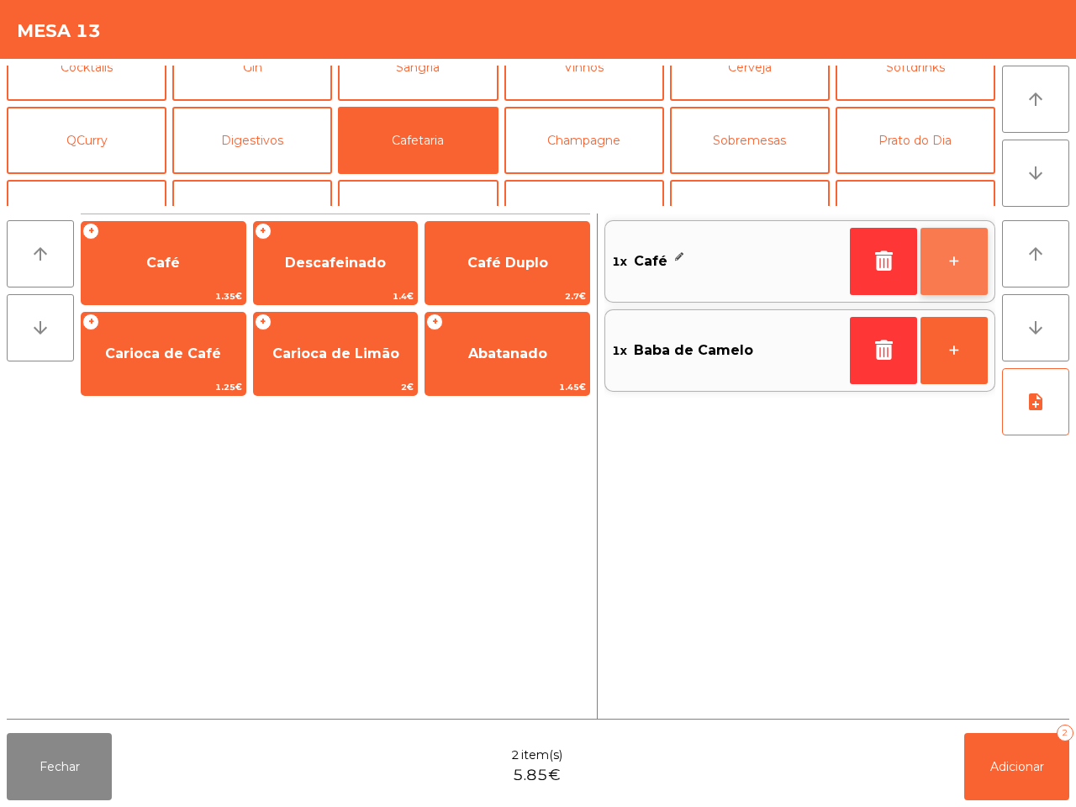
click at [968, 273] on button "+" at bounding box center [954, 261] width 67 height 67
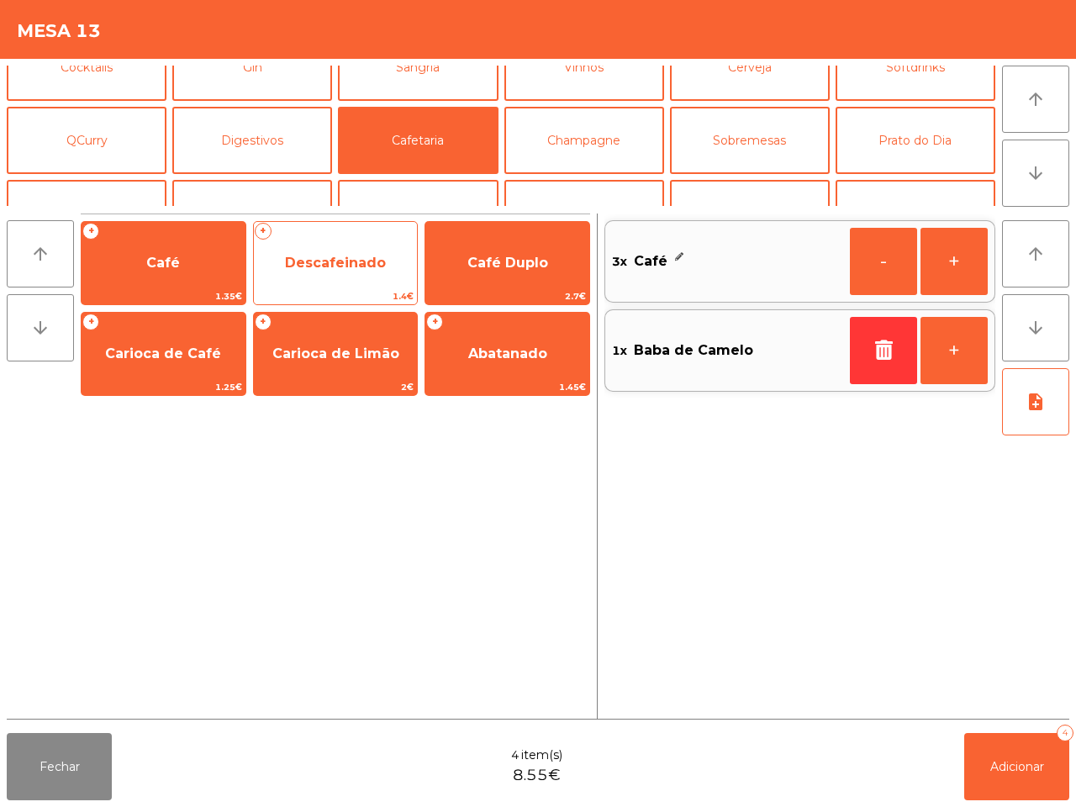
click at [309, 269] on span "Descafeinado" at bounding box center [335, 263] width 101 height 16
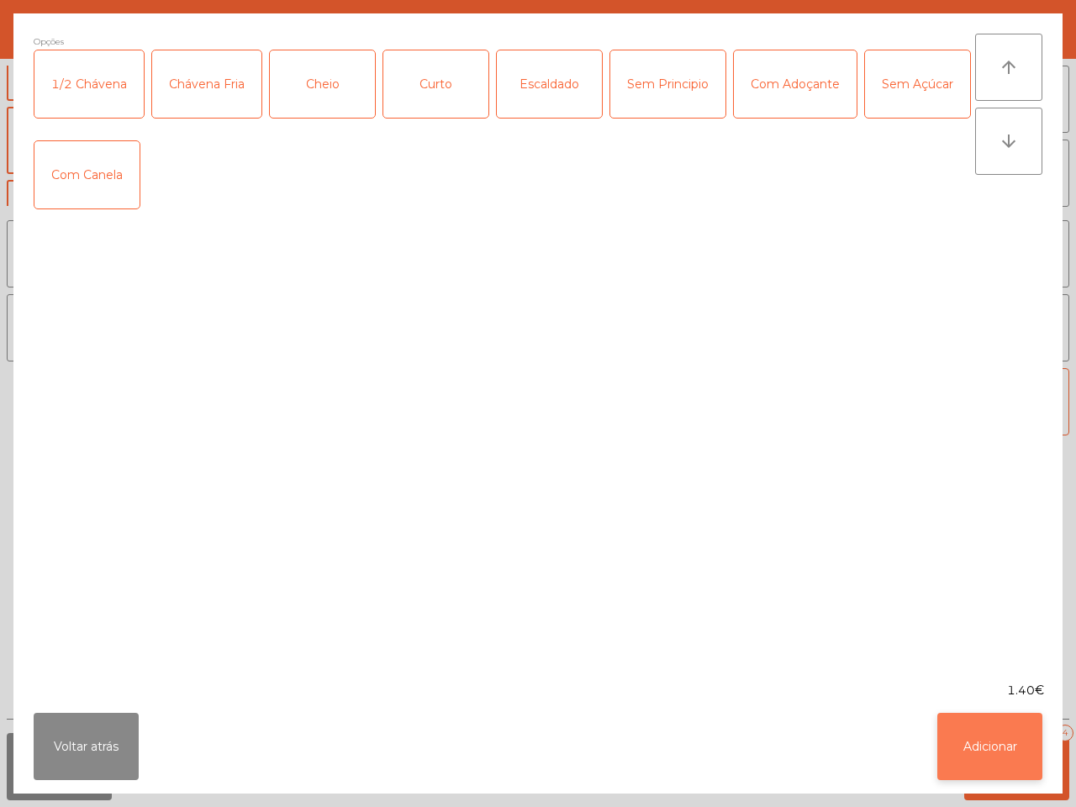
click at [990, 746] on button "Adicionar" at bounding box center [990, 746] width 105 height 67
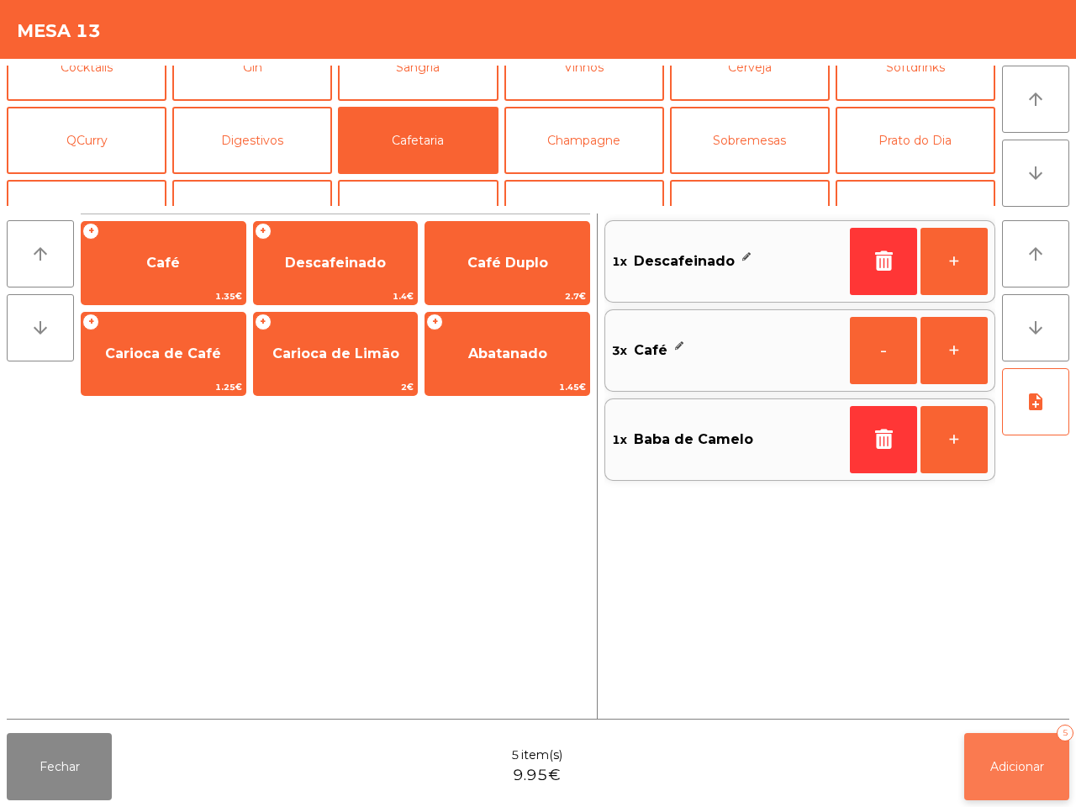
click at [999, 750] on button "Adicionar 5" at bounding box center [1017, 766] width 105 height 67
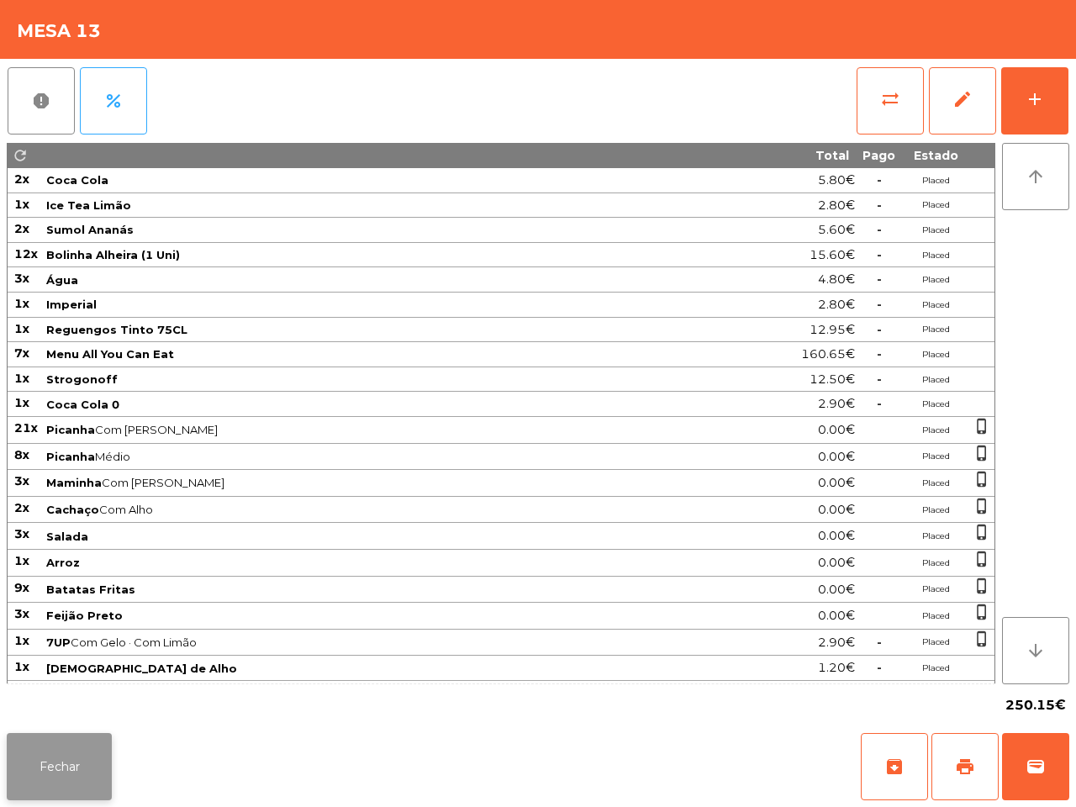
click at [69, 768] on button "Fechar" at bounding box center [59, 766] width 105 height 67
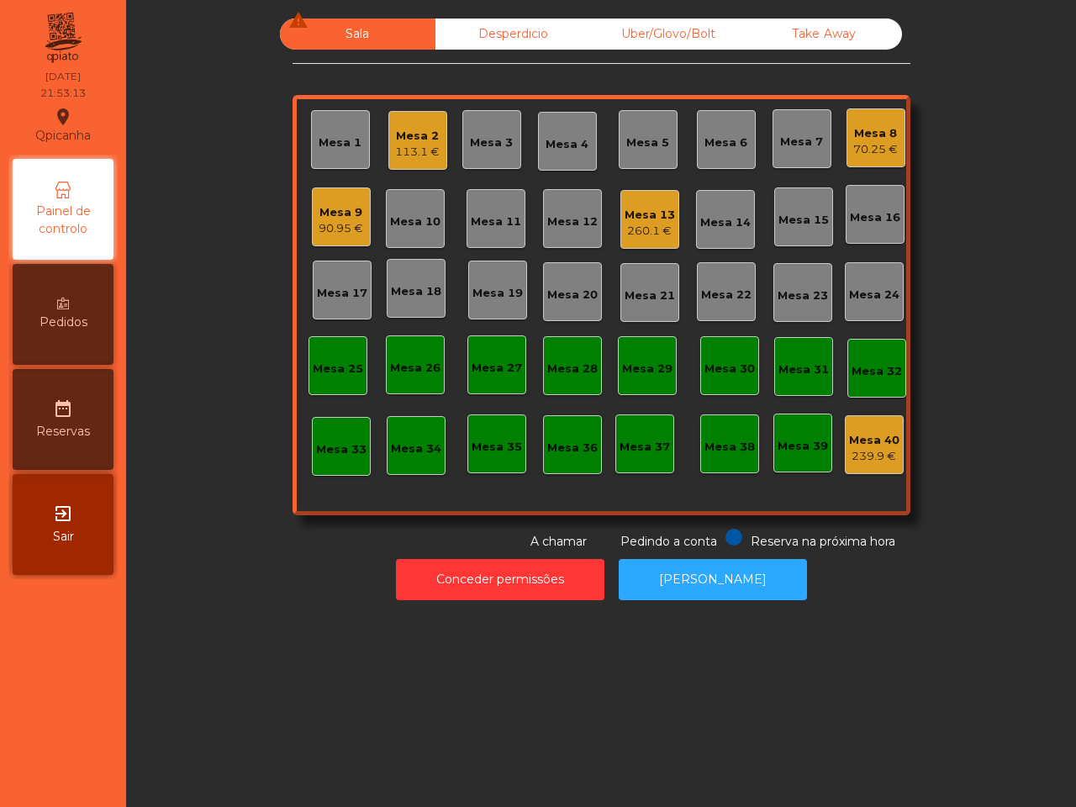
drag, startPoint x: 69, startPoint y: 768, endPoint x: 89, endPoint y: 764, distance: 20.6
click at [84, 770] on nav "Qpicanha location_on [DATE] 21:53:13 Painel de controlo Pedidos date_range Rese…" at bounding box center [63, 403] width 126 height 807
click at [332, 237] on div "Mesa 9 90.95 €" at bounding box center [341, 217] width 59 height 59
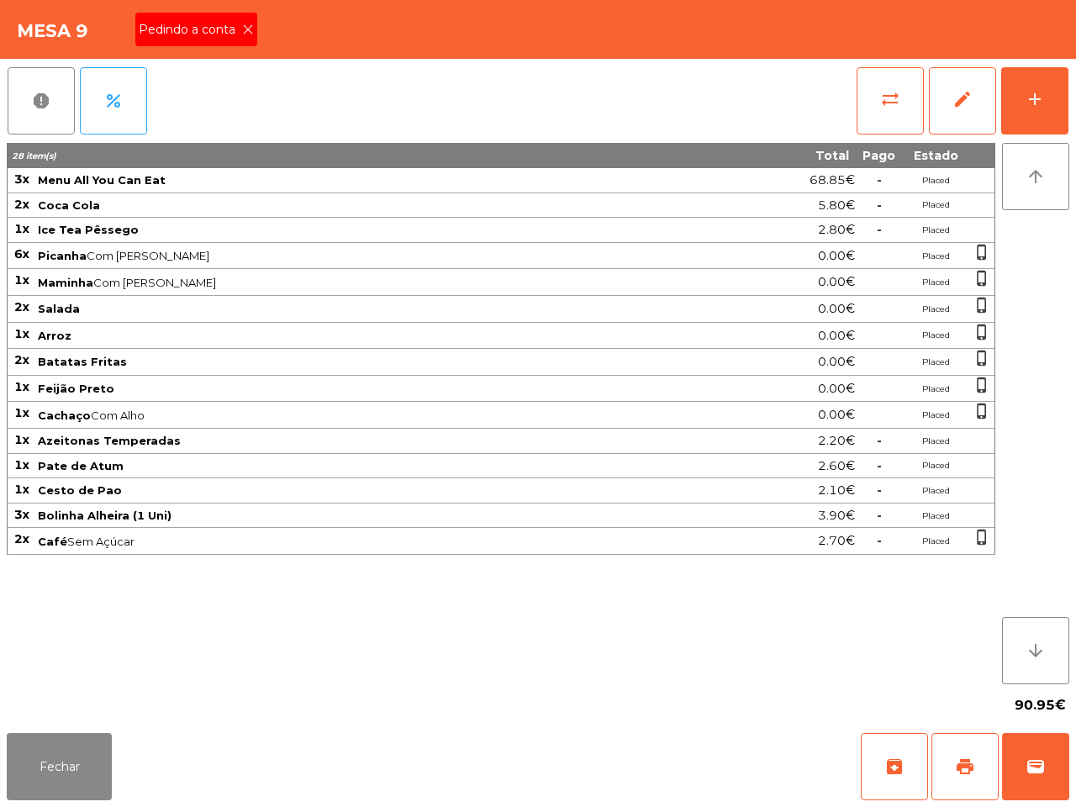
click at [231, 19] on div "Pedindo a conta" at bounding box center [196, 30] width 122 height 34
click at [245, 27] on div "Mesa 9 Pedindo a conta" at bounding box center [538, 29] width 1076 height 59
click at [956, 774] on span "print" at bounding box center [965, 767] width 20 height 20
click at [538, 472] on span "Pate de Atum" at bounding box center [362, 465] width 648 height 13
click at [98, 761] on button "Fechar" at bounding box center [59, 766] width 105 height 67
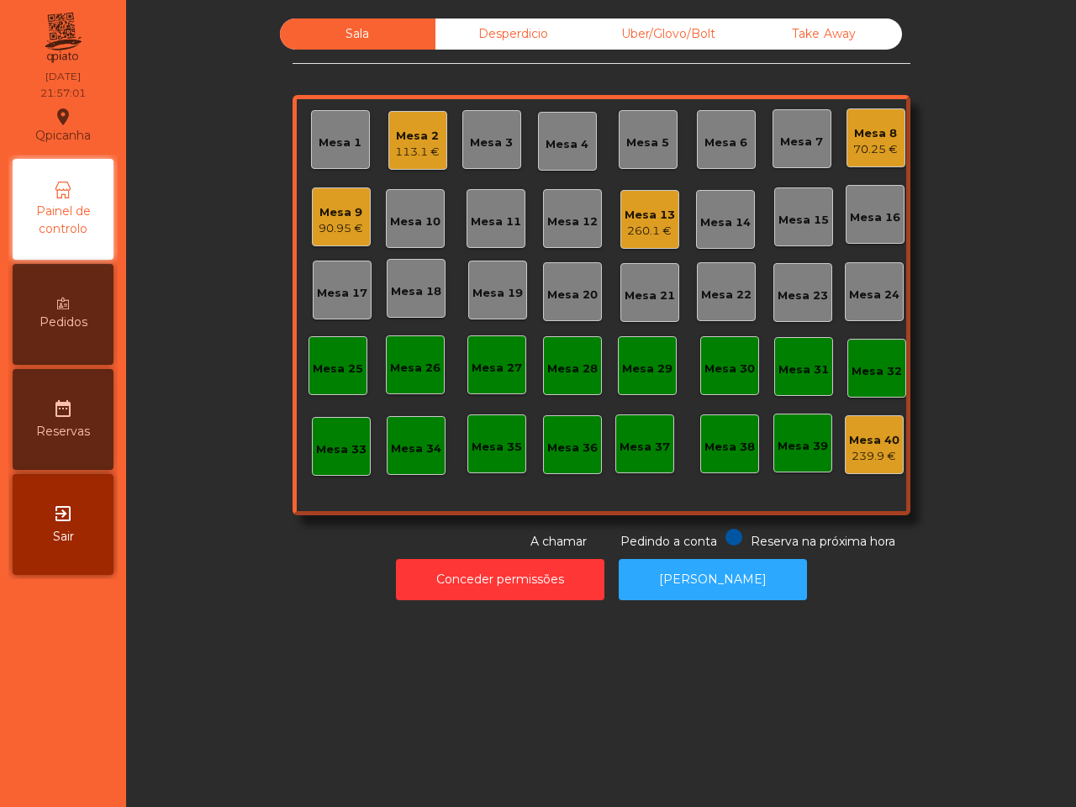
click at [871, 127] on div "Mesa 8" at bounding box center [876, 133] width 45 height 17
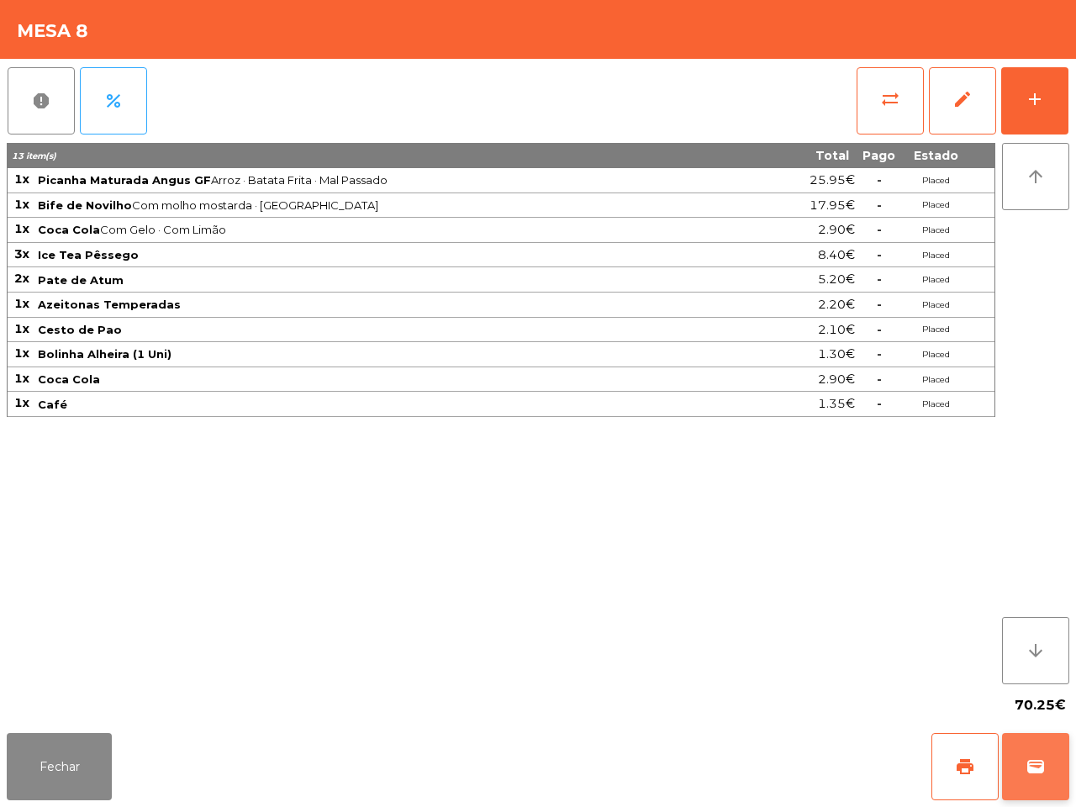
click at [1040, 755] on button "wallet" at bounding box center [1035, 766] width 67 height 67
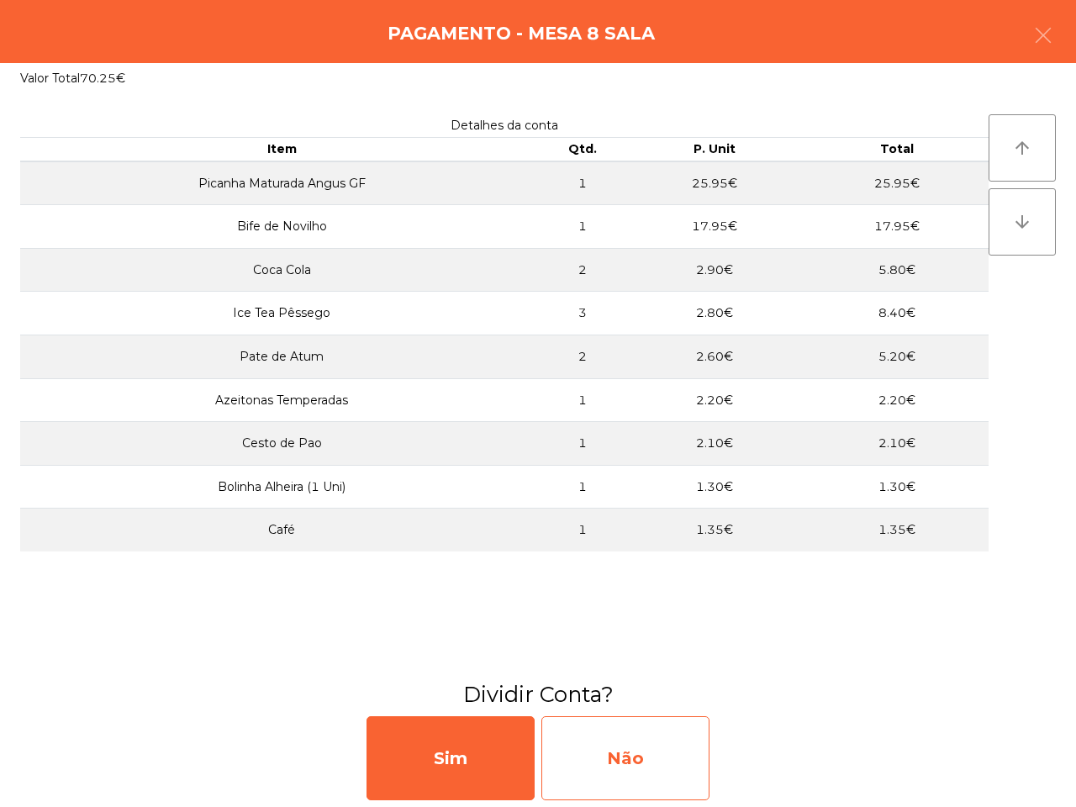
click at [610, 751] on div "Não" at bounding box center [626, 759] width 168 height 84
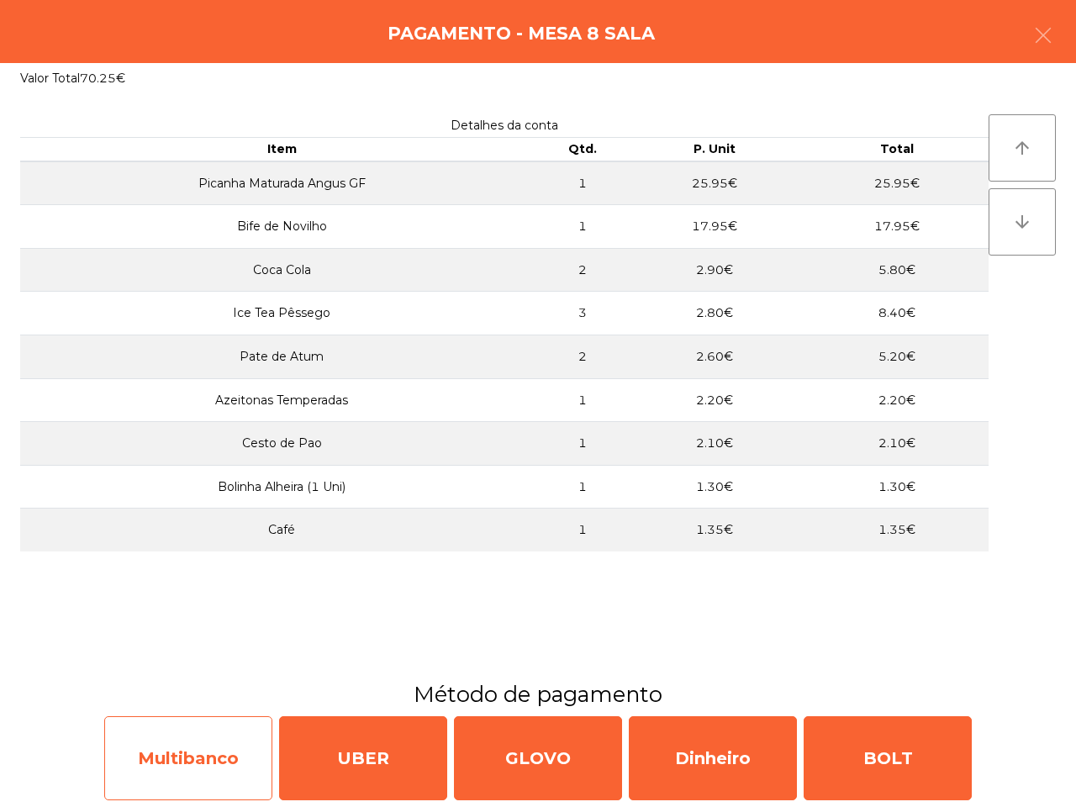
click at [193, 765] on div "Multibanco" at bounding box center [188, 759] width 168 height 84
select select "**"
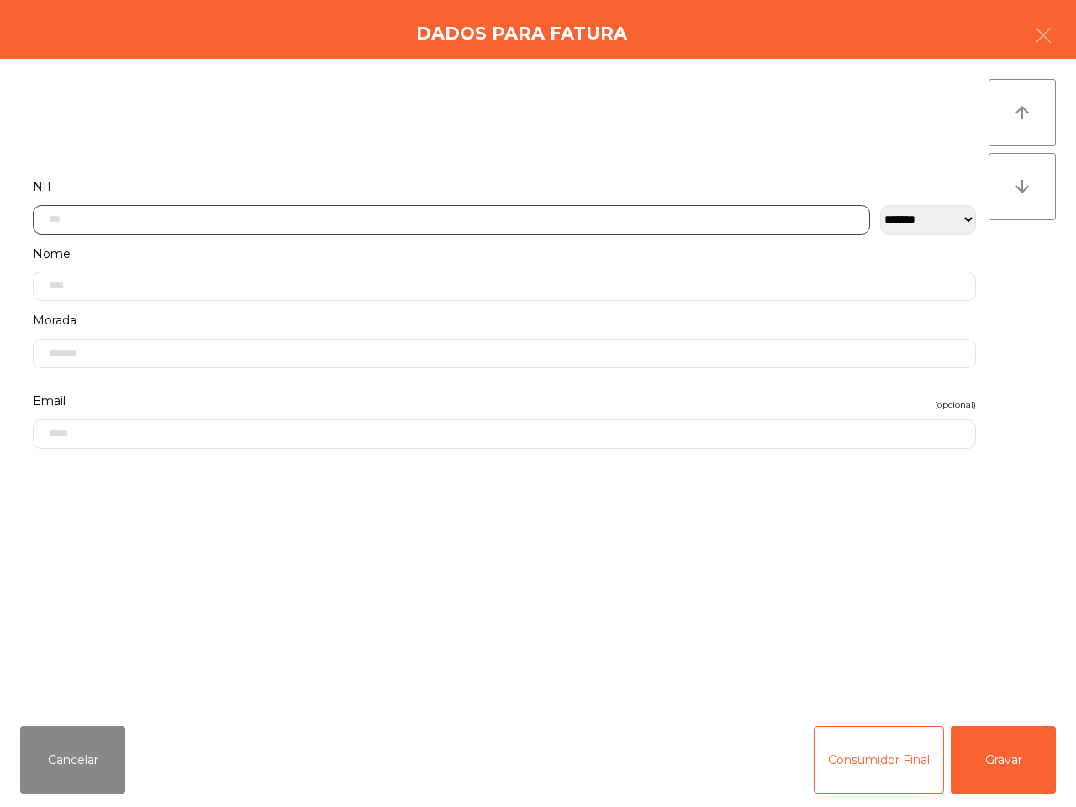
click at [330, 216] on input "text" at bounding box center [452, 219] width 838 height 29
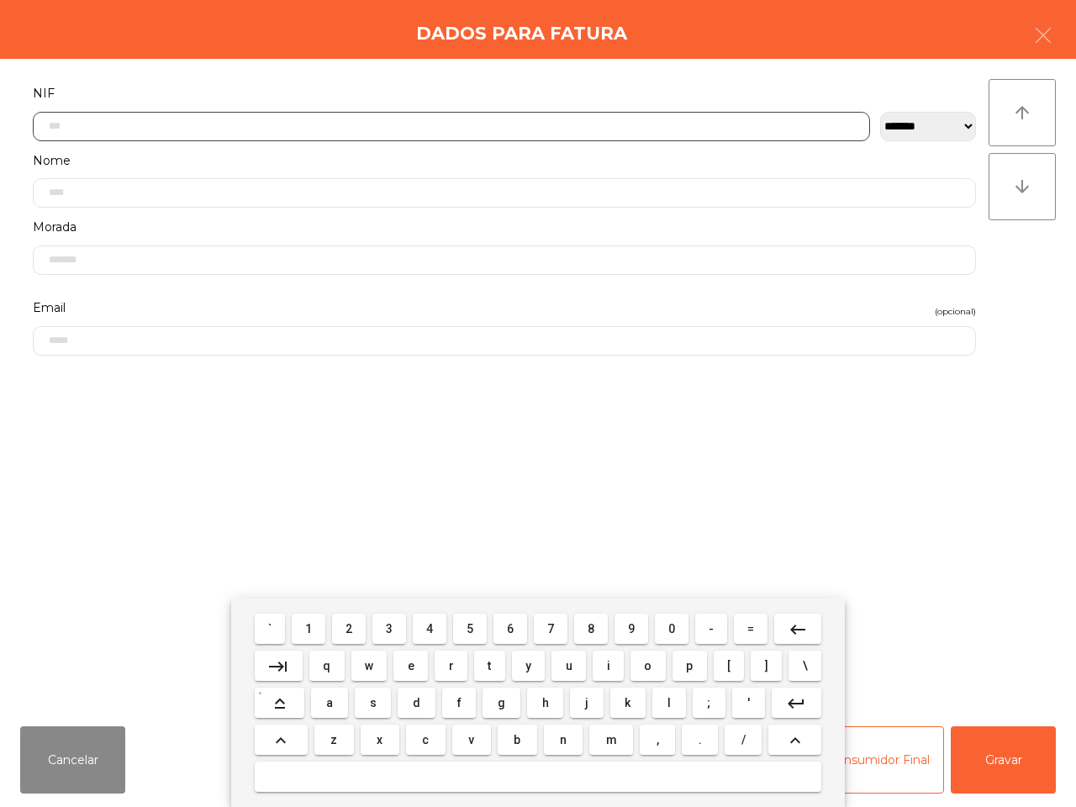
scroll to position [94, 0]
click at [352, 627] on span "2" at bounding box center [349, 628] width 7 height 13
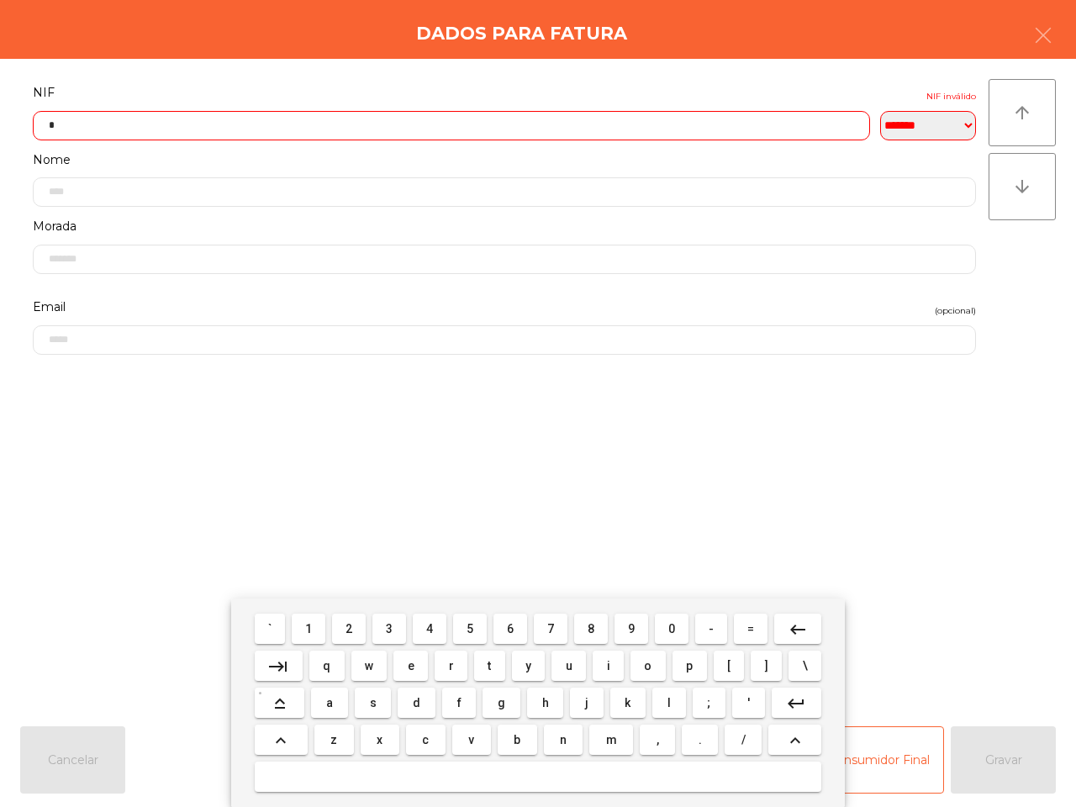
click at [545, 632] on button "7" at bounding box center [551, 629] width 34 height 30
click at [675, 629] on button "0" at bounding box center [672, 629] width 34 height 30
click at [628, 628] on span "9" at bounding box center [631, 628] width 7 height 13
click at [535, 632] on button "7" at bounding box center [551, 629] width 34 height 30
click at [391, 627] on span "3" at bounding box center [389, 628] width 7 height 13
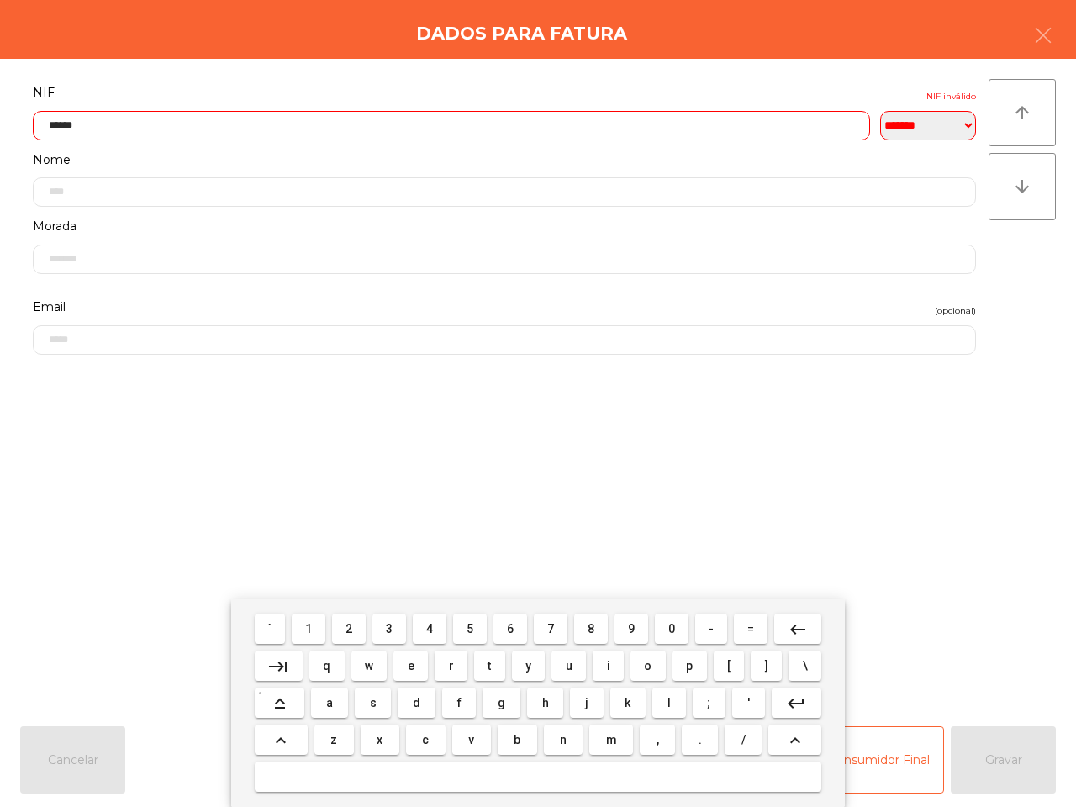
click at [427, 625] on span "4" at bounding box center [429, 628] width 7 height 13
click at [385, 625] on button "3" at bounding box center [390, 629] width 34 height 30
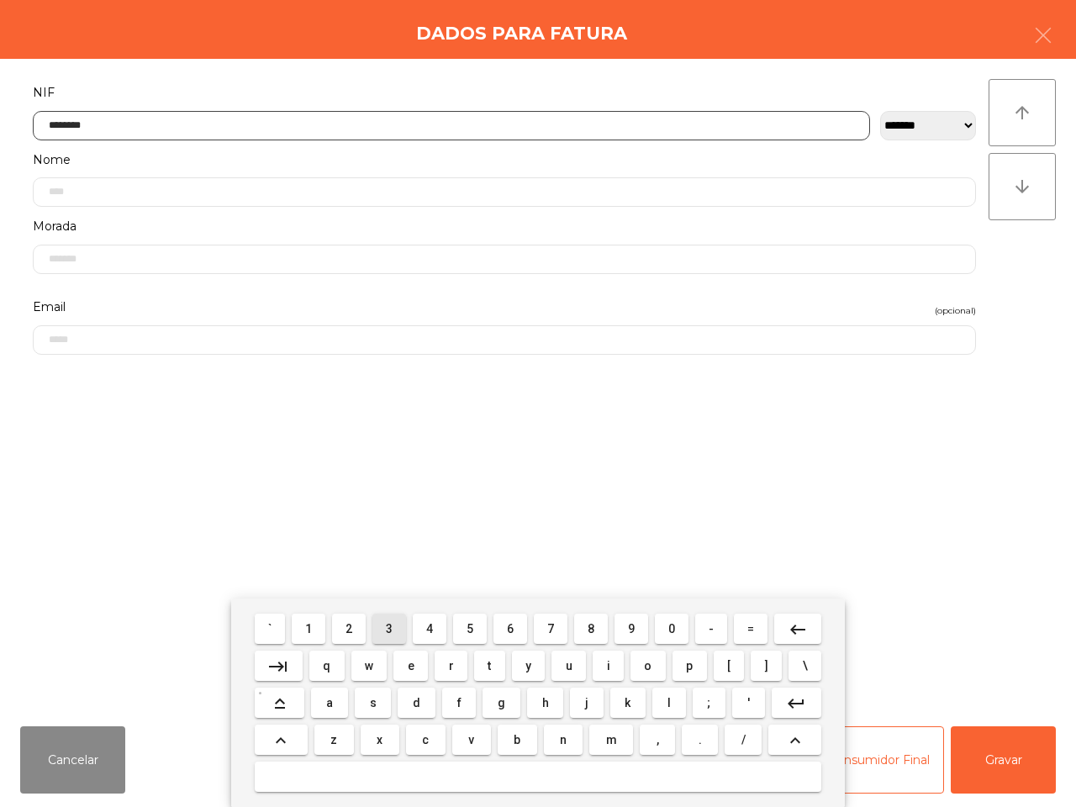
type input "*********"
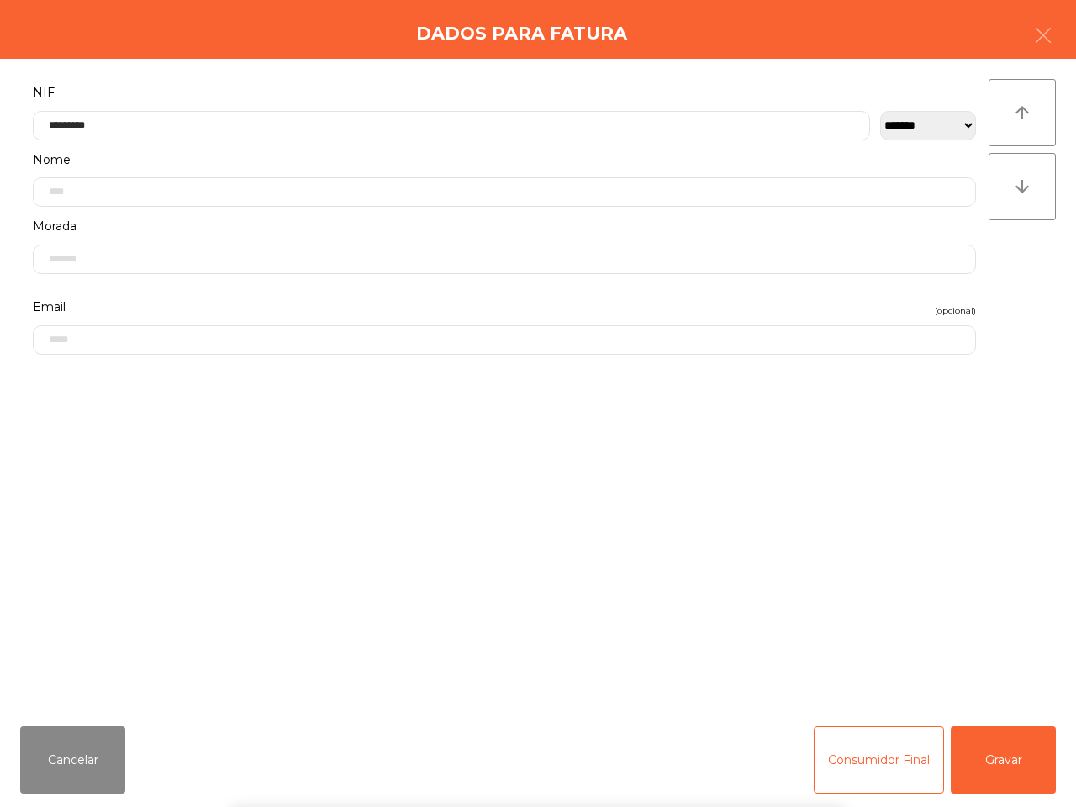
click at [982, 757] on div "` 1 2 3 4 5 6 7 8 9 0 - = keyboard_backspace keyboard_tab q w e r t y u i o p […" at bounding box center [538, 703] width 1076 height 209
click at [987, 770] on button "Gravar" at bounding box center [1003, 760] width 105 height 67
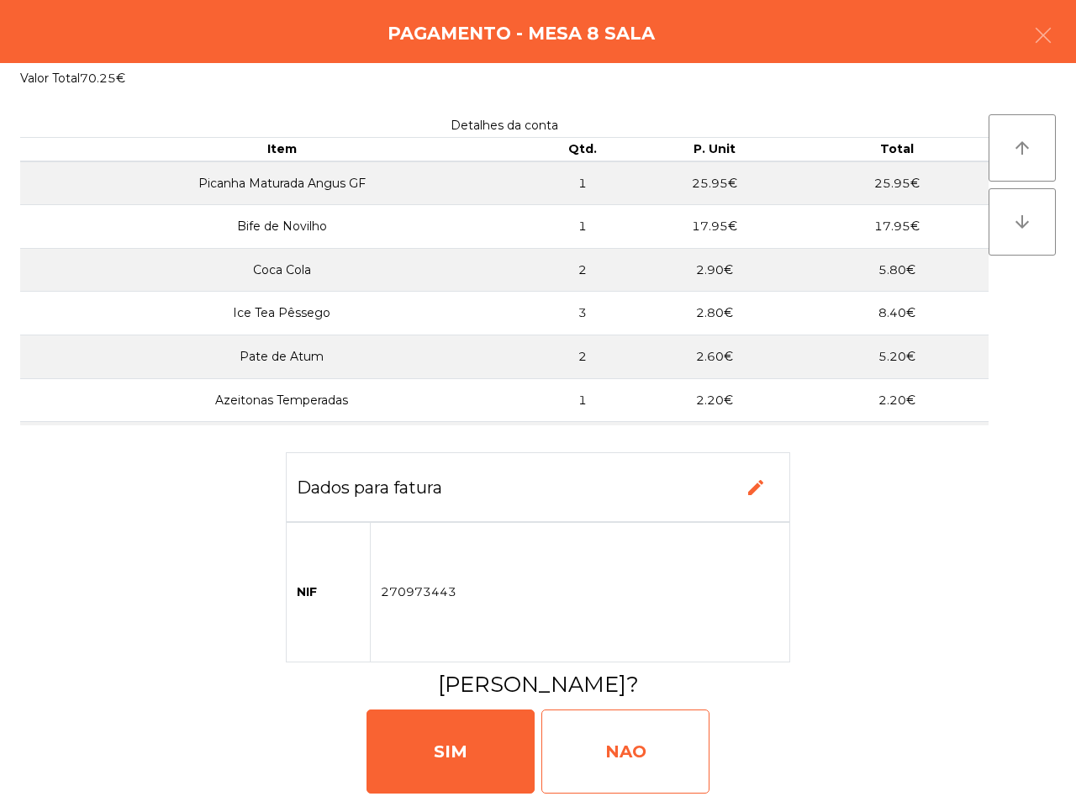
click at [600, 759] on div "NAO" at bounding box center [626, 752] width 168 height 84
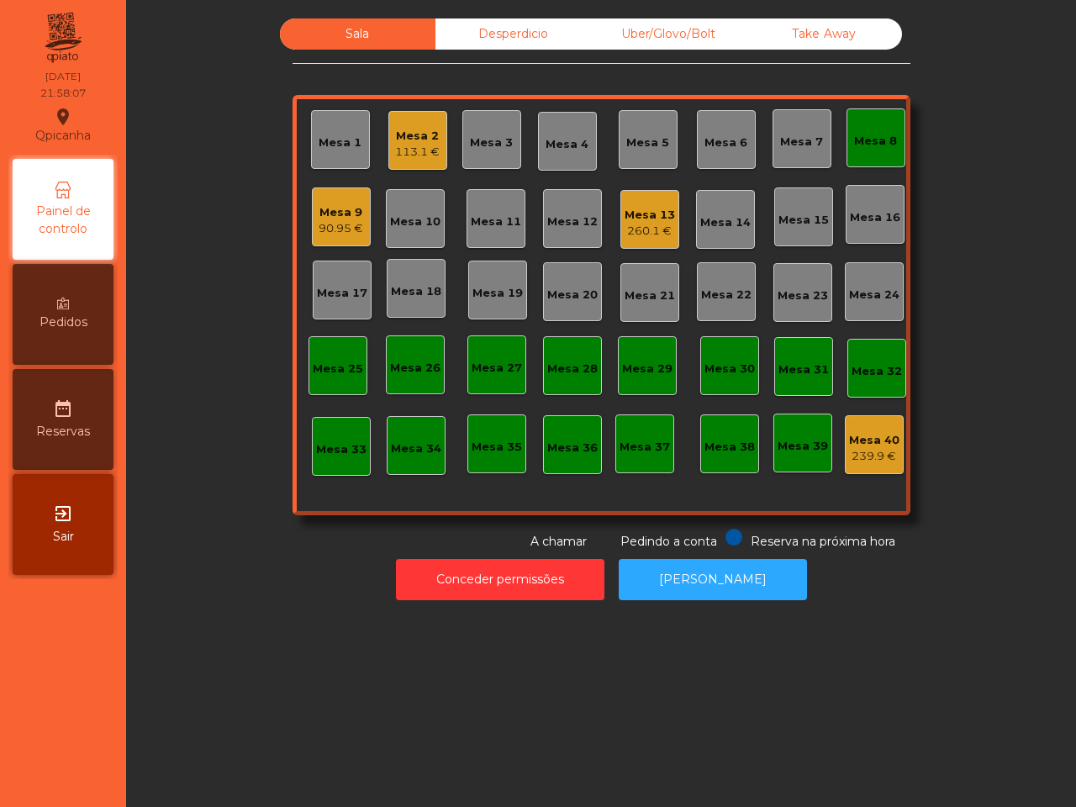
click at [606, 754] on div "Sala Desperdicio Uber/Glovo/Bolt Take Away Mesa 1 Mesa 2 113.1 € Mesa 3 Mesa 4 …" at bounding box center [601, 403] width 950 height 807
click at [350, 229] on div "90.95 €" at bounding box center [341, 228] width 45 height 17
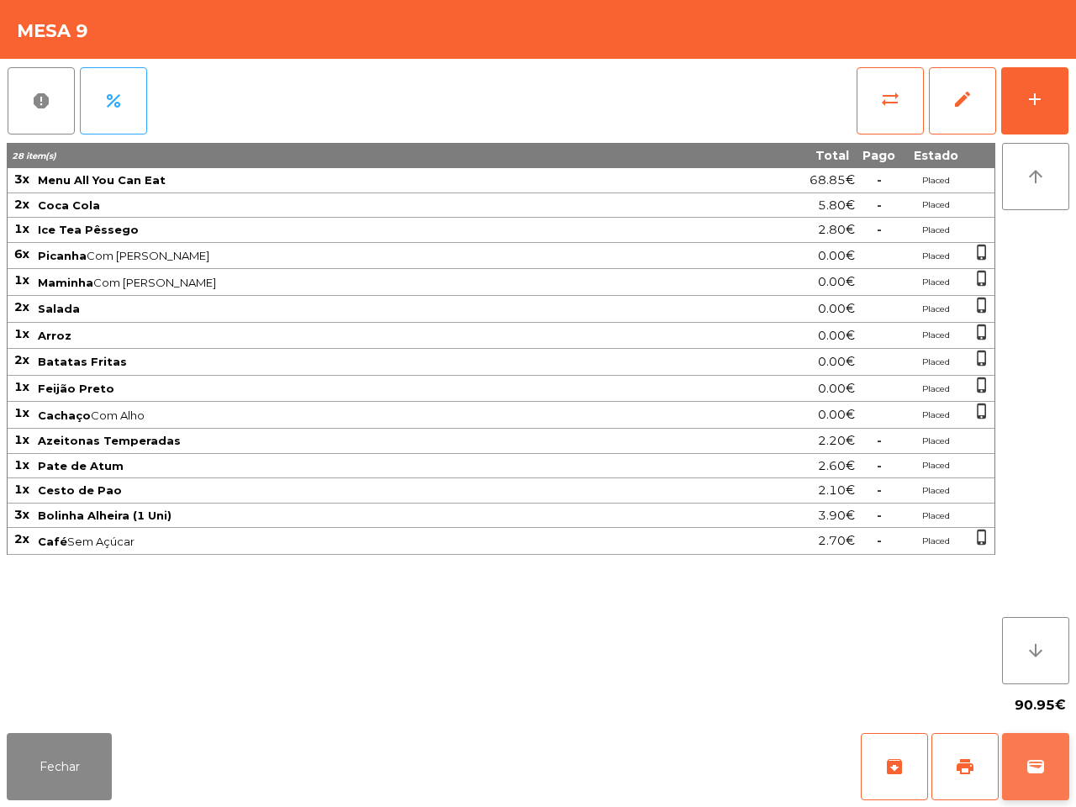
click at [1036, 746] on button "wallet" at bounding box center [1035, 766] width 67 height 67
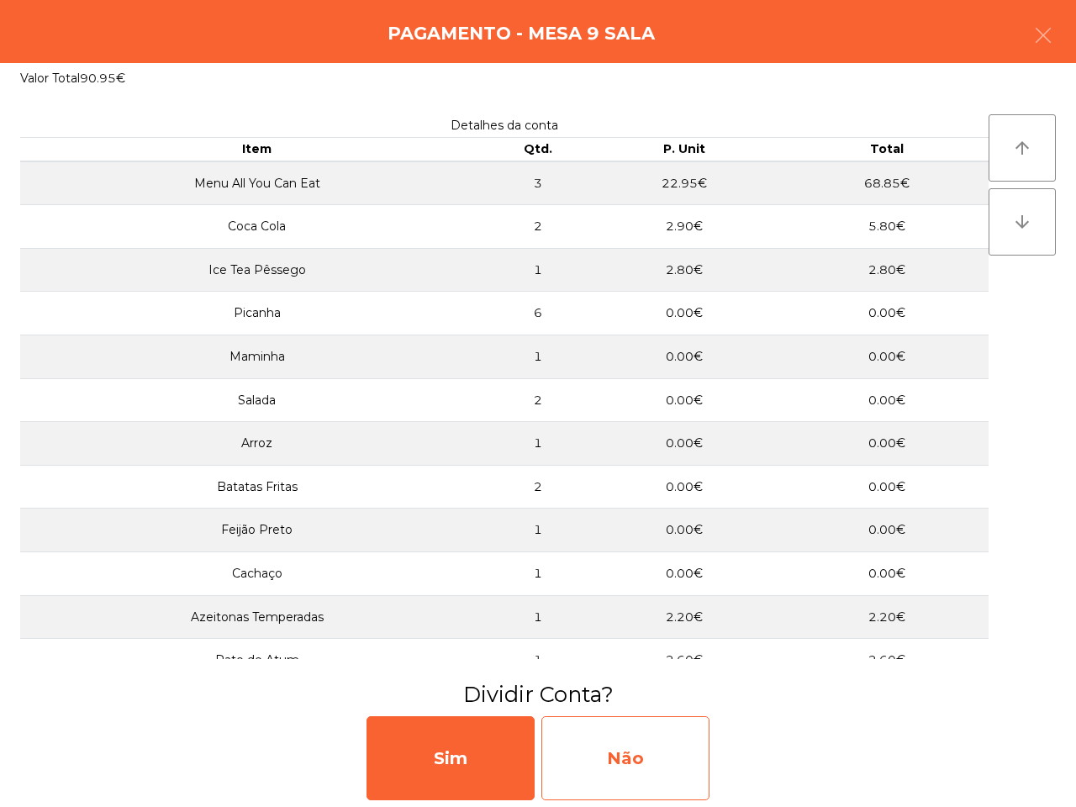
click at [614, 758] on div "Não" at bounding box center [626, 759] width 168 height 84
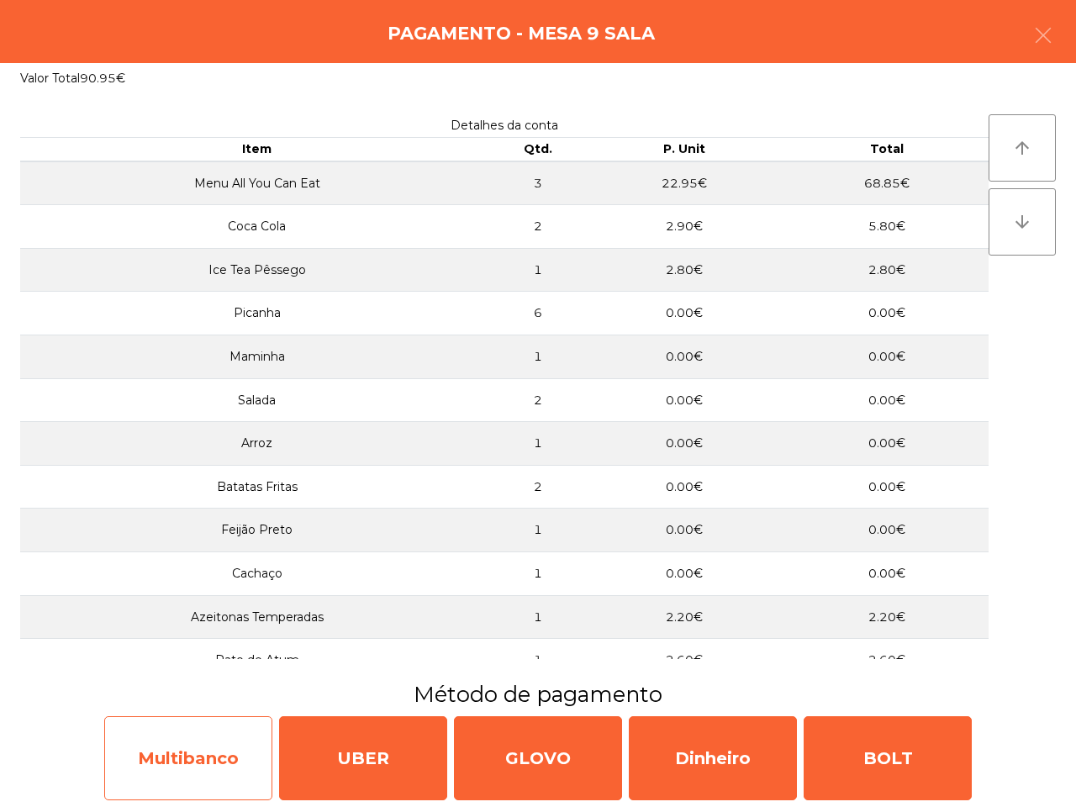
click at [225, 770] on div "Multibanco" at bounding box center [188, 759] width 168 height 84
select select "**"
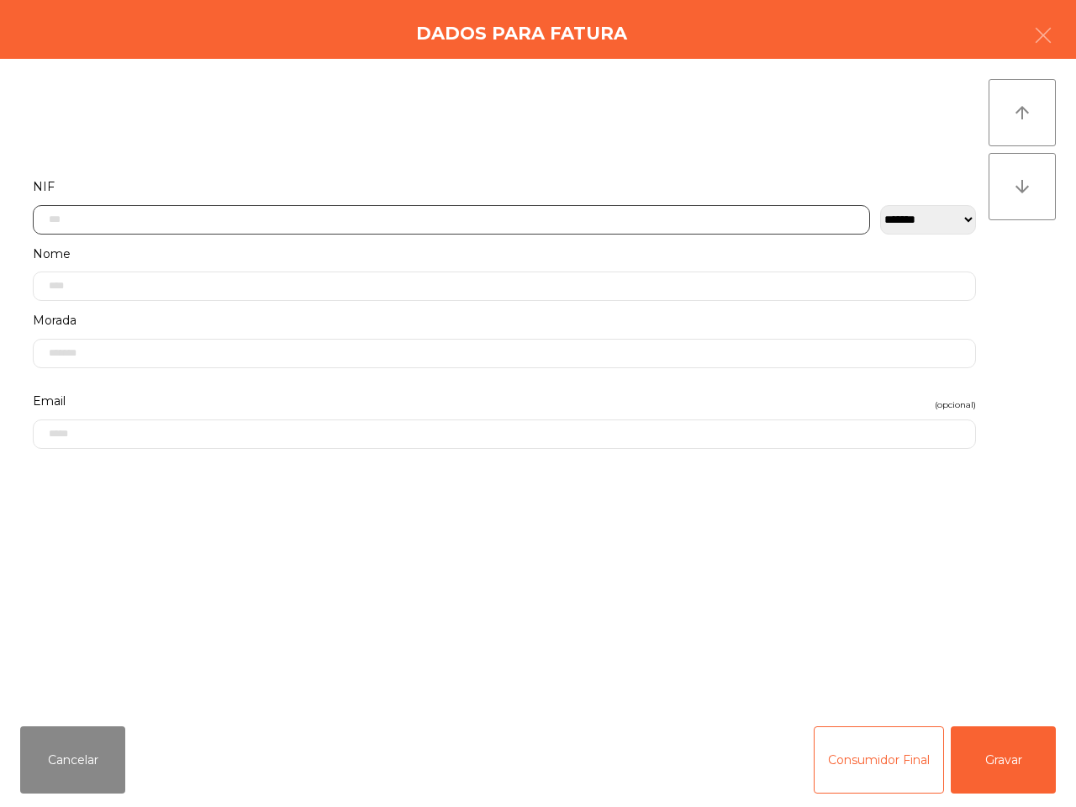
click at [389, 215] on input "text" at bounding box center [452, 219] width 838 height 29
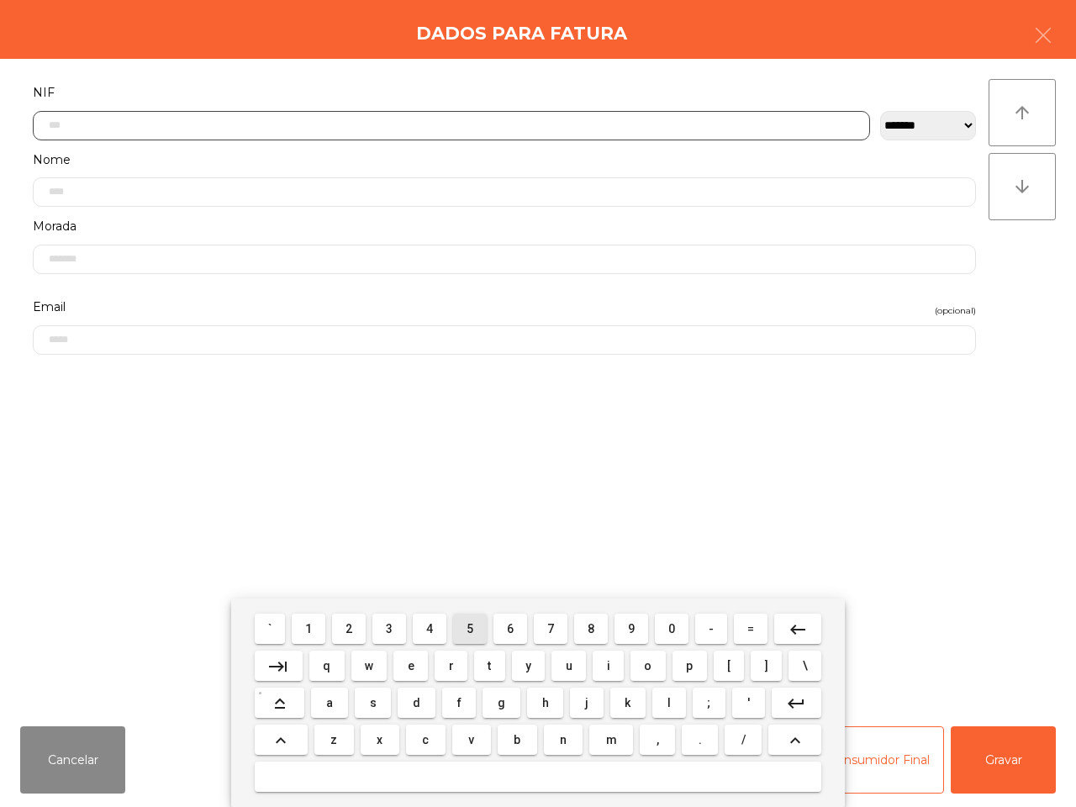
click at [463, 628] on button "5" at bounding box center [470, 629] width 34 height 30
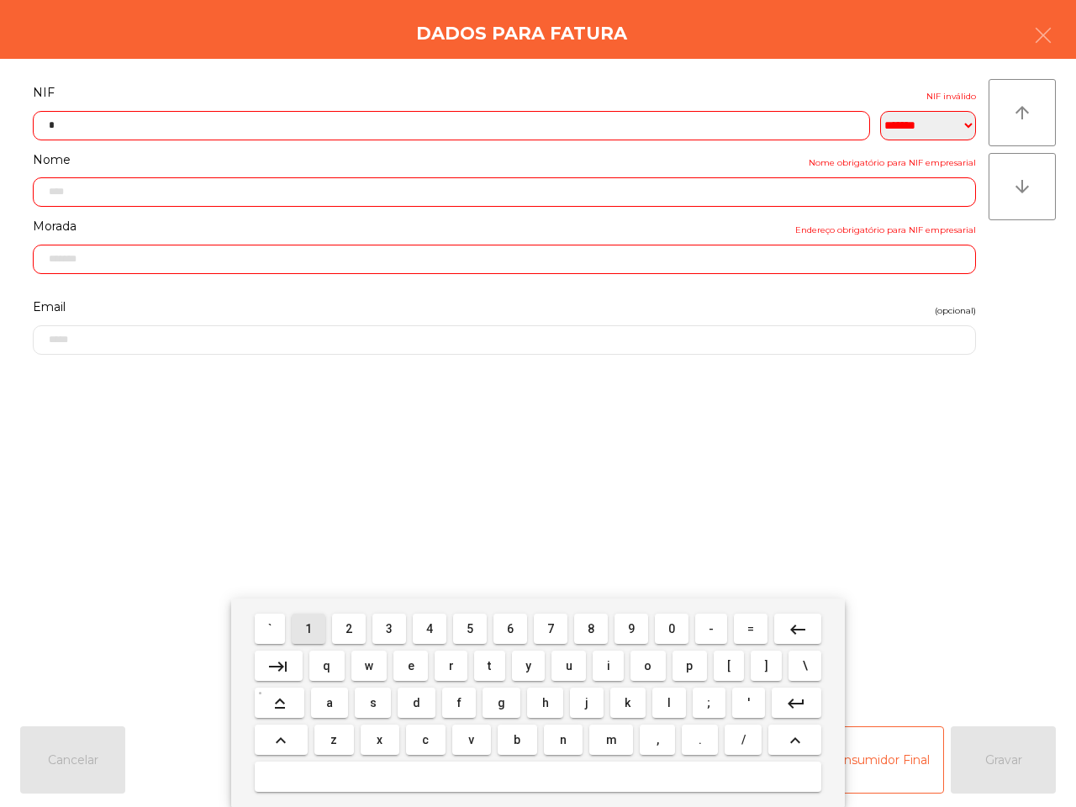
click at [320, 636] on button "1" at bounding box center [309, 629] width 34 height 30
click at [431, 629] on span "4" at bounding box center [429, 628] width 7 height 13
click at [465, 629] on button "5" at bounding box center [470, 629] width 34 height 30
click at [547, 631] on span "7" at bounding box center [550, 628] width 7 height 13
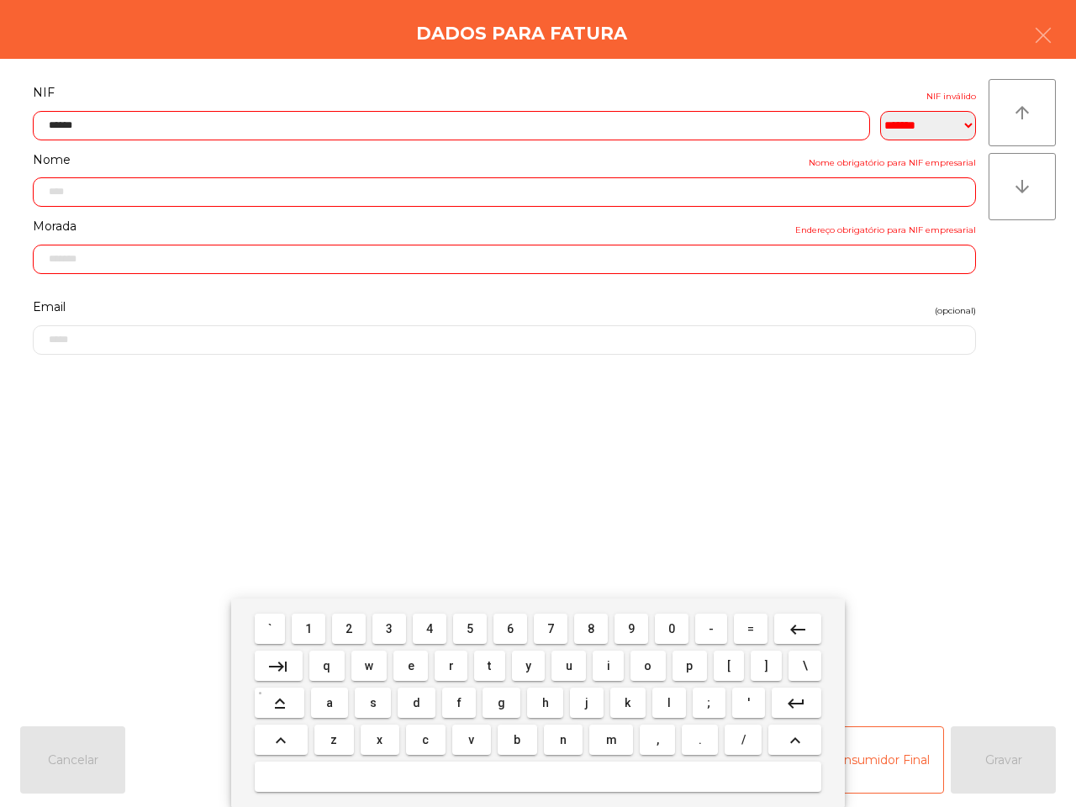
drag, startPoint x: 433, startPoint y: 629, endPoint x: 469, endPoint y: 632, distance: 36.3
click at [433, 629] on span "4" at bounding box center [429, 628] width 7 height 13
click at [517, 632] on button "6" at bounding box center [511, 629] width 34 height 30
click at [664, 627] on button "0" at bounding box center [672, 629] width 34 height 30
type input "*********"
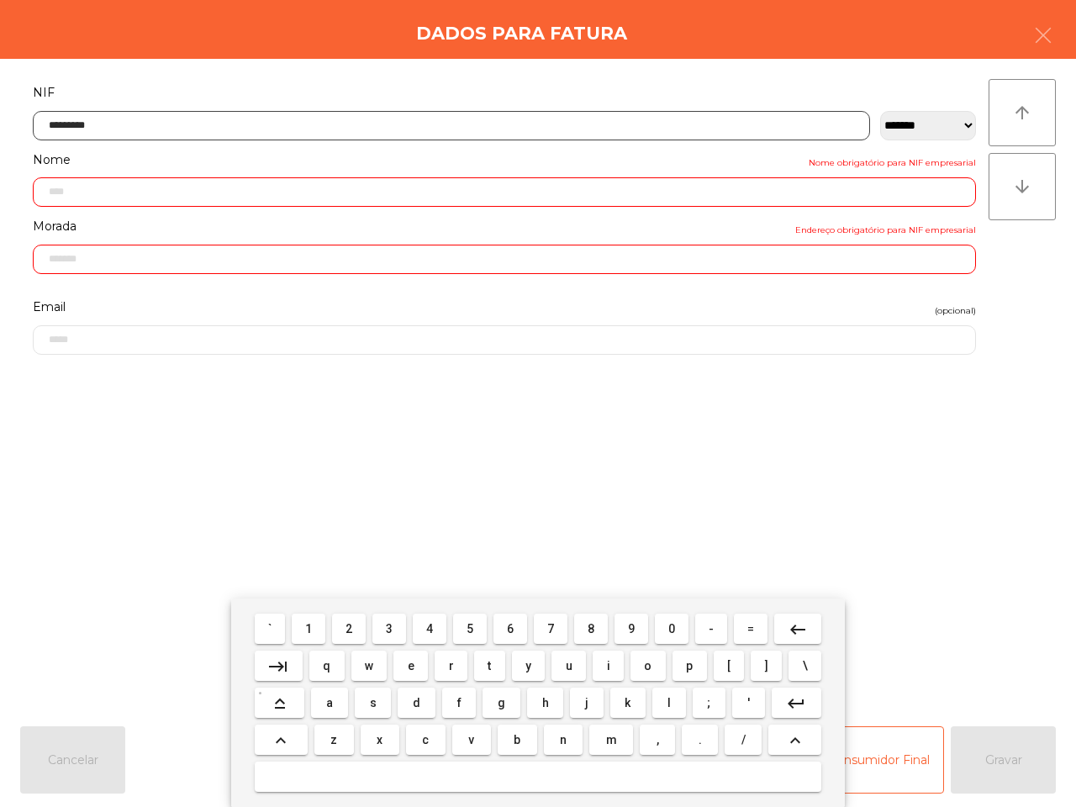
type input "**********"
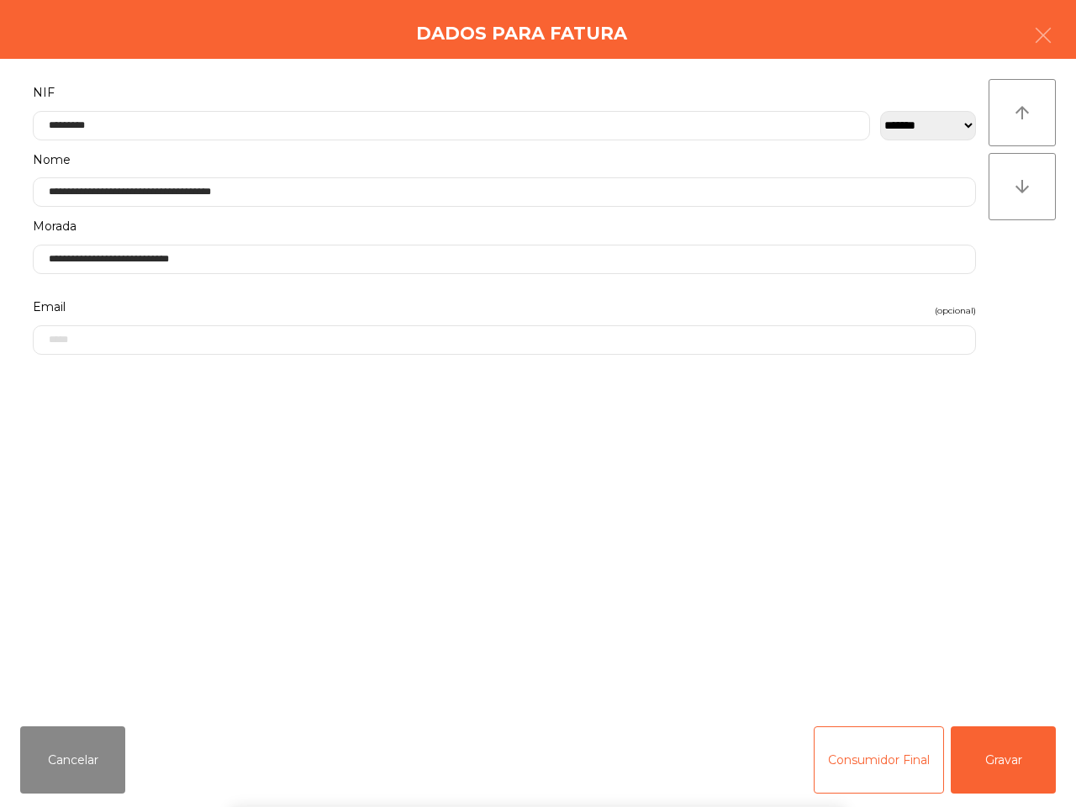
click at [1019, 778] on div "` 1 2 3 4 5 6 7 8 9 0 - = keyboard_backspace keyboard_tab q w e r t y u i o p […" at bounding box center [538, 703] width 1076 height 209
click at [1010, 774] on button "Gravar" at bounding box center [1003, 760] width 105 height 67
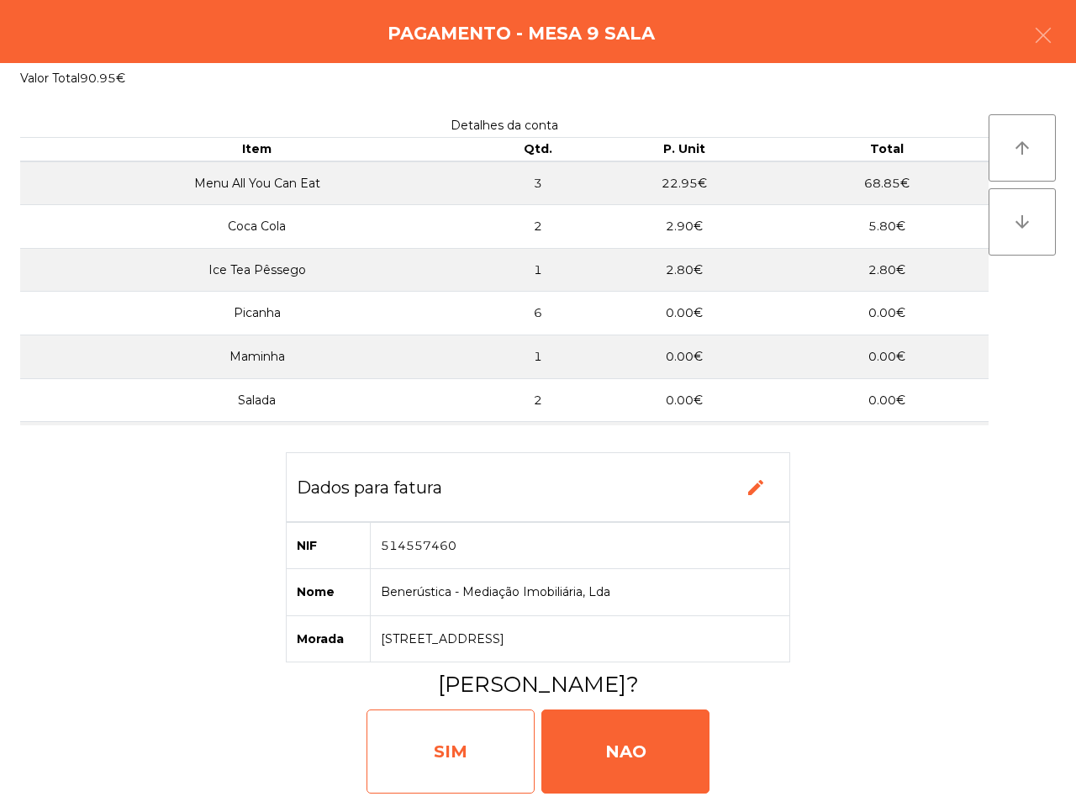
click at [447, 733] on div "SIM" at bounding box center [451, 752] width 168 height 84
